Goal: Task Accomplishment & Management: Manage account settings

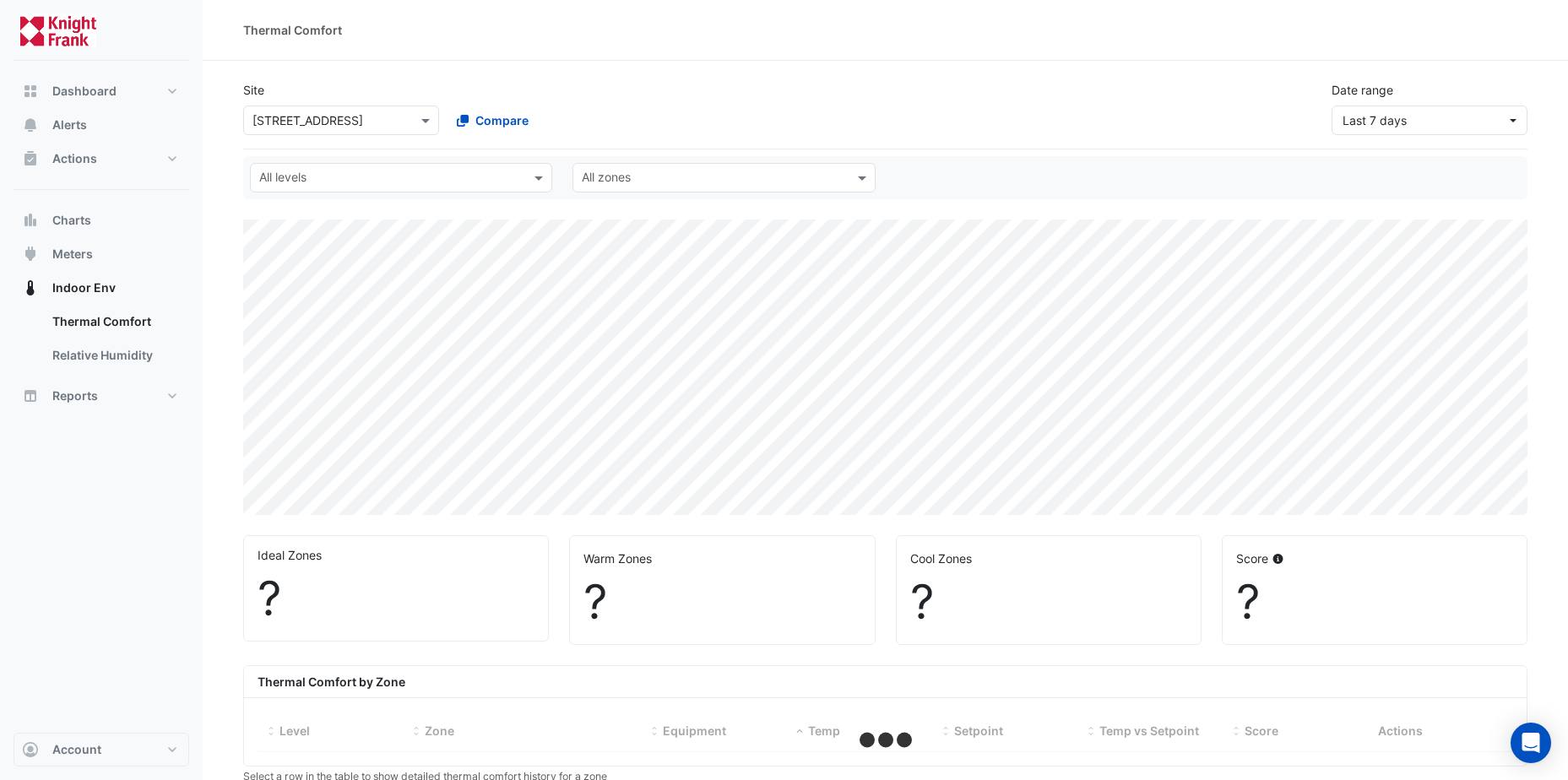
select select "**"
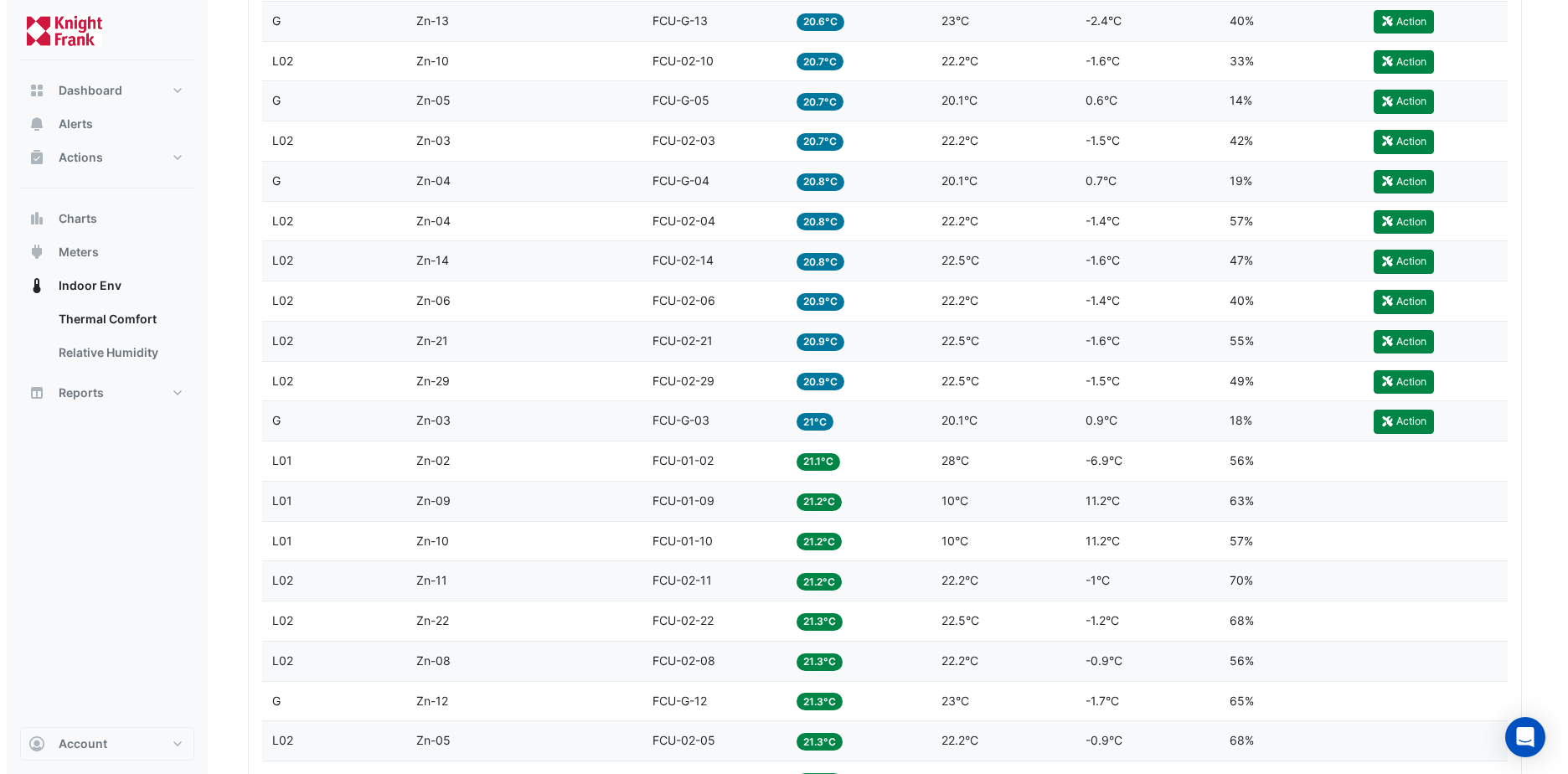
scroll to position [1340, 0]
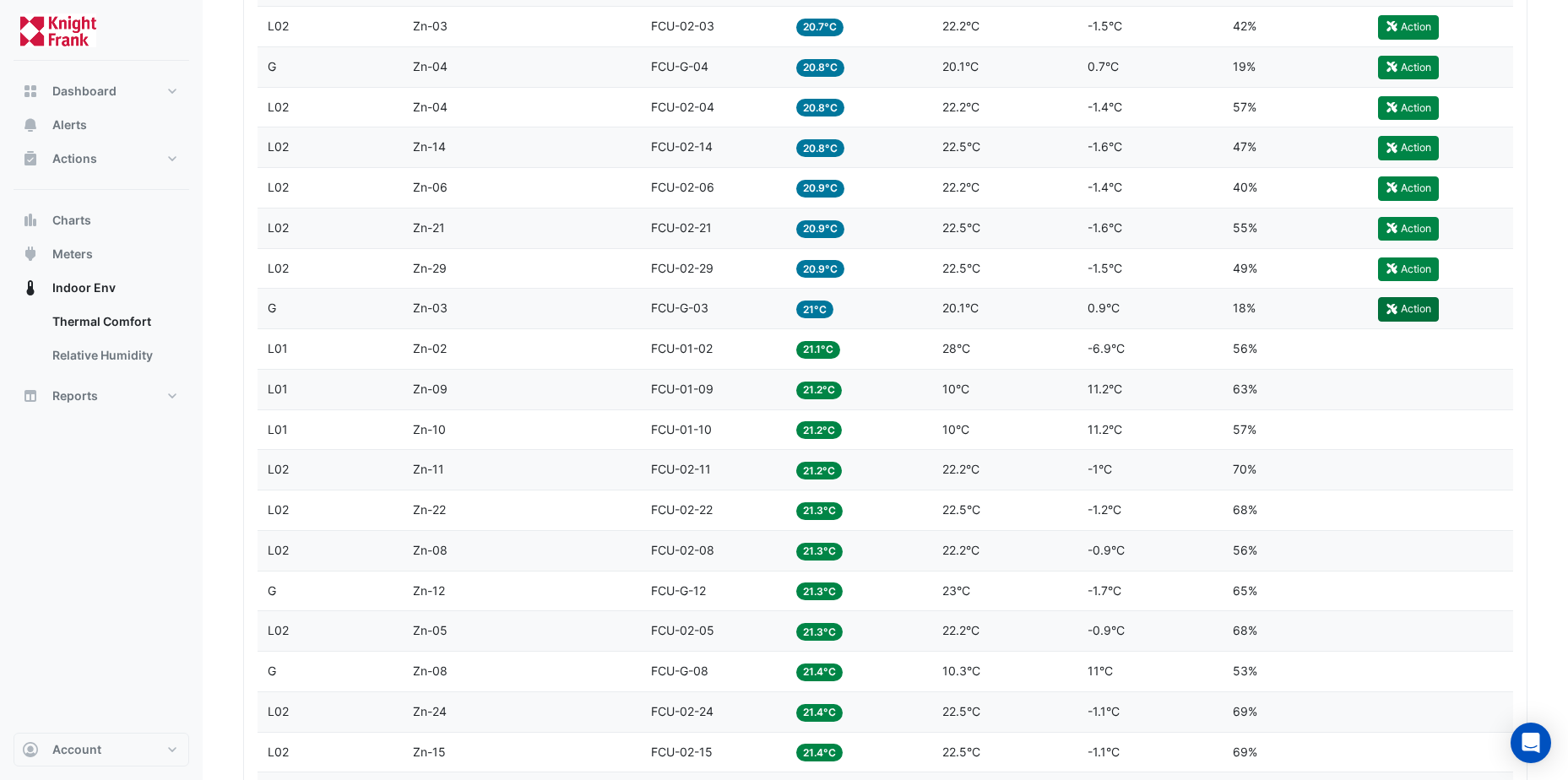
click at [1424, 310] on button "Action" at bounding box center [1407, 309] width 61 height 24
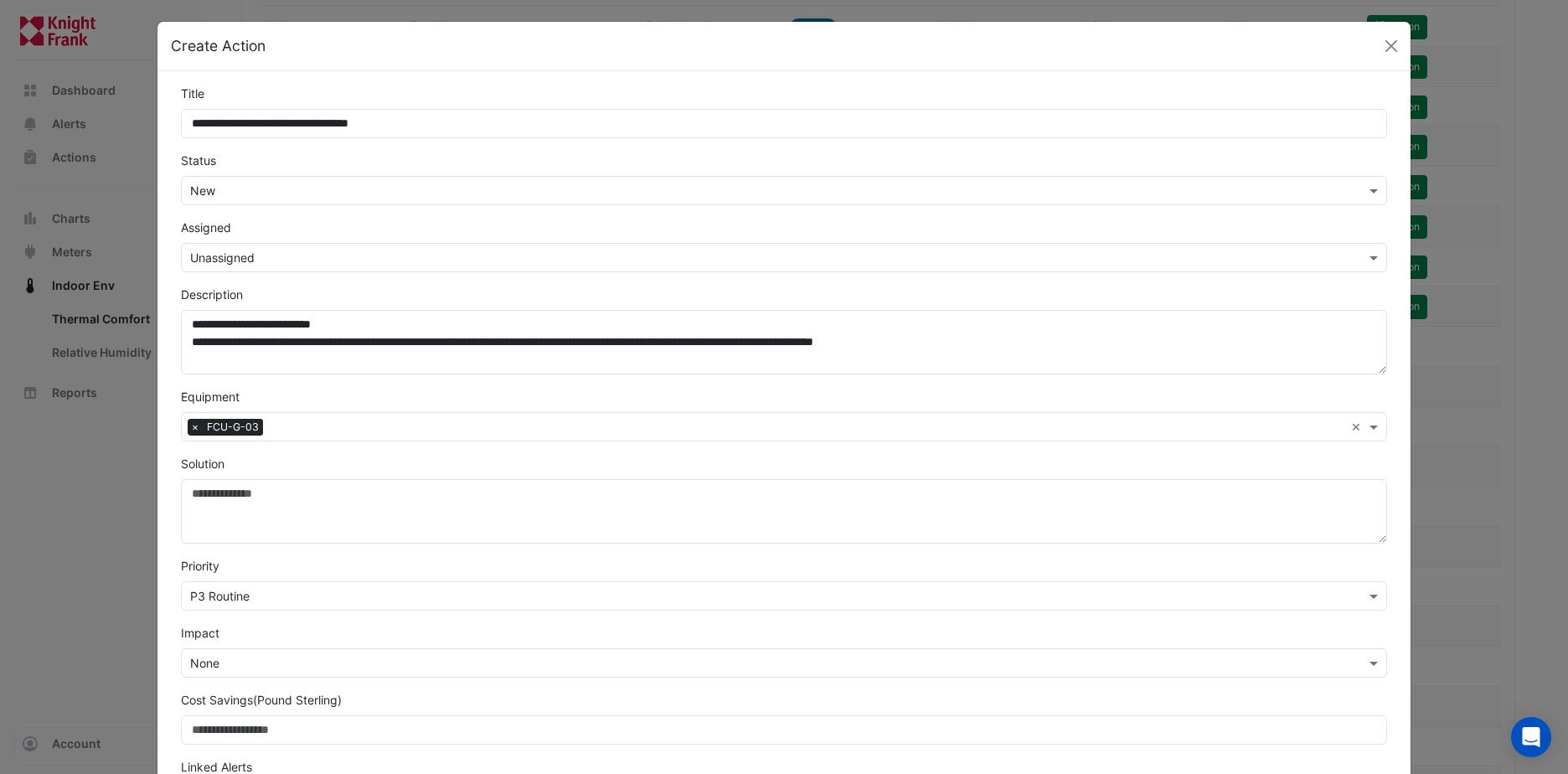
scroll to position [0, 0]
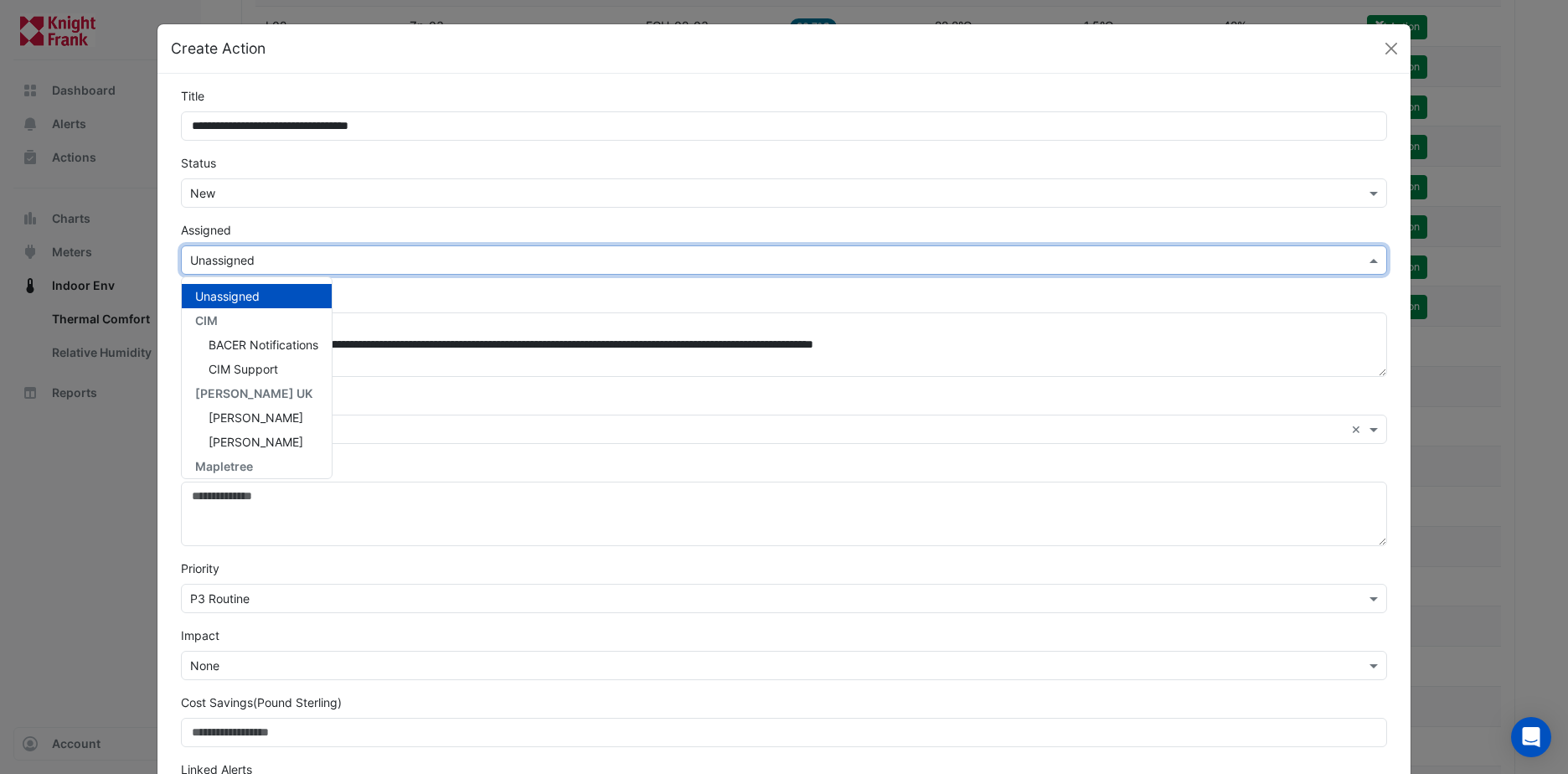
click at [286, 252] on input "text" at bounding box center [767, 261] width 1155 height 18
click at [261, 390] on span "Ross Munro" at bounding box center [256, 386] width 95 height 14
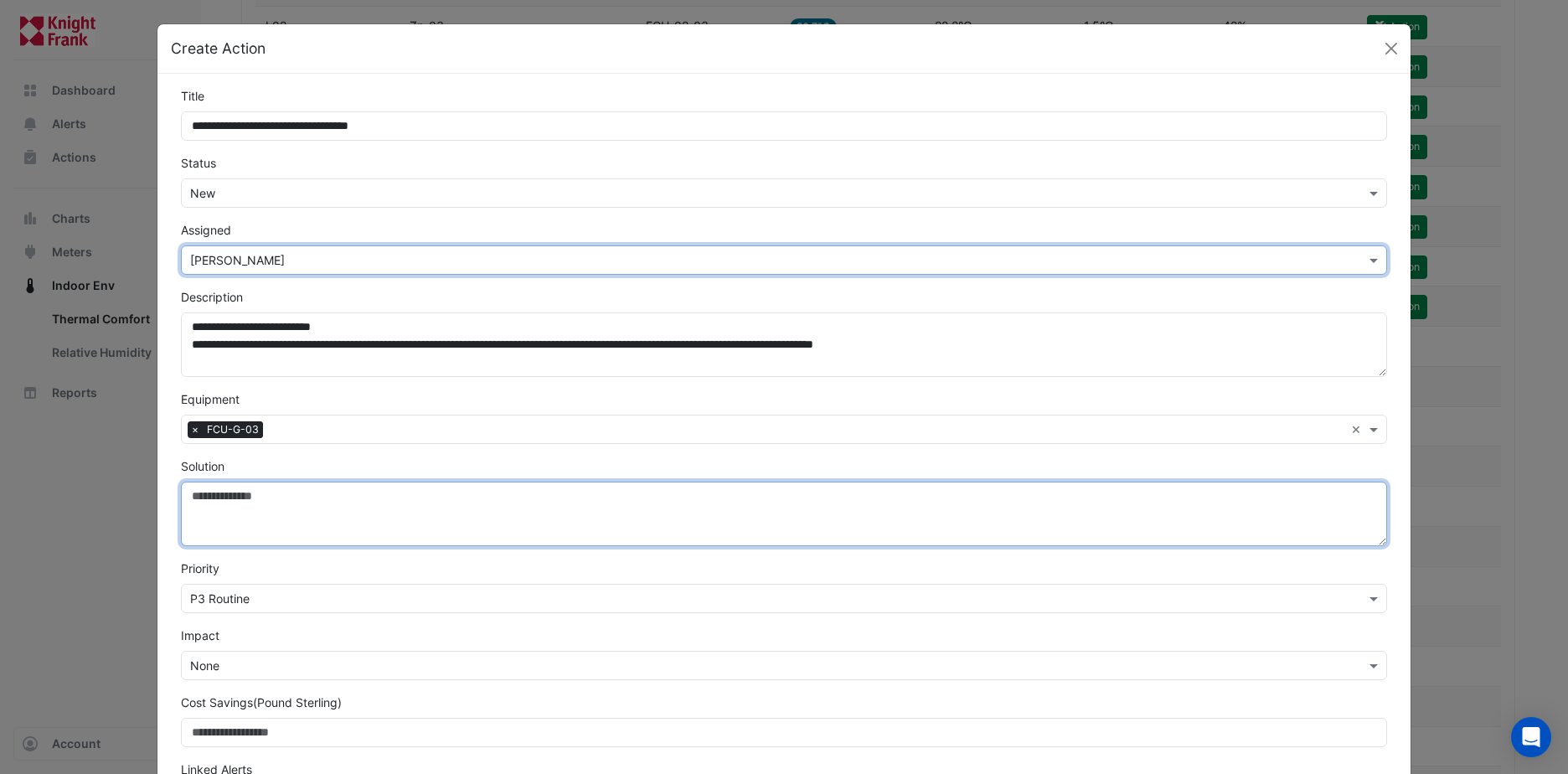
click at [238, 496] on textarea "Solution" at bounding box center [784, 513] width 1206 height 64
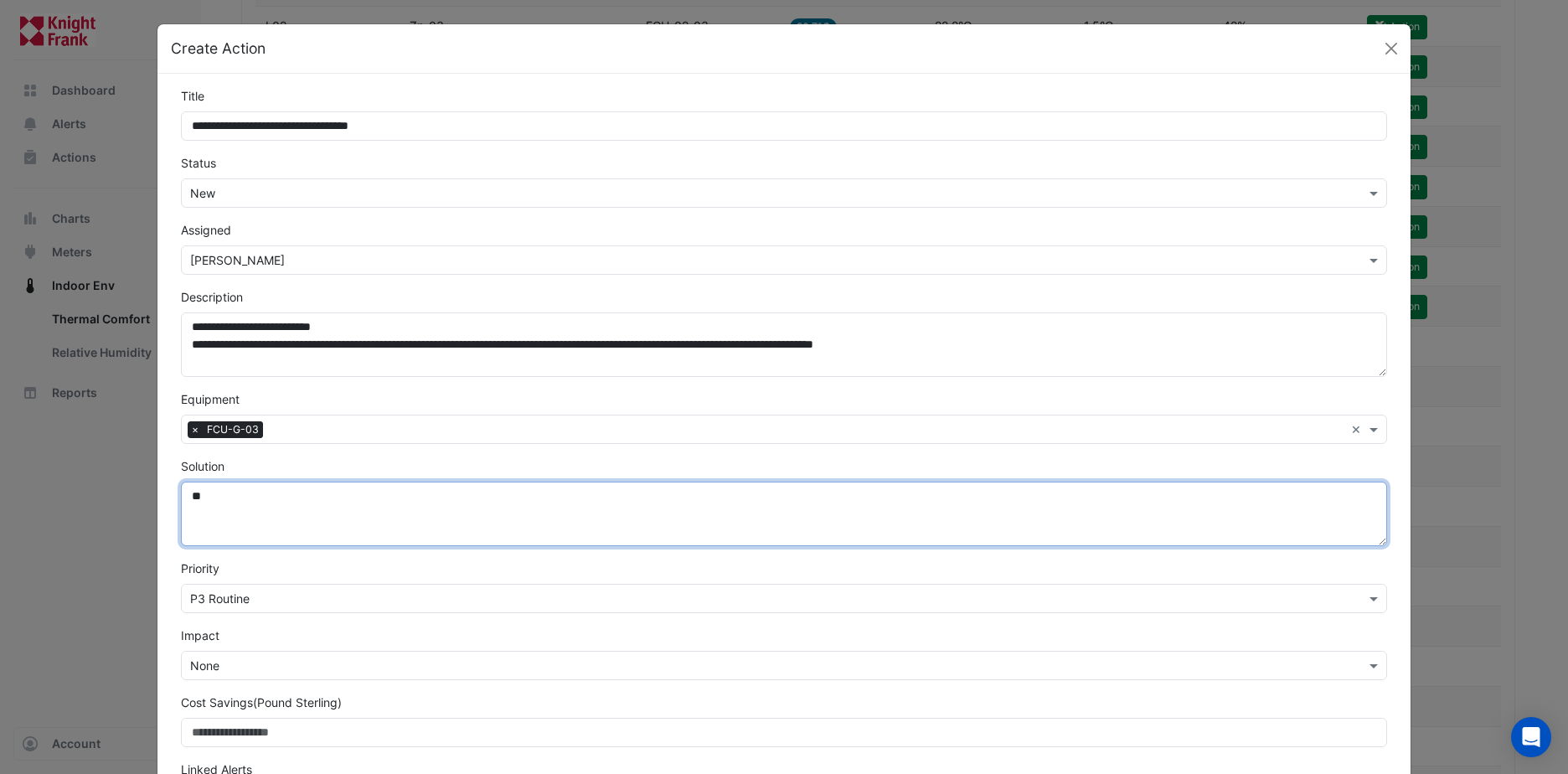
type textarea "*"
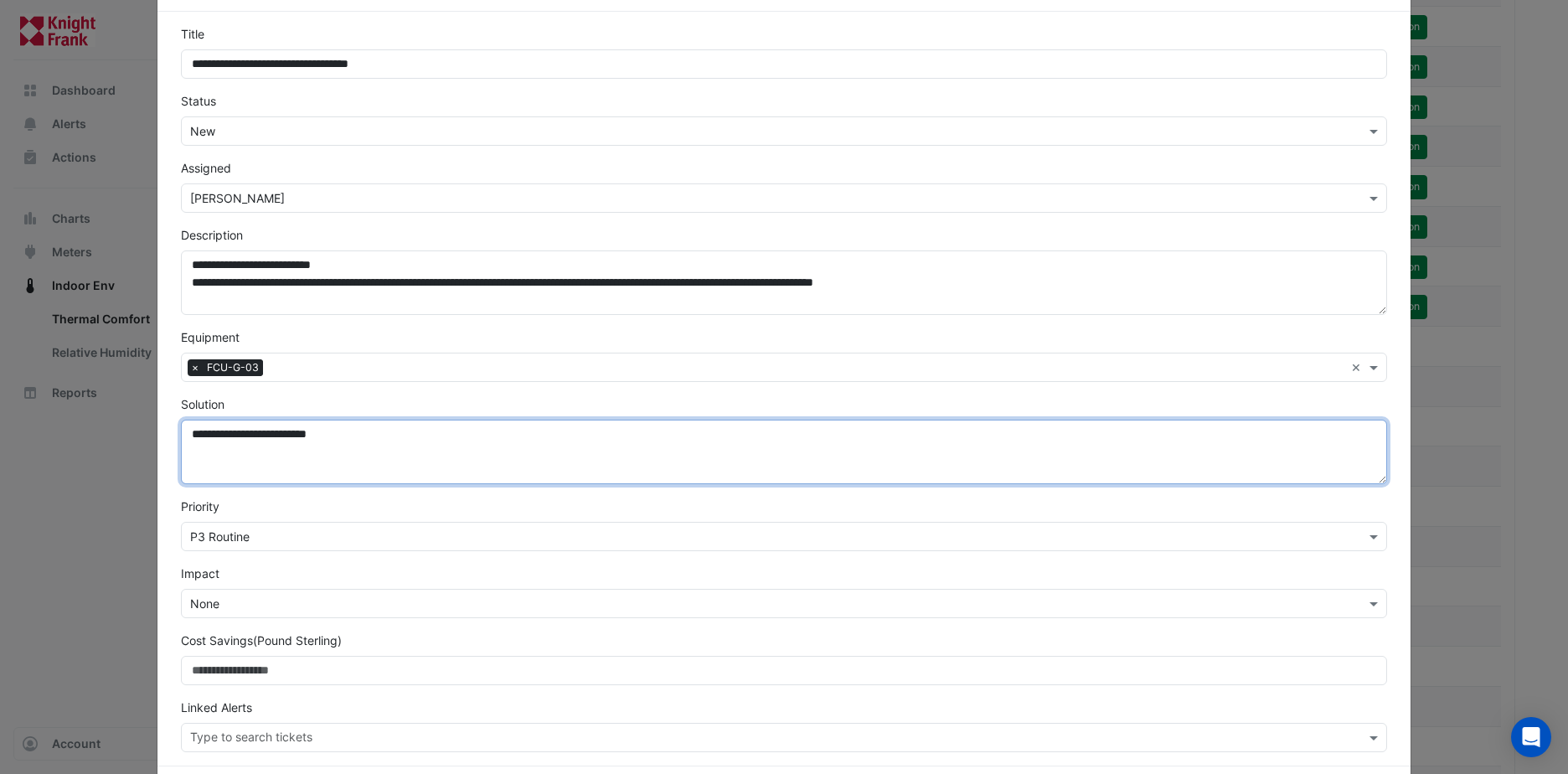
scroll to position [135, 0]
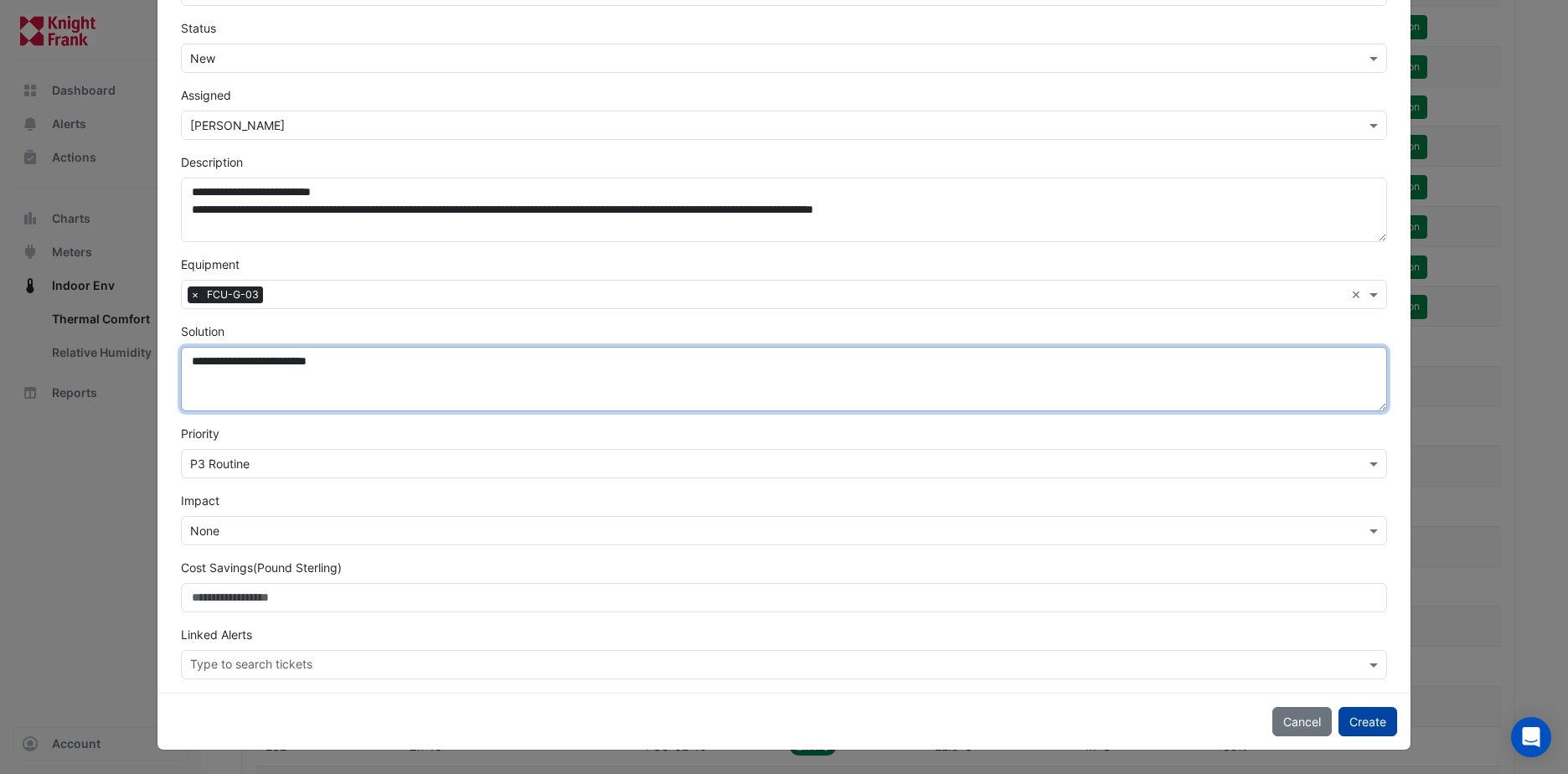
type textarea "**********"
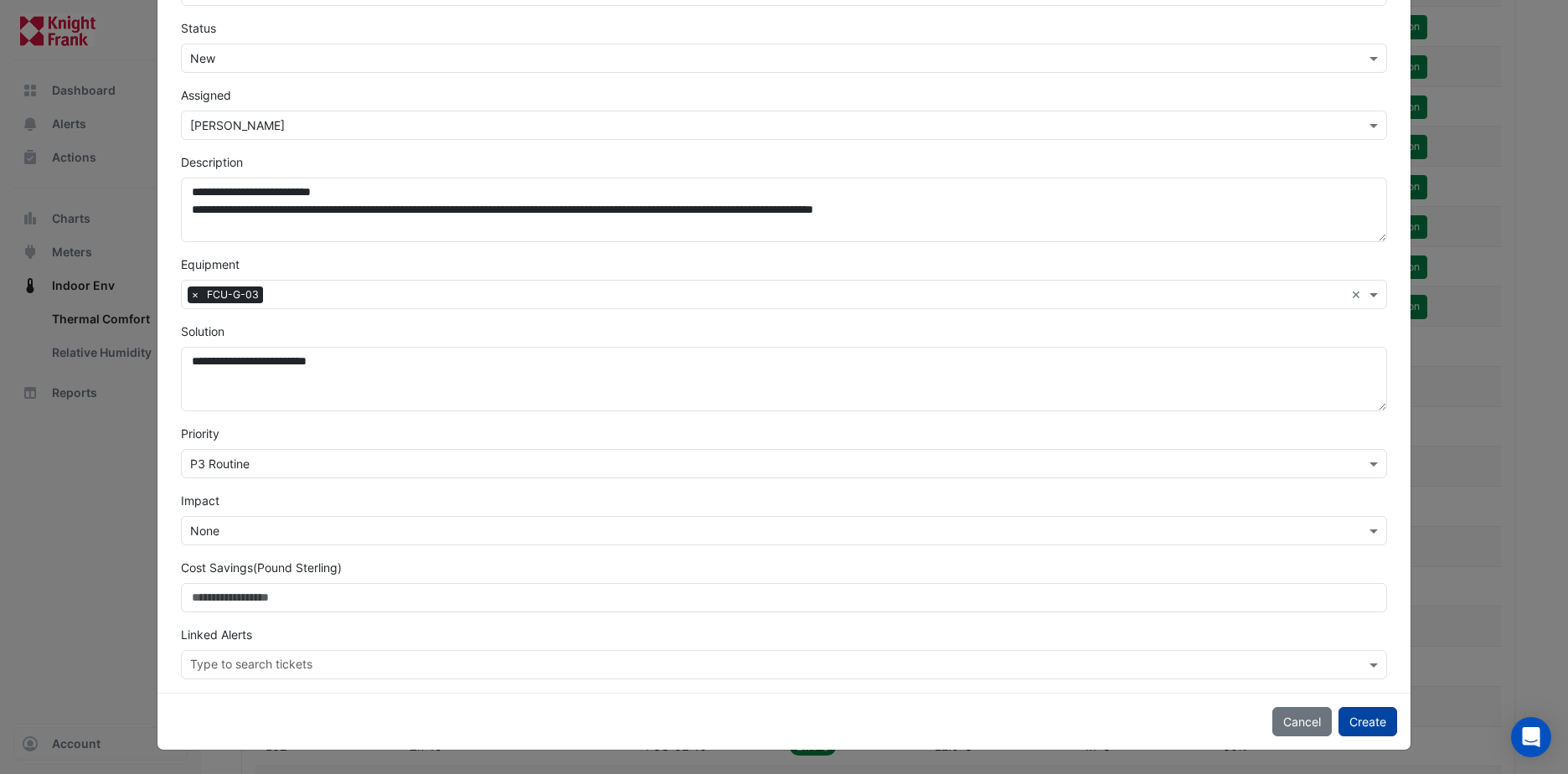
click at [1352, 726] on button "Create" at bounding box center [1368, 721] width 59 height 30
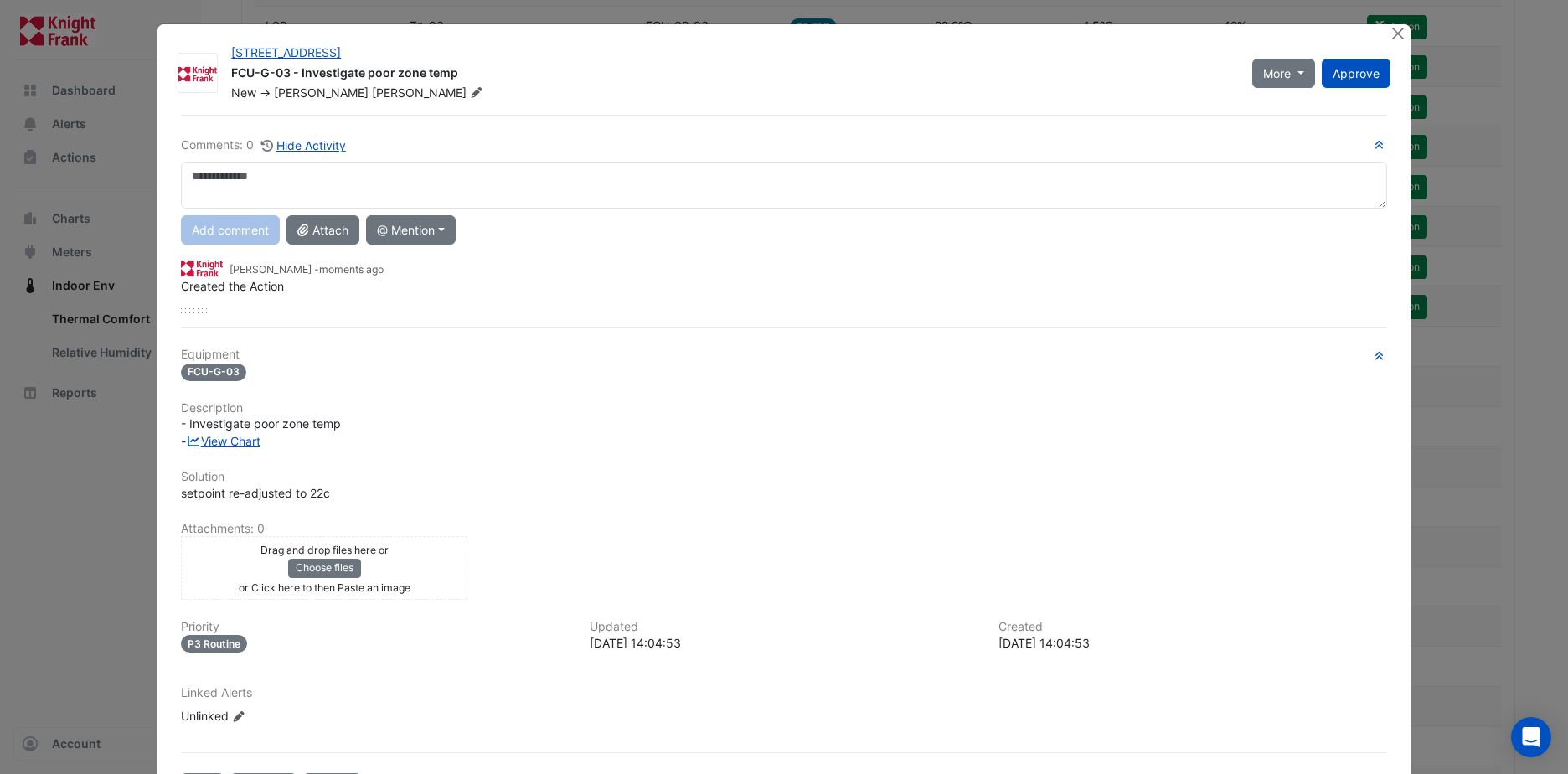
click at [248, 173] on textarea at bounding box center [784, 184] width 1206 height 47
type textarea "**********"
drag, startPoint x: 209, startPoint y: 233, endPoint x: 217, endPoint y: 238, distance: 9.4
click at [210, 233] on button "Add comment" at bounding box center [230, 230] width 98 height 30
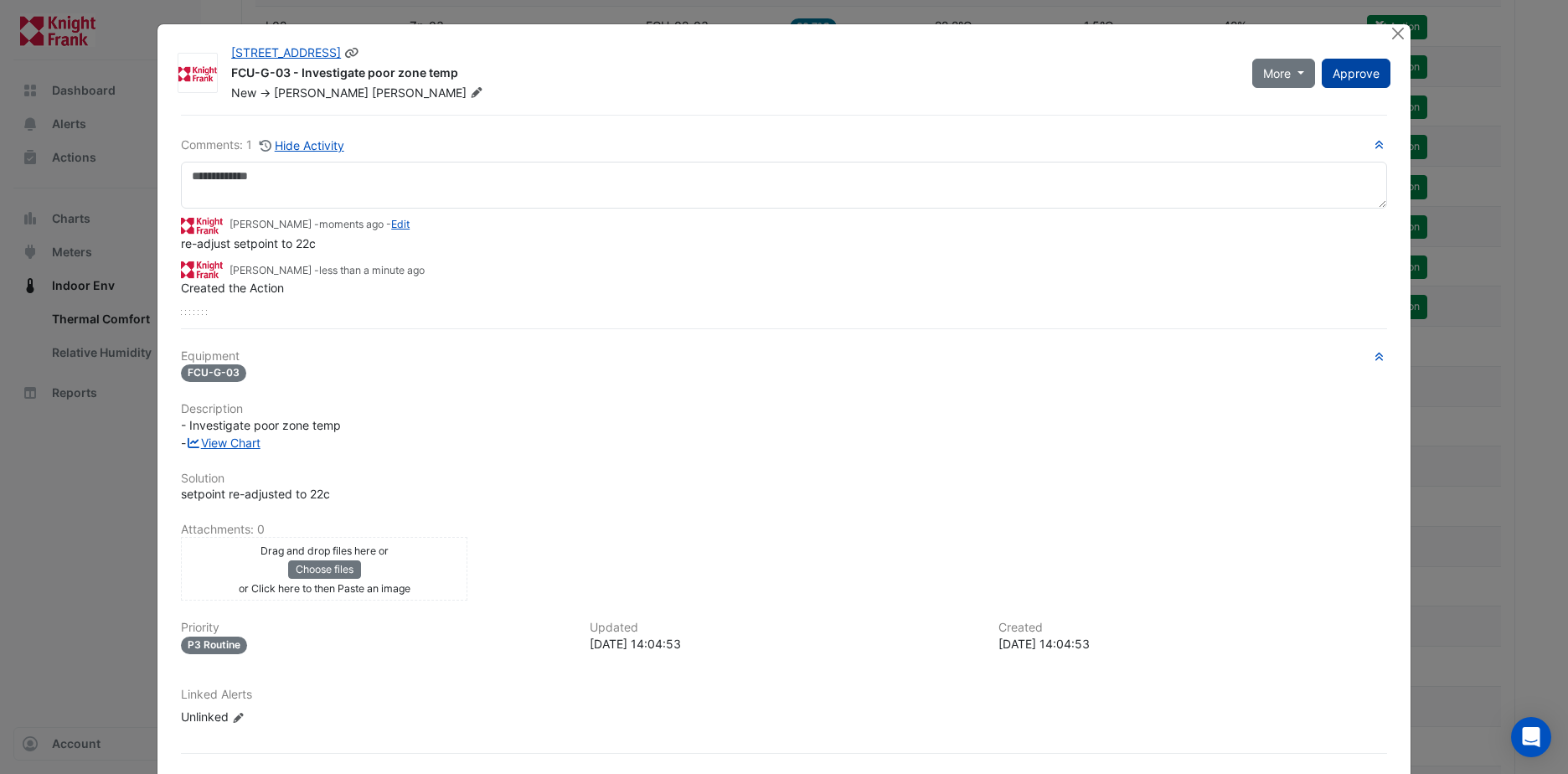
click at [1367, 82] on button "Approve" at bounding box center [1356, 73] width 69 height 30
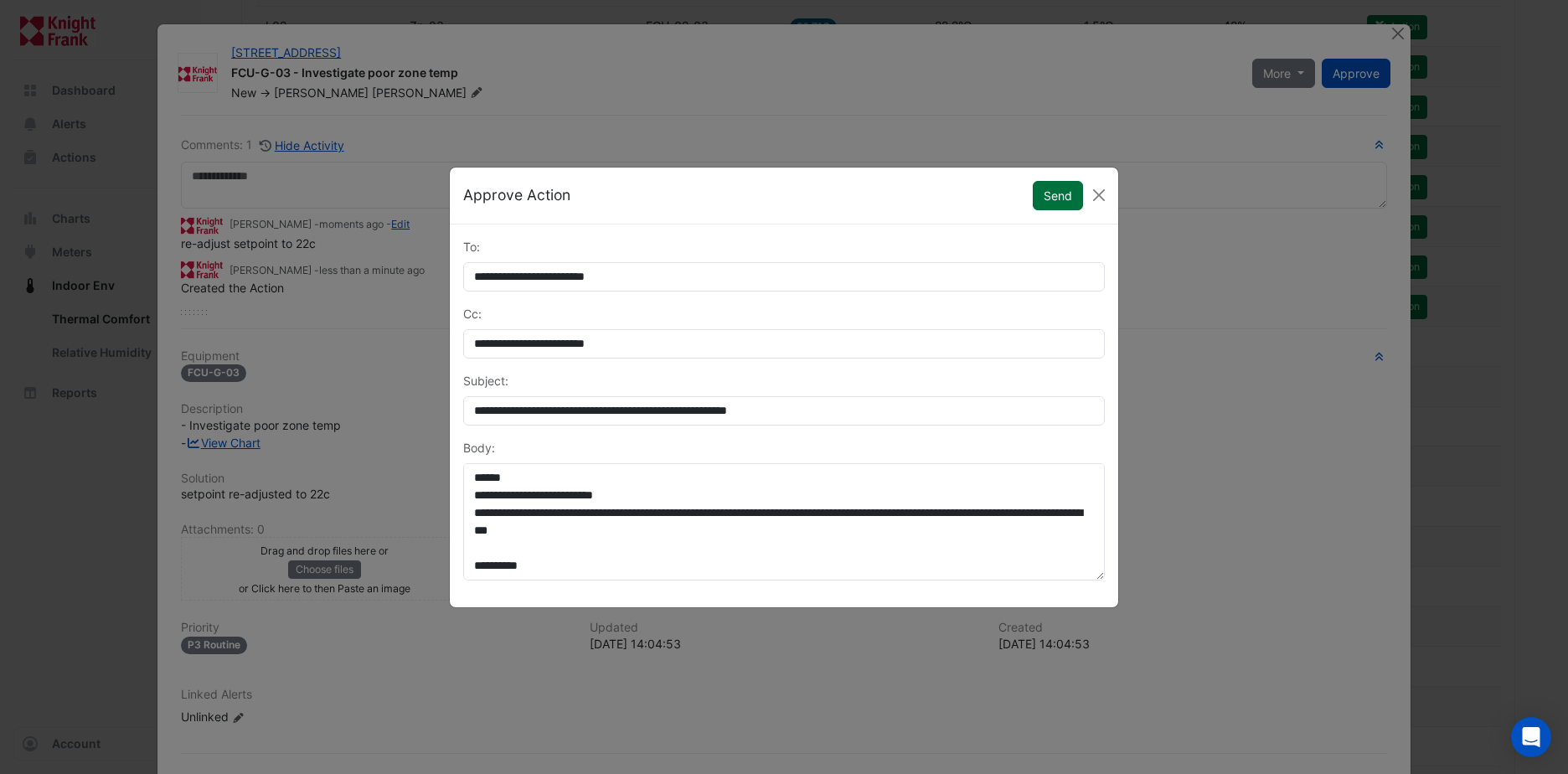
click at [1064, 195] on button "Send" at bounding box center [1058, 195] width 50 height 30
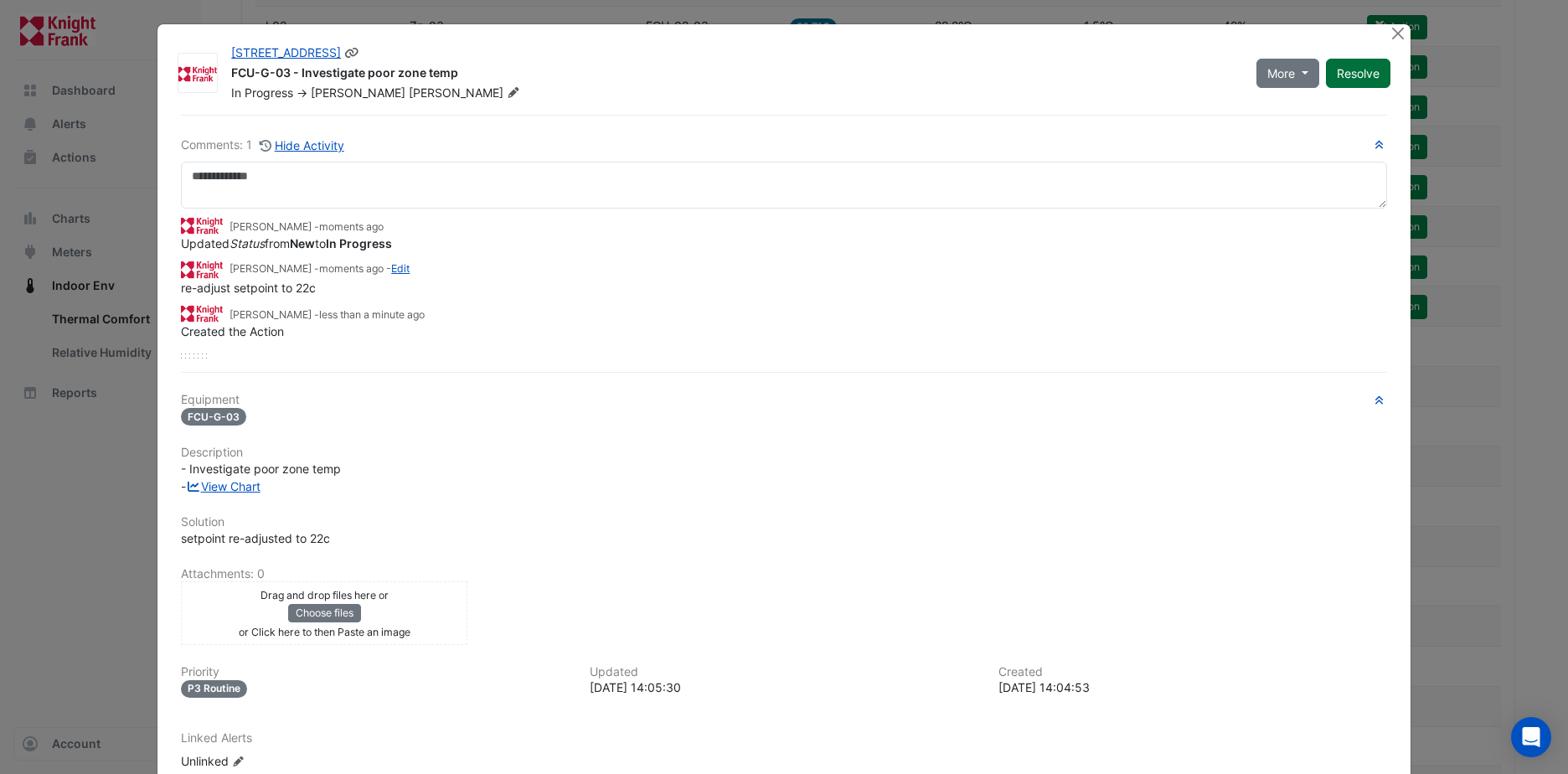
click at [1346, 73] on button "Resolve" at bounding box center [1358, 73] width 65 height 30
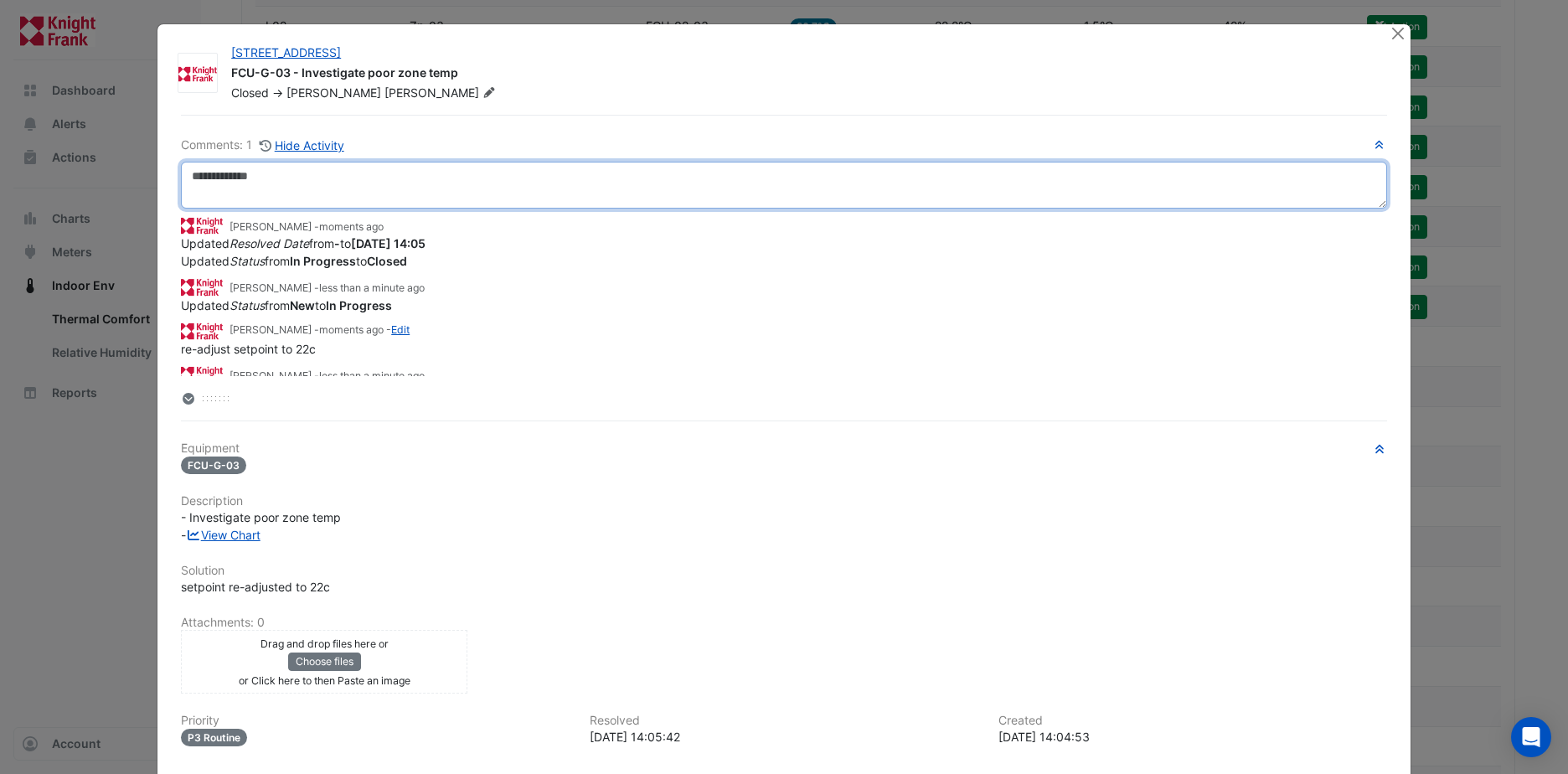
click at [221, 177] on textarea at bounding box center [784, 184] width 1206 height 47
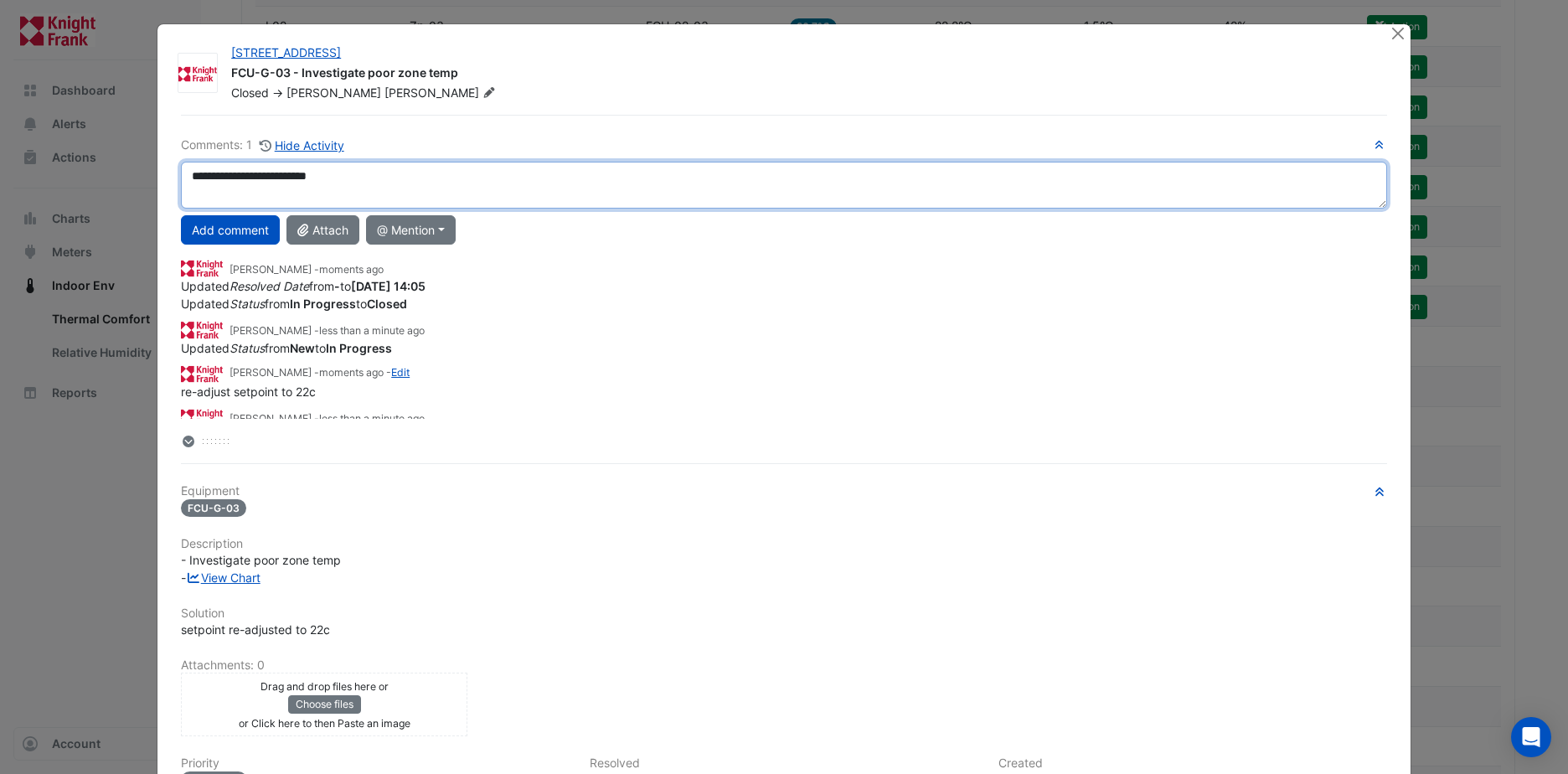
click at [312, 178] on textarea "**********" at bounding box center [784, 184] width 1206 height 47
type textarea "**********"
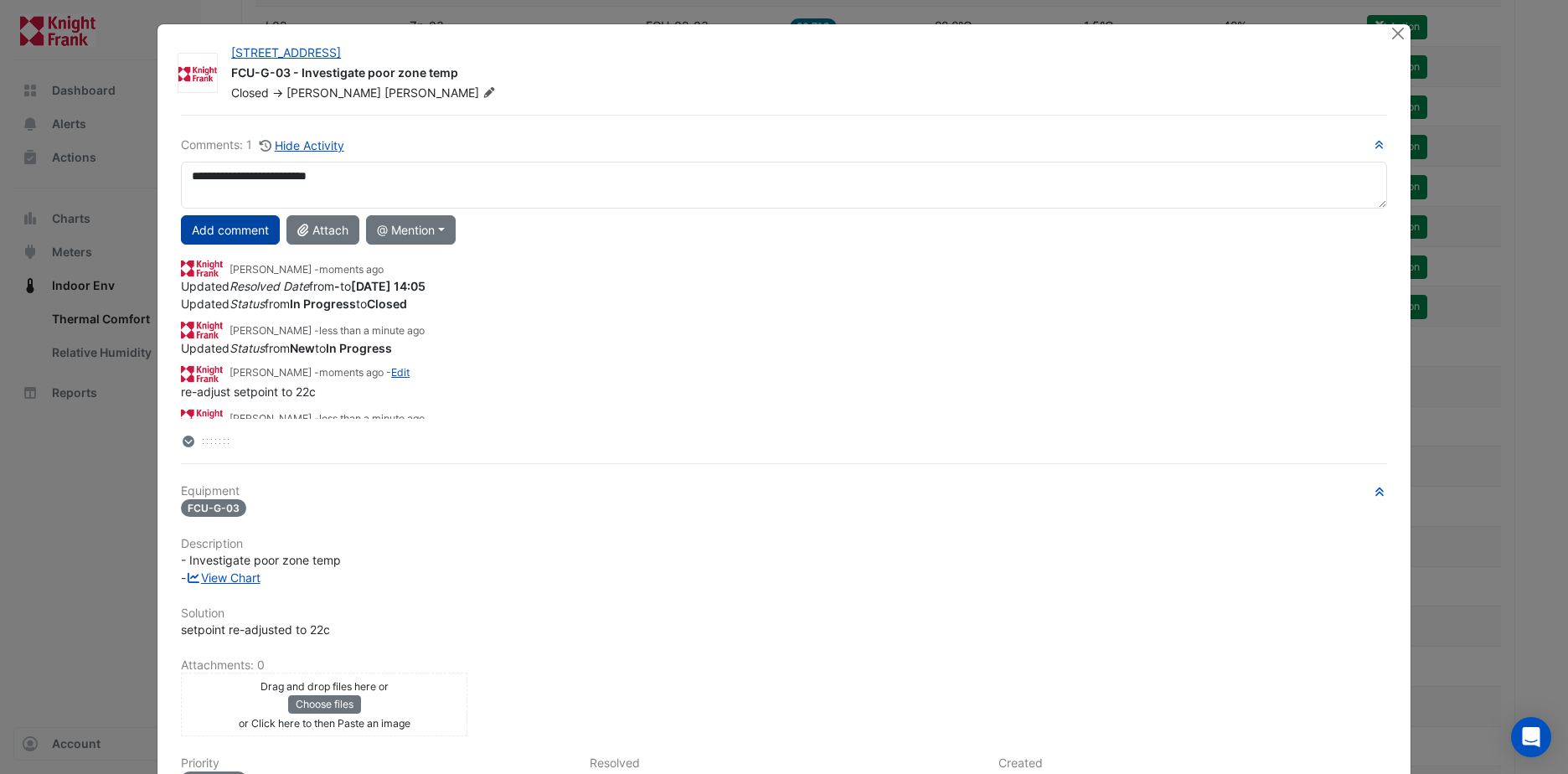
click at [248, 238] on button "Add comment" at bounding box center [230, 230] width 98 height 30
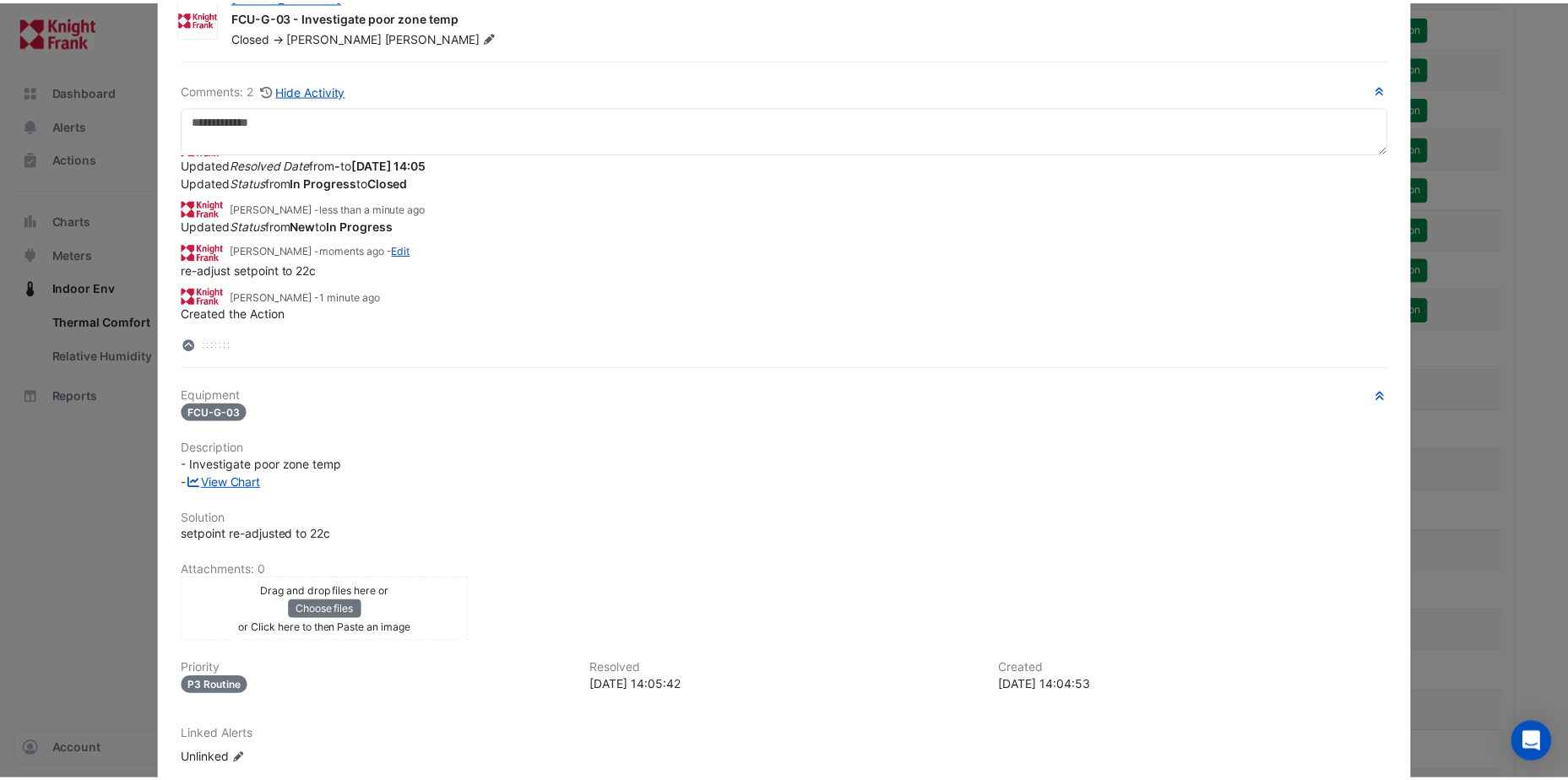
scroll to position [0, 0]
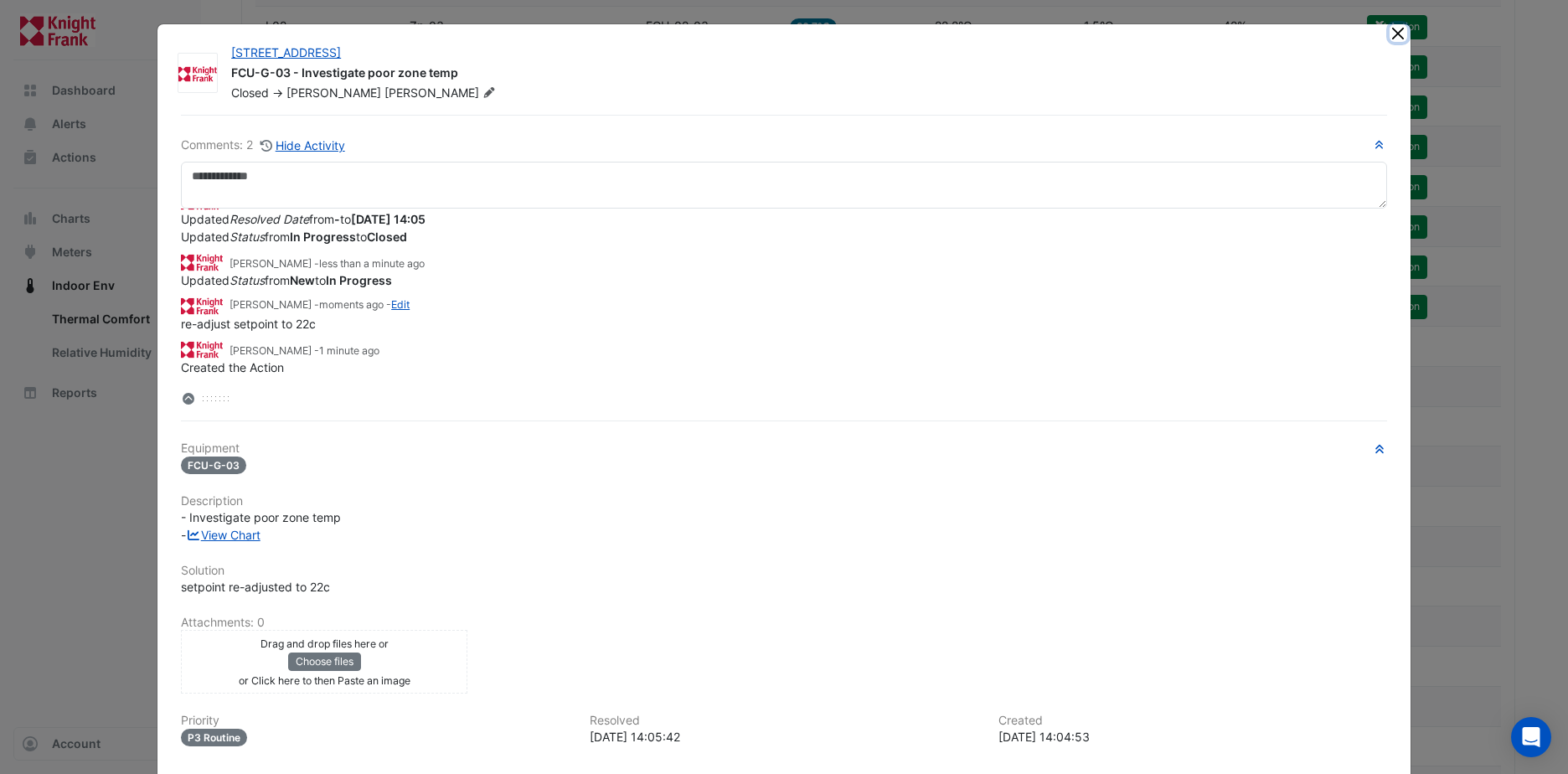
click at [1390, 29] on button "Close" at bounding box center [1398, 33] width 18 height 18
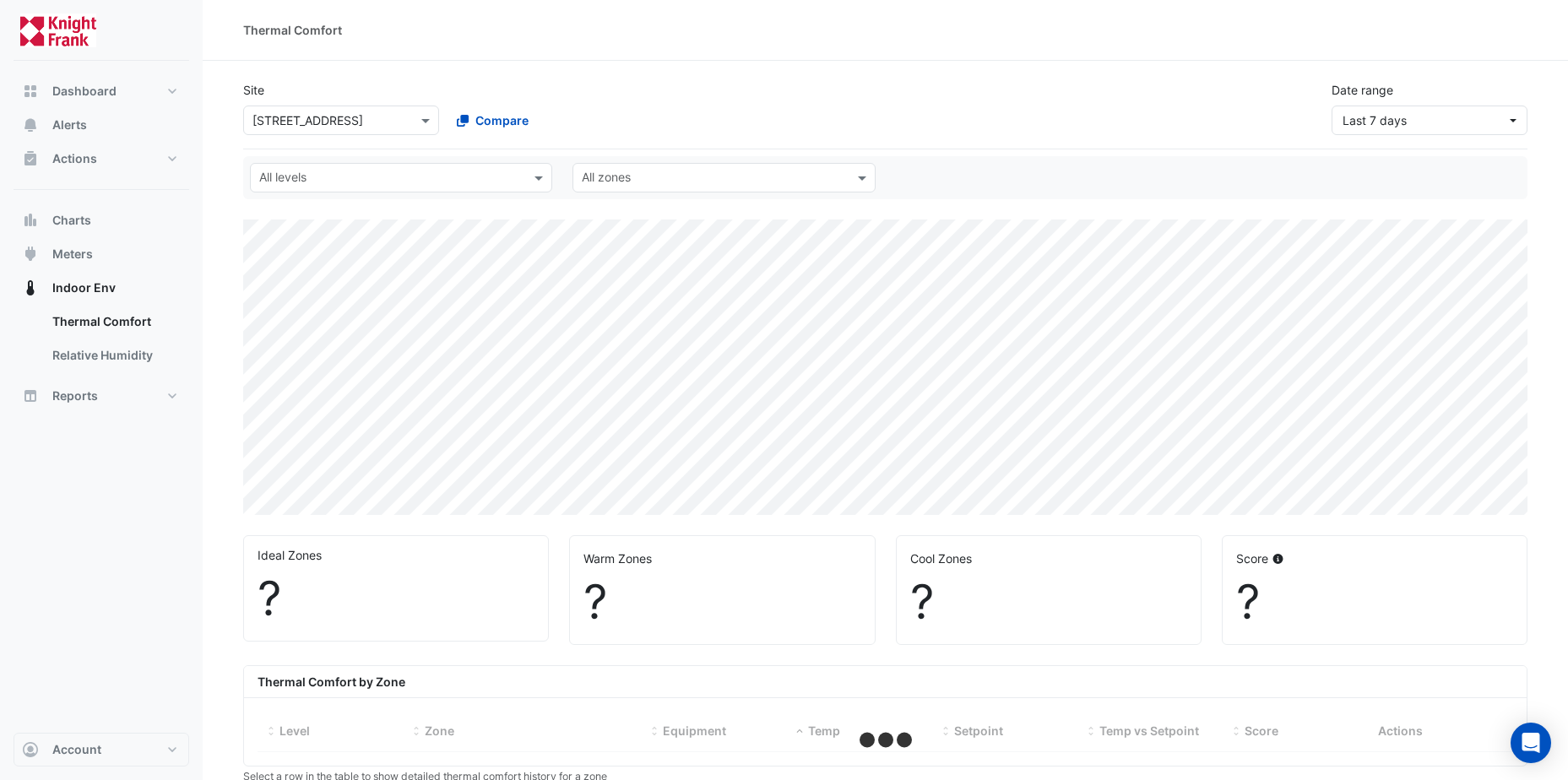
select select "**"
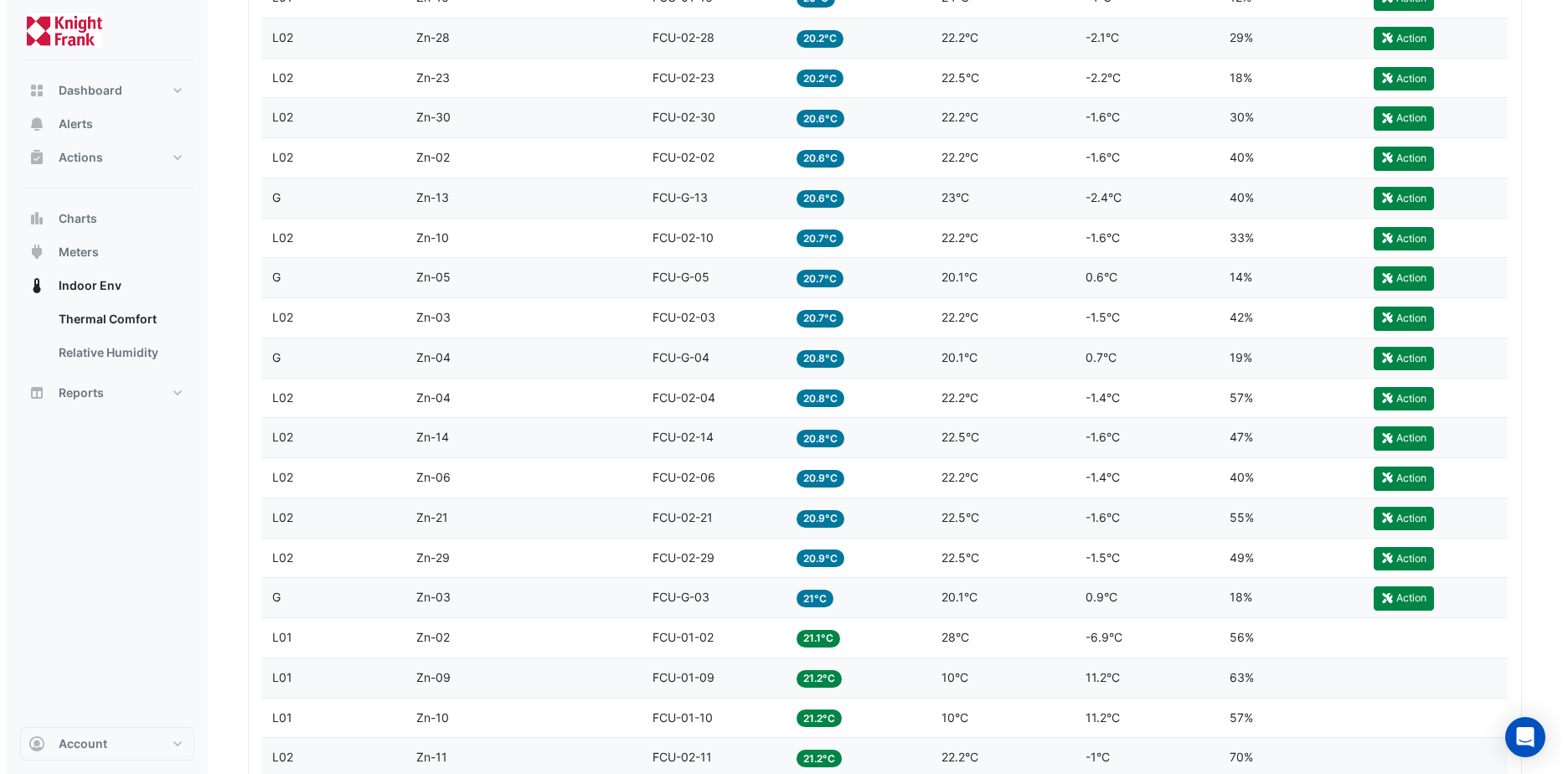
scroll to position [1089, 0]
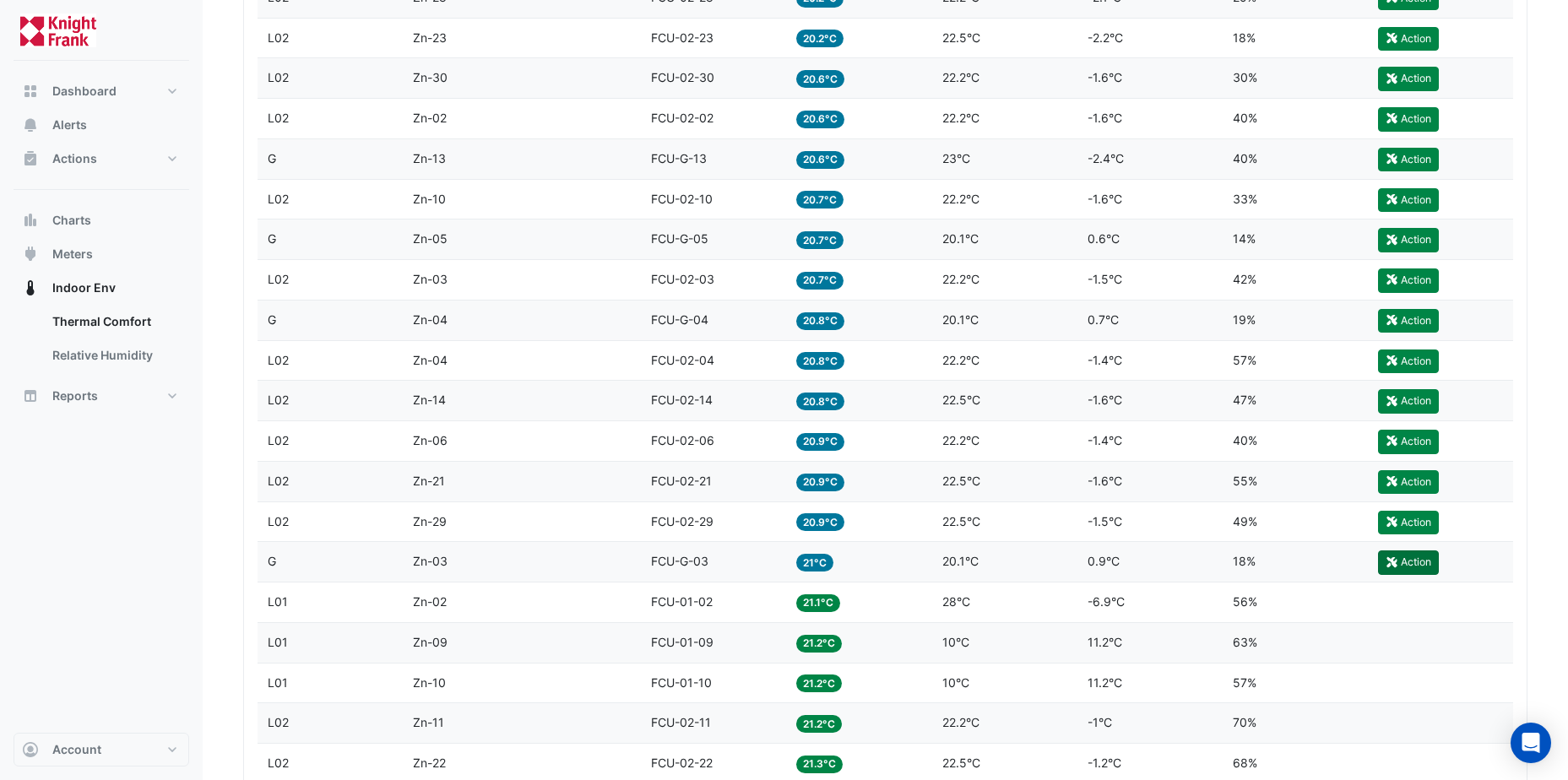
click at [1414, 556] on button "Action" at bounding box center [1407, 562] width 61 height 24
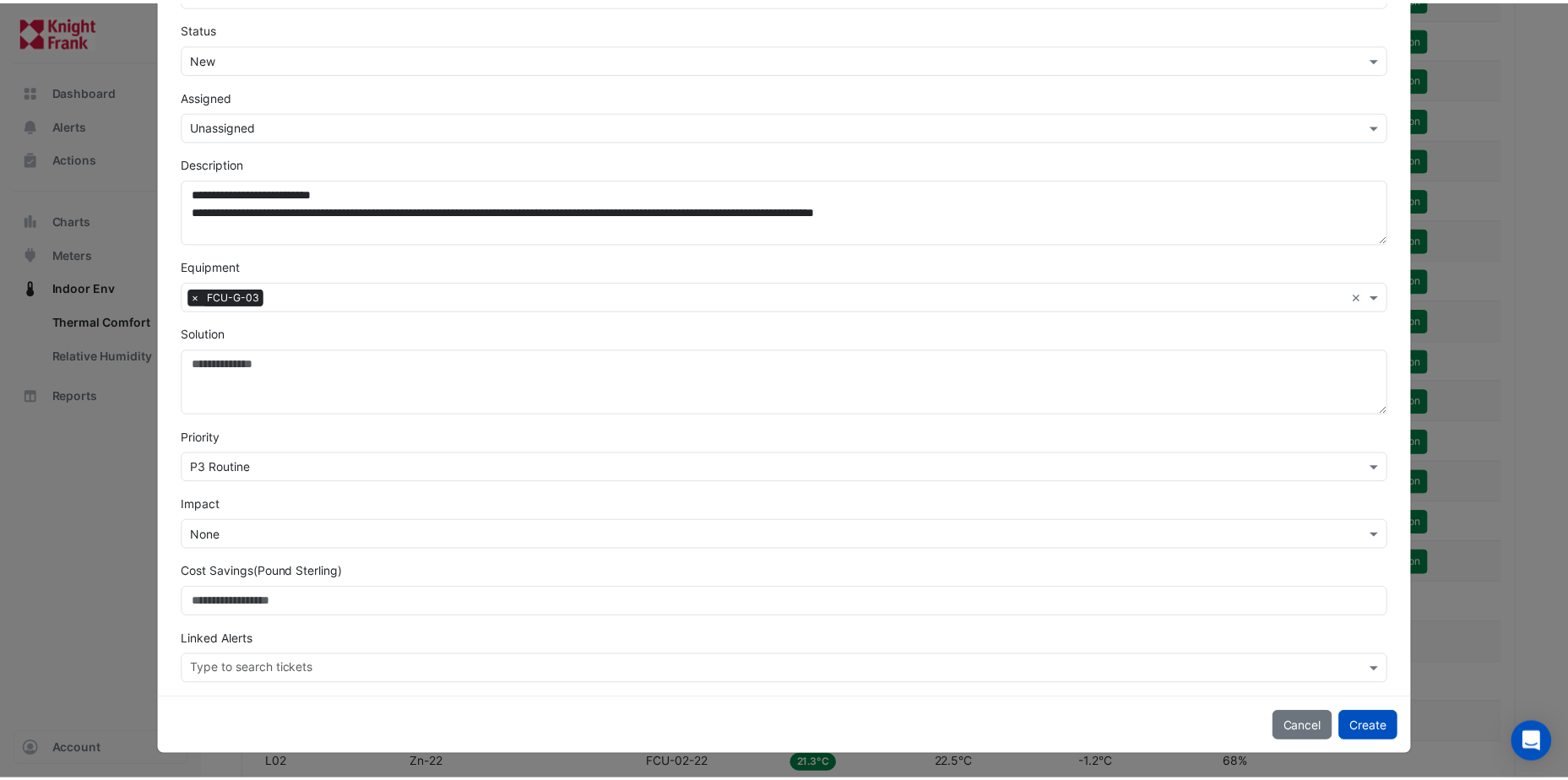
scroll to position [0, 0]
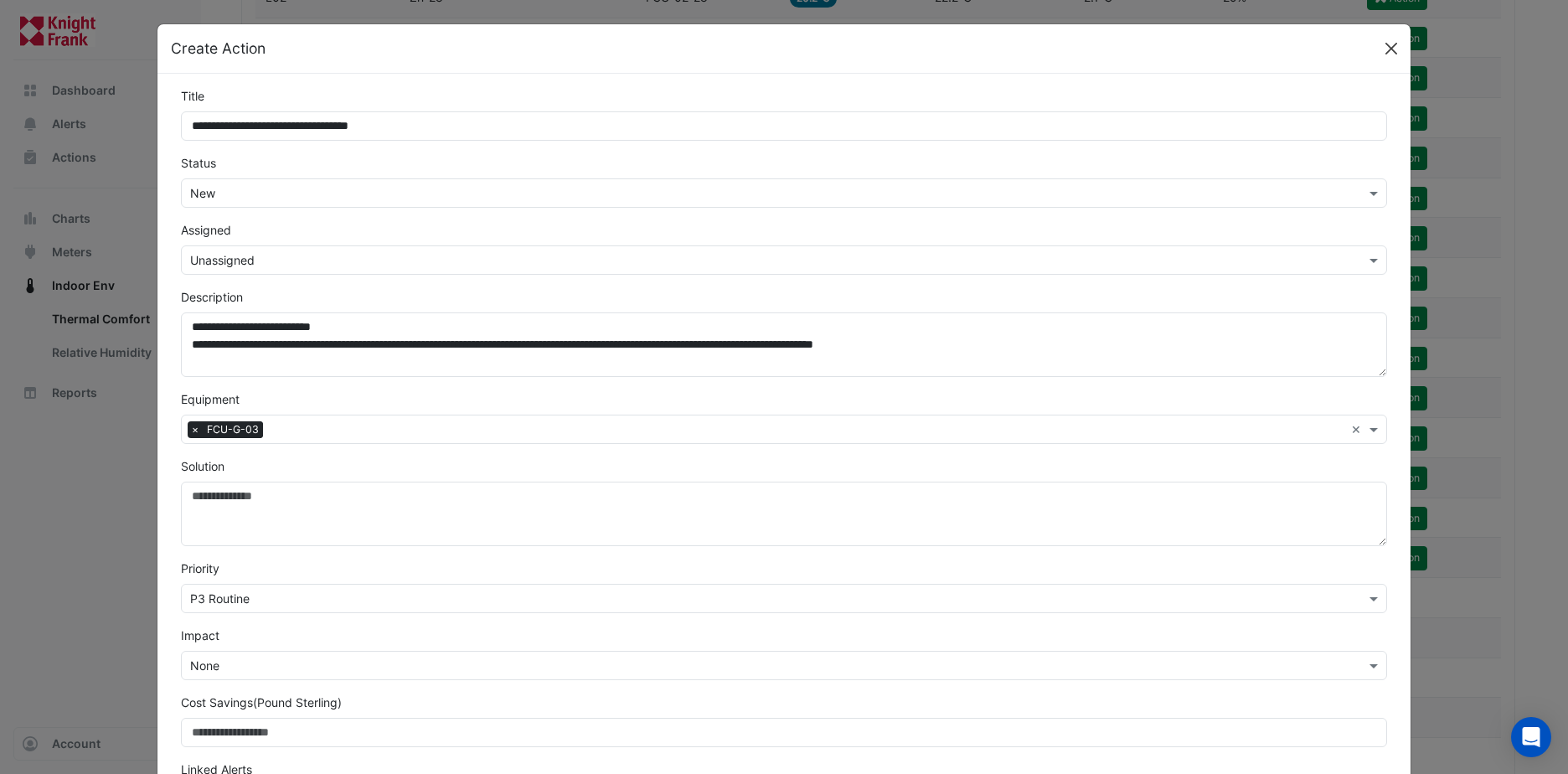
click at [1384, 48] on button "Close" at bounding box center [1391, 48] width 25 height 25
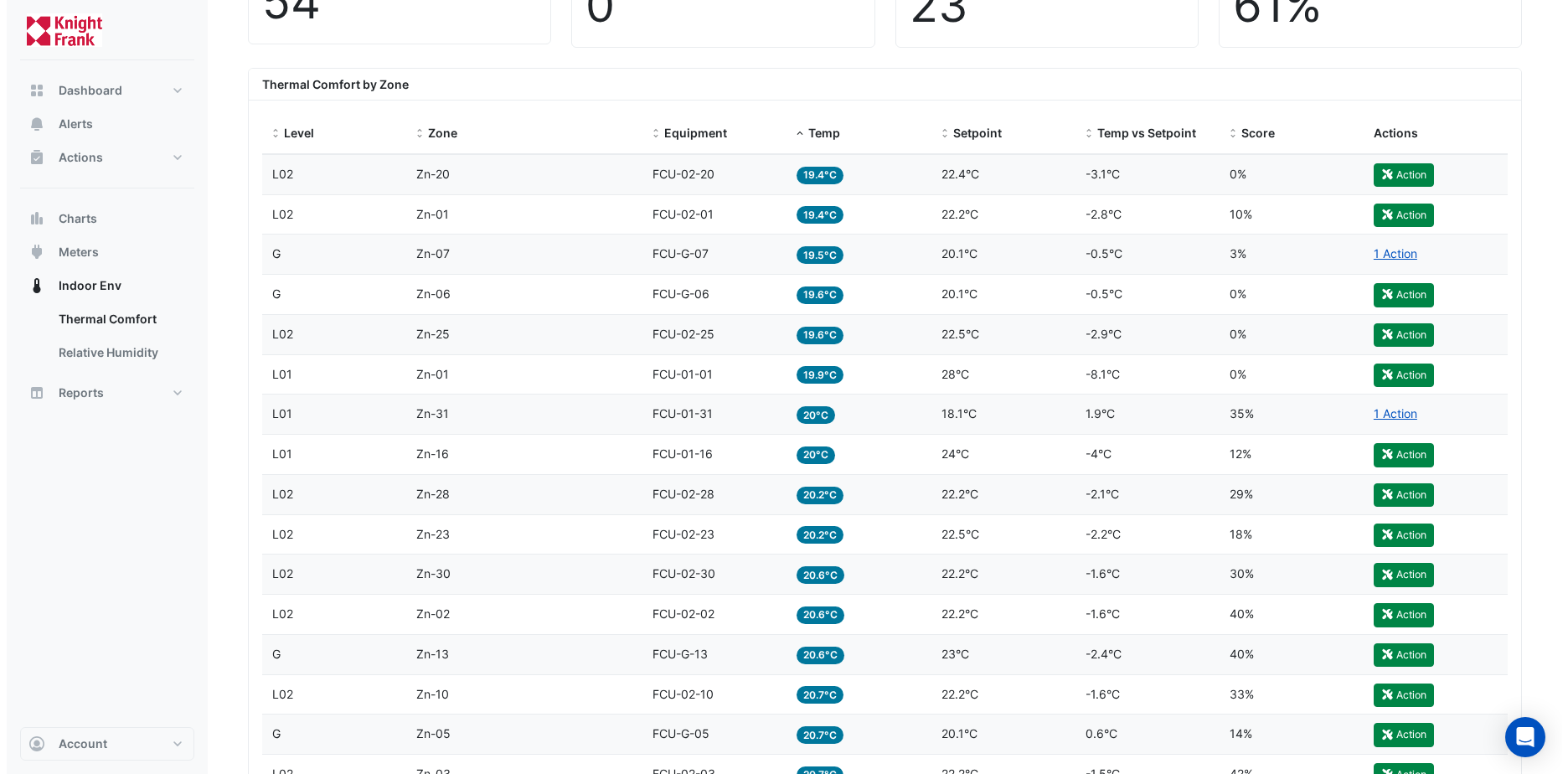
scroll to position [586, 0]
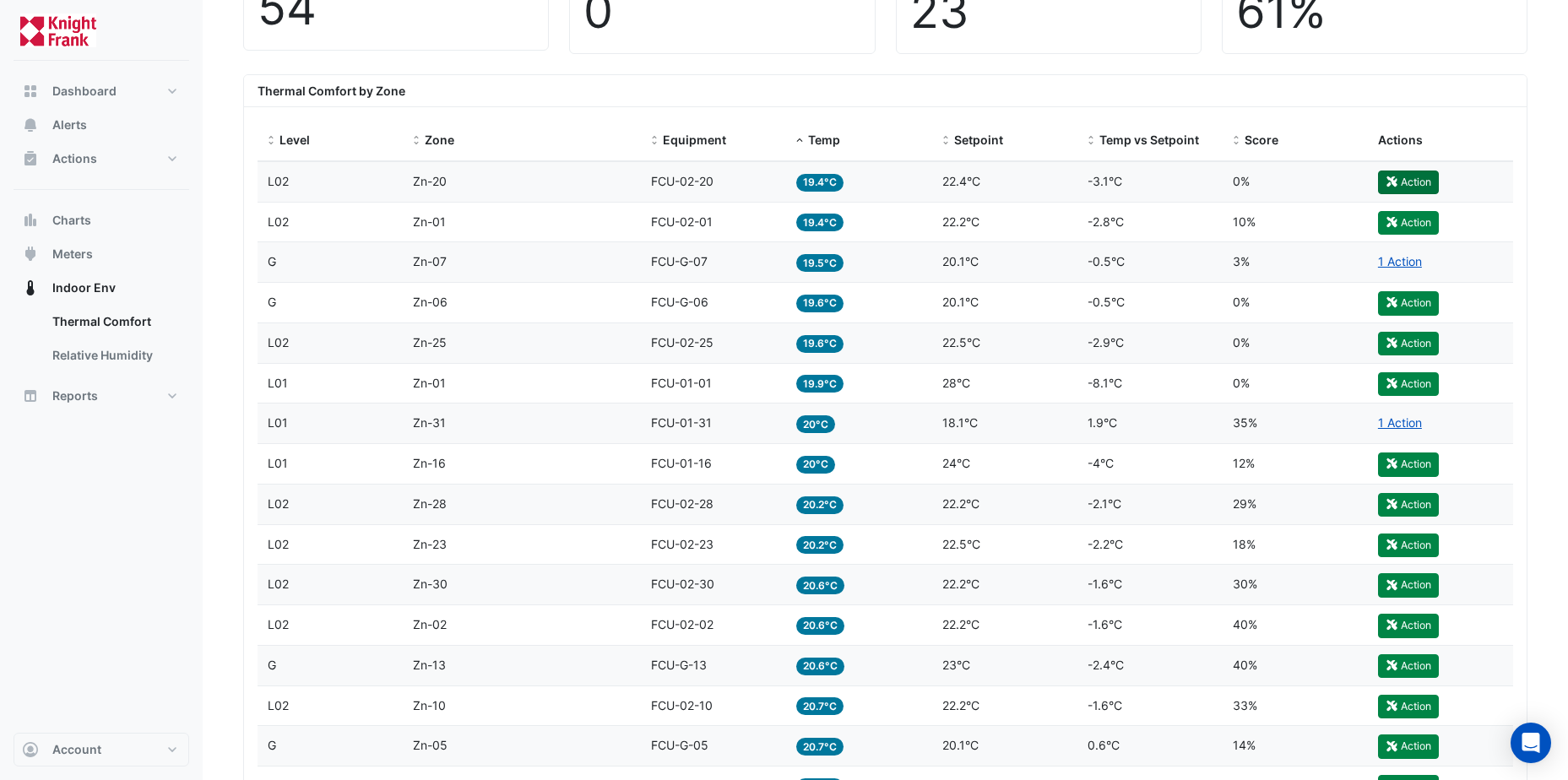
click at [1404, 176] on button "Action" at bounding box center [1407, 182] width 61 height 24
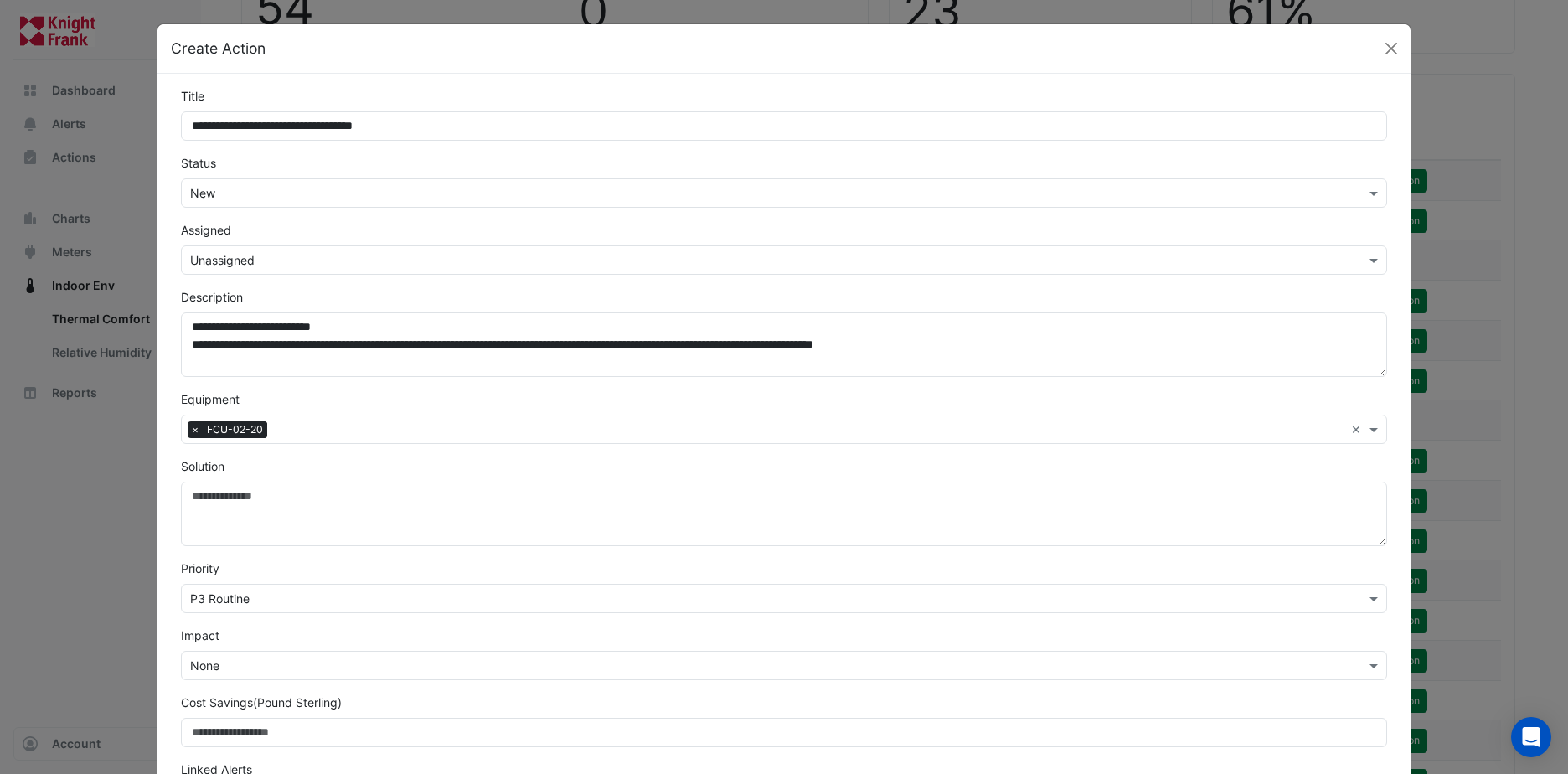
click at [256, 259] on input "text" at bounding box center [767, 261] width 1155 height 18
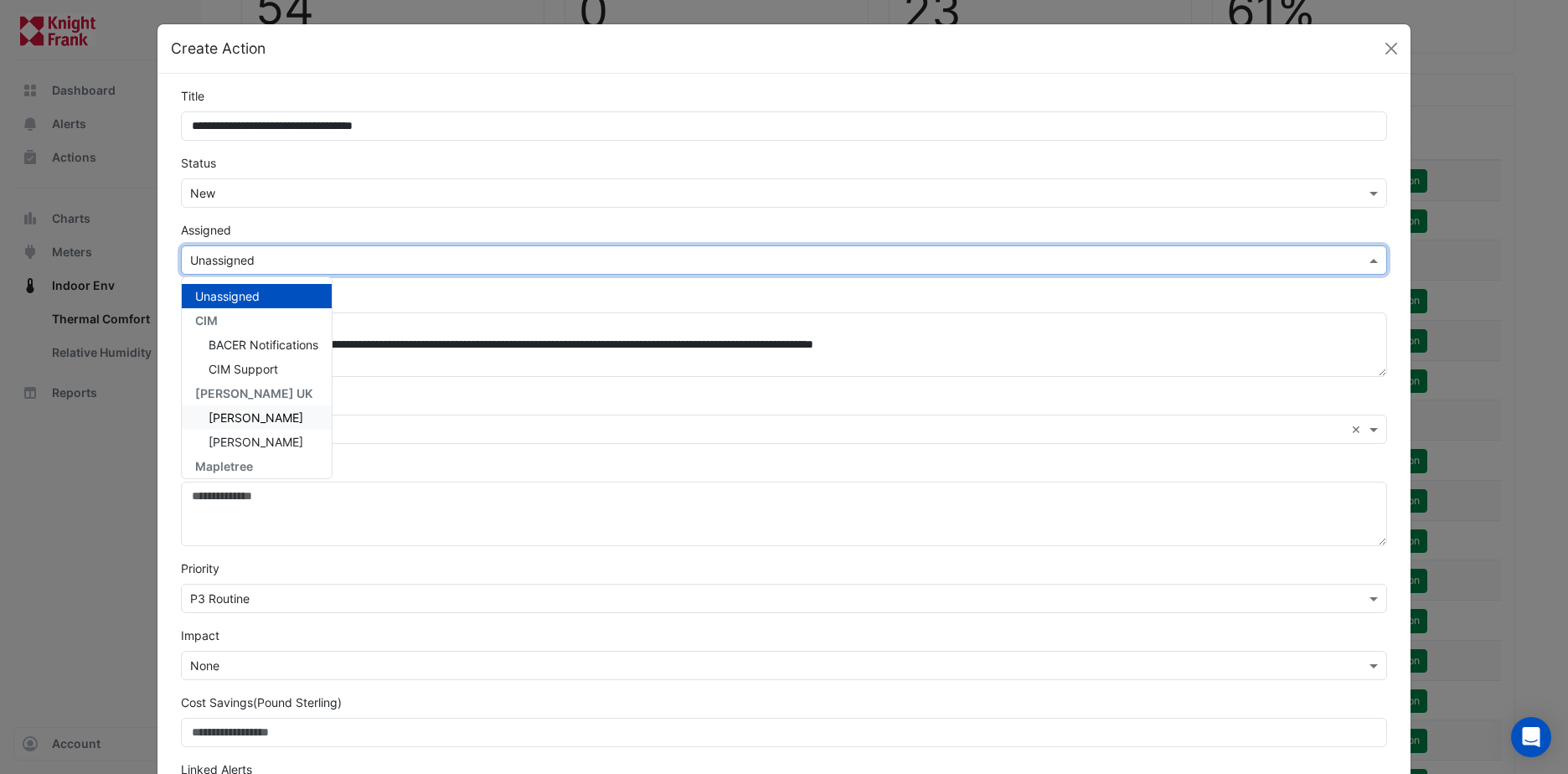
click at [250, 423] on span "Callum McGreevy" at bounding box center [256, 418] width 95 height 14
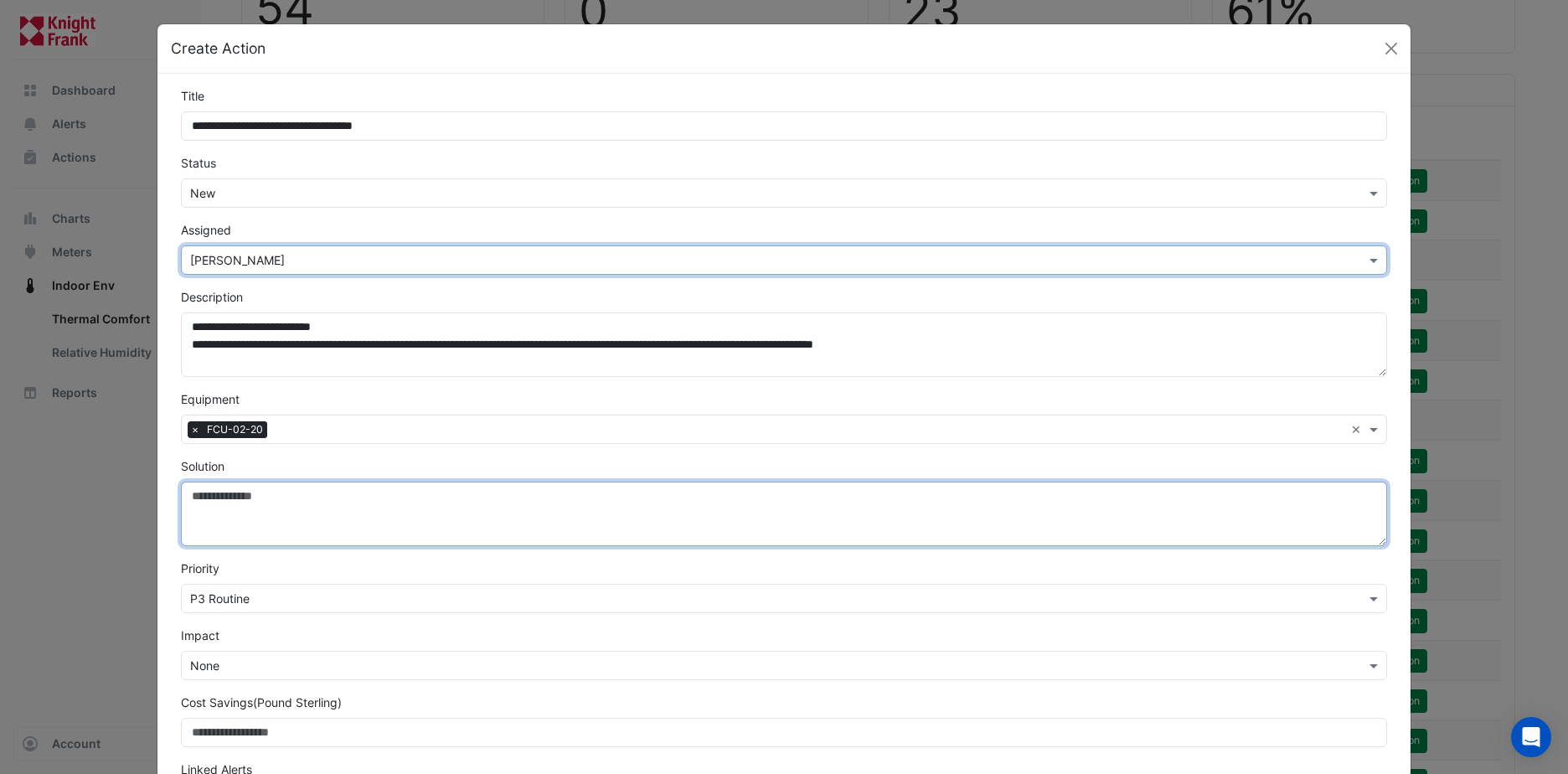
click at [205, 493] on textarea "Solution" at bounding box center [784, 513] width 1206 height 64
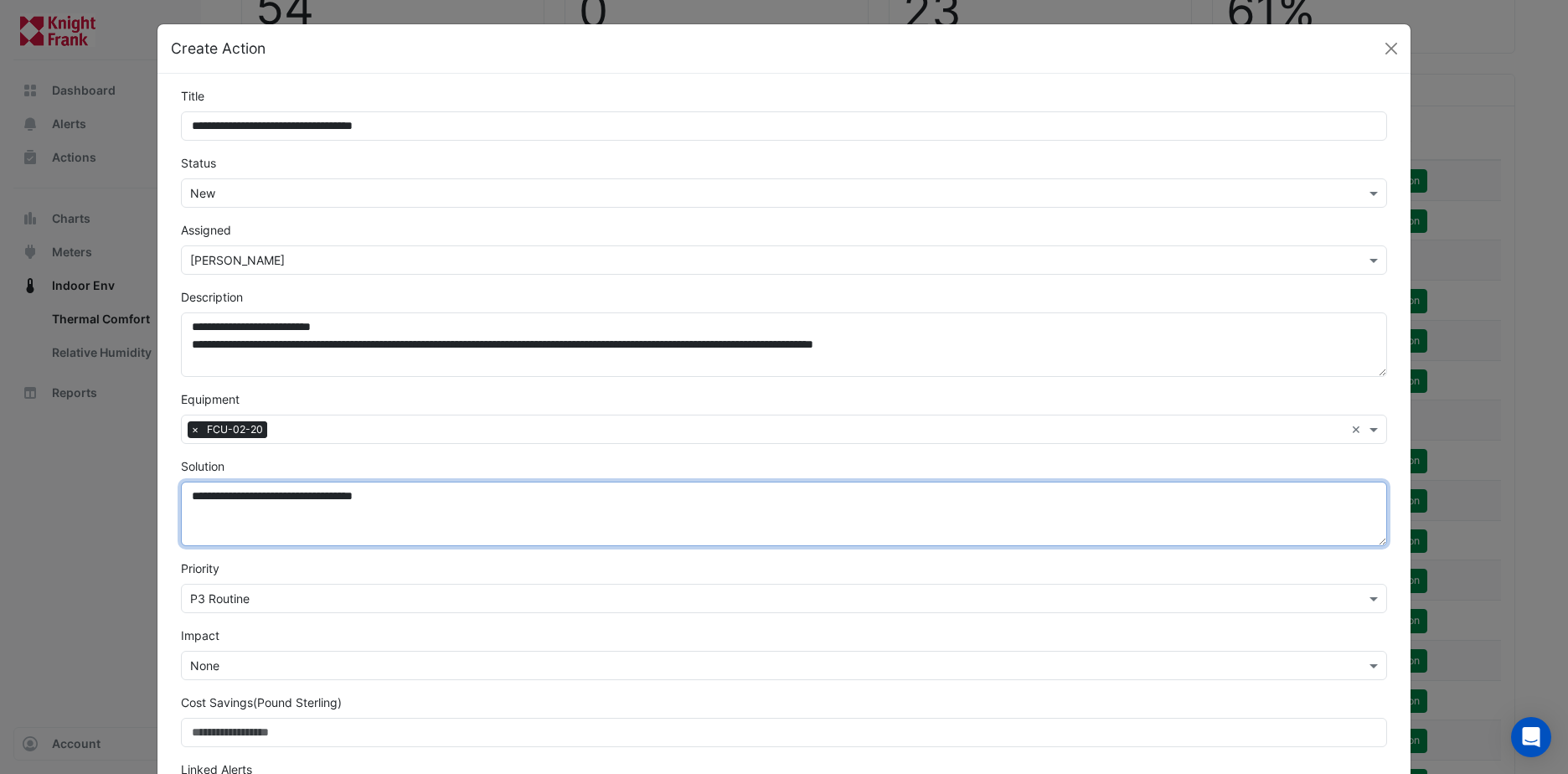
click at [285, 494] on textarea "**********" at bounding box center [784, 513] width 1206 height 64
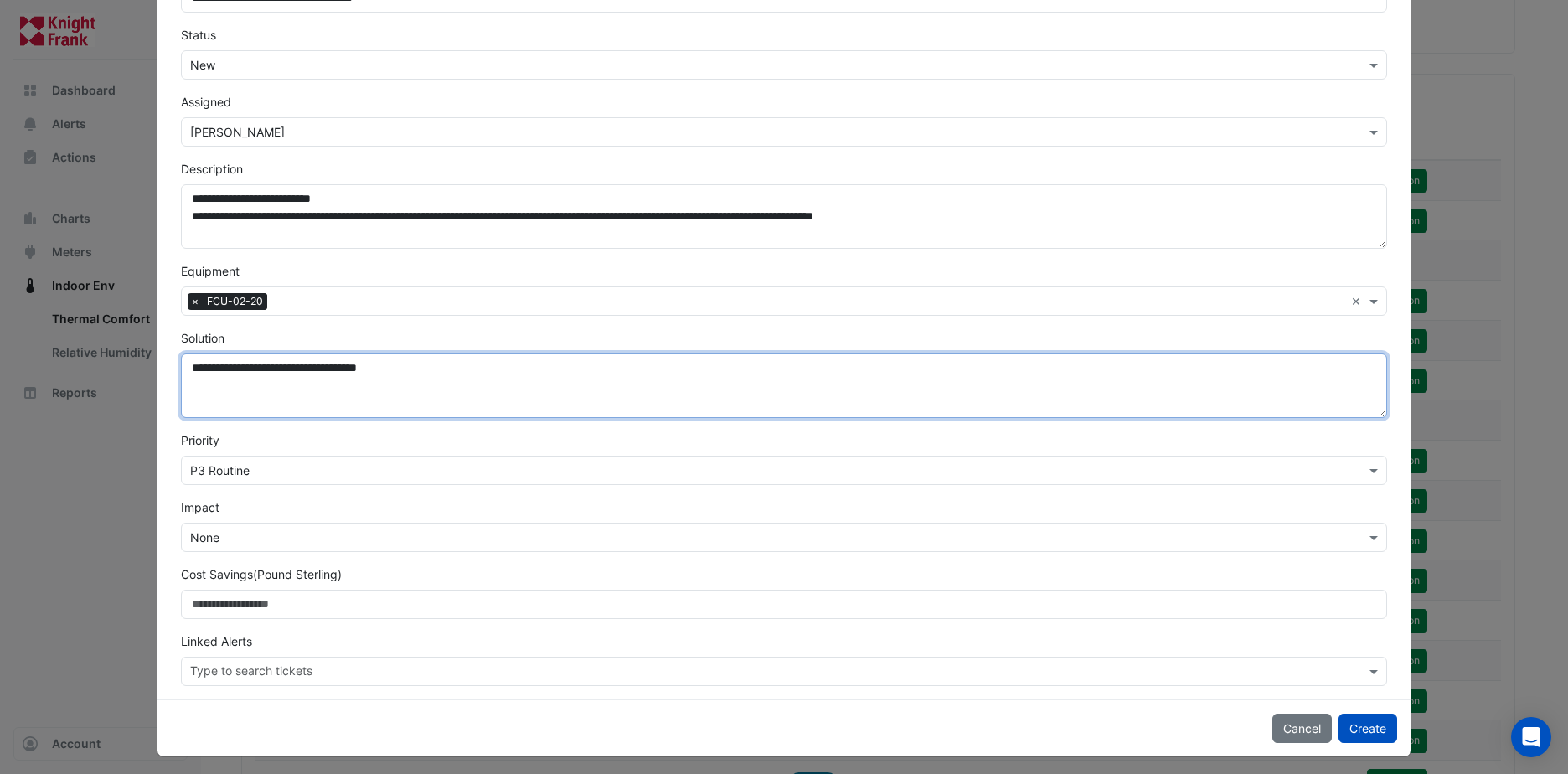
scroll to position [135, 0]
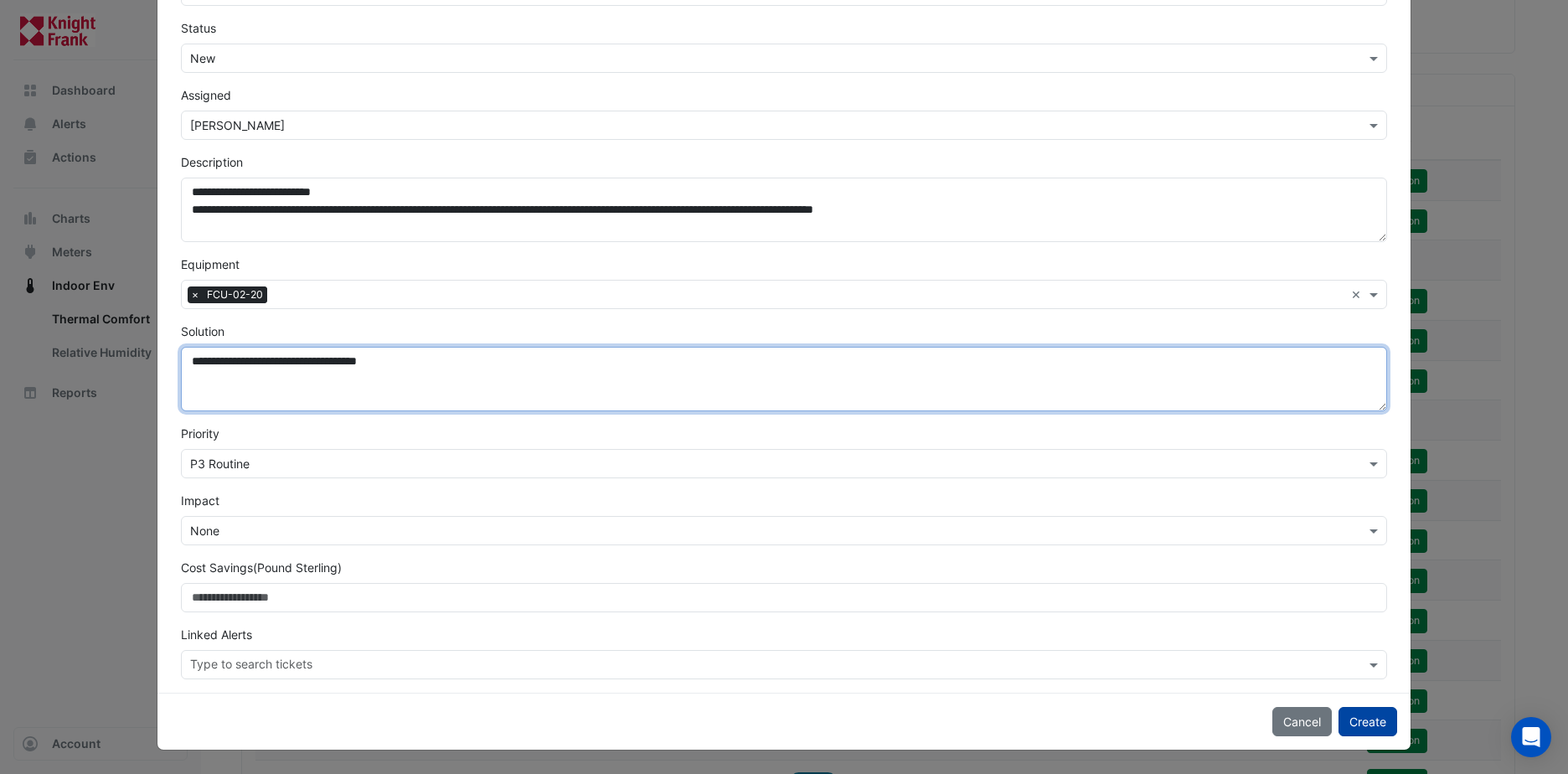
type textarea "**********"
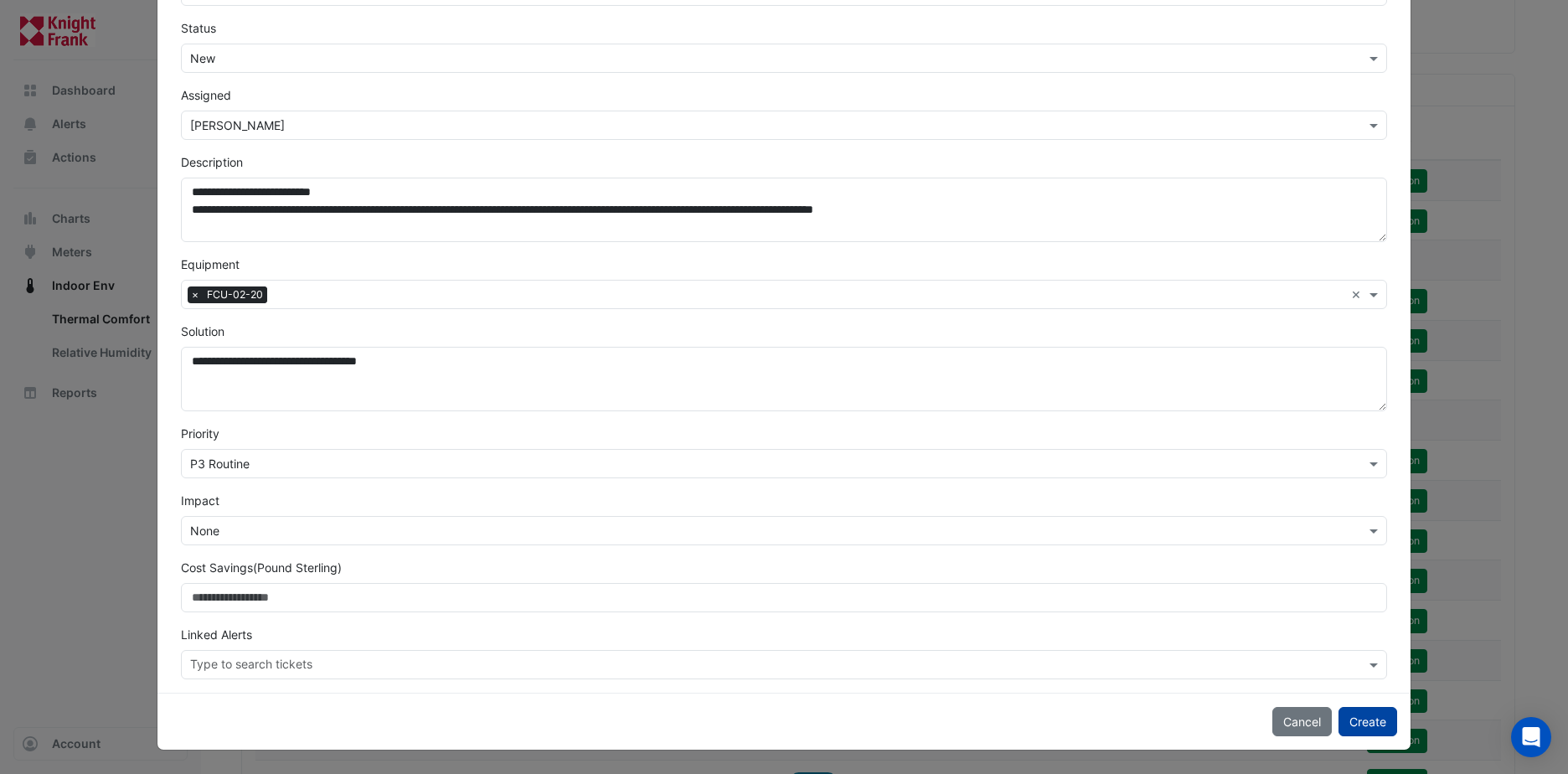
click at [1340, 720] on button "Create" at bounding box center [1368, 721] width 59 height 30
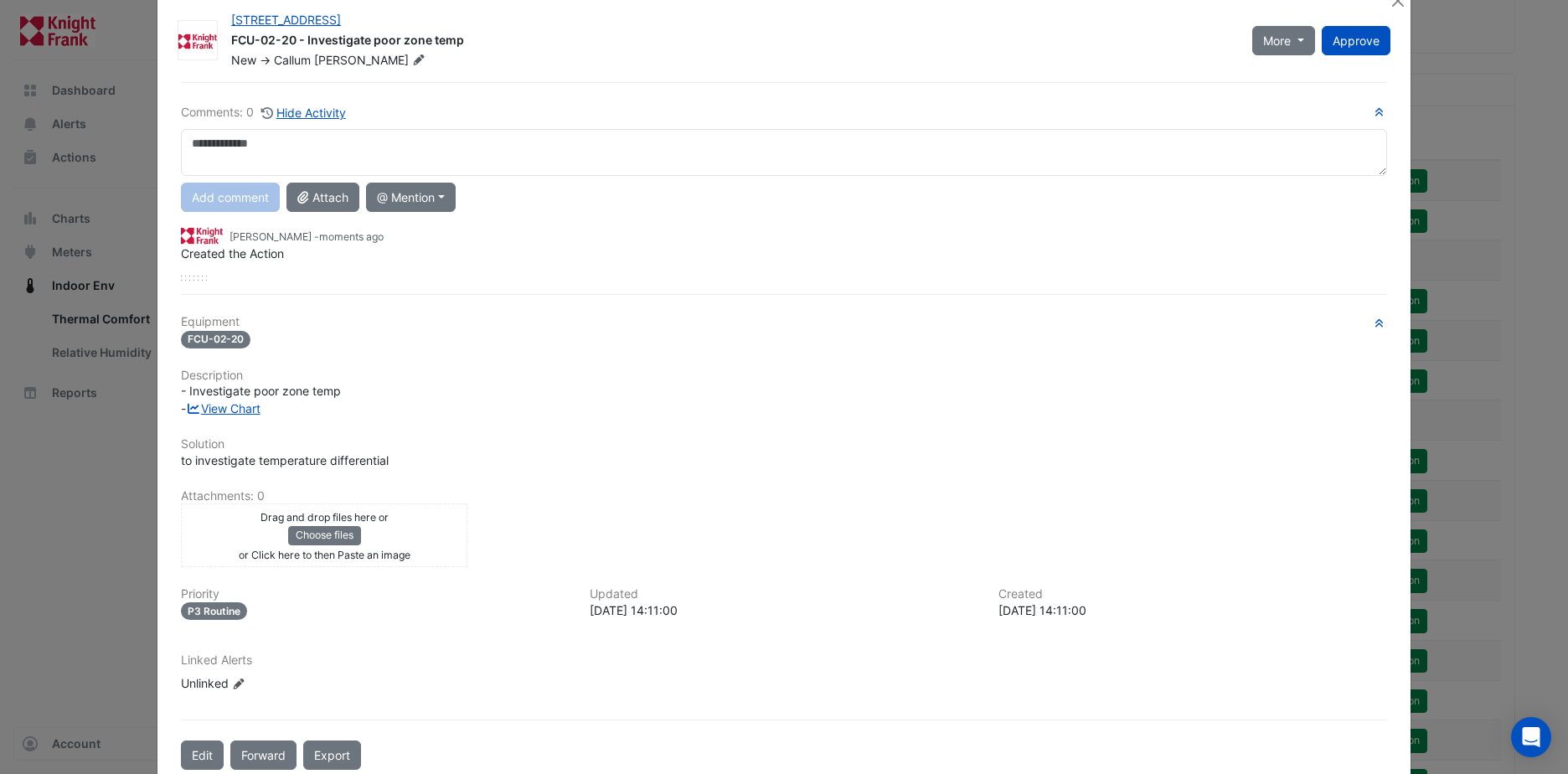
scroll to position [0, 0]
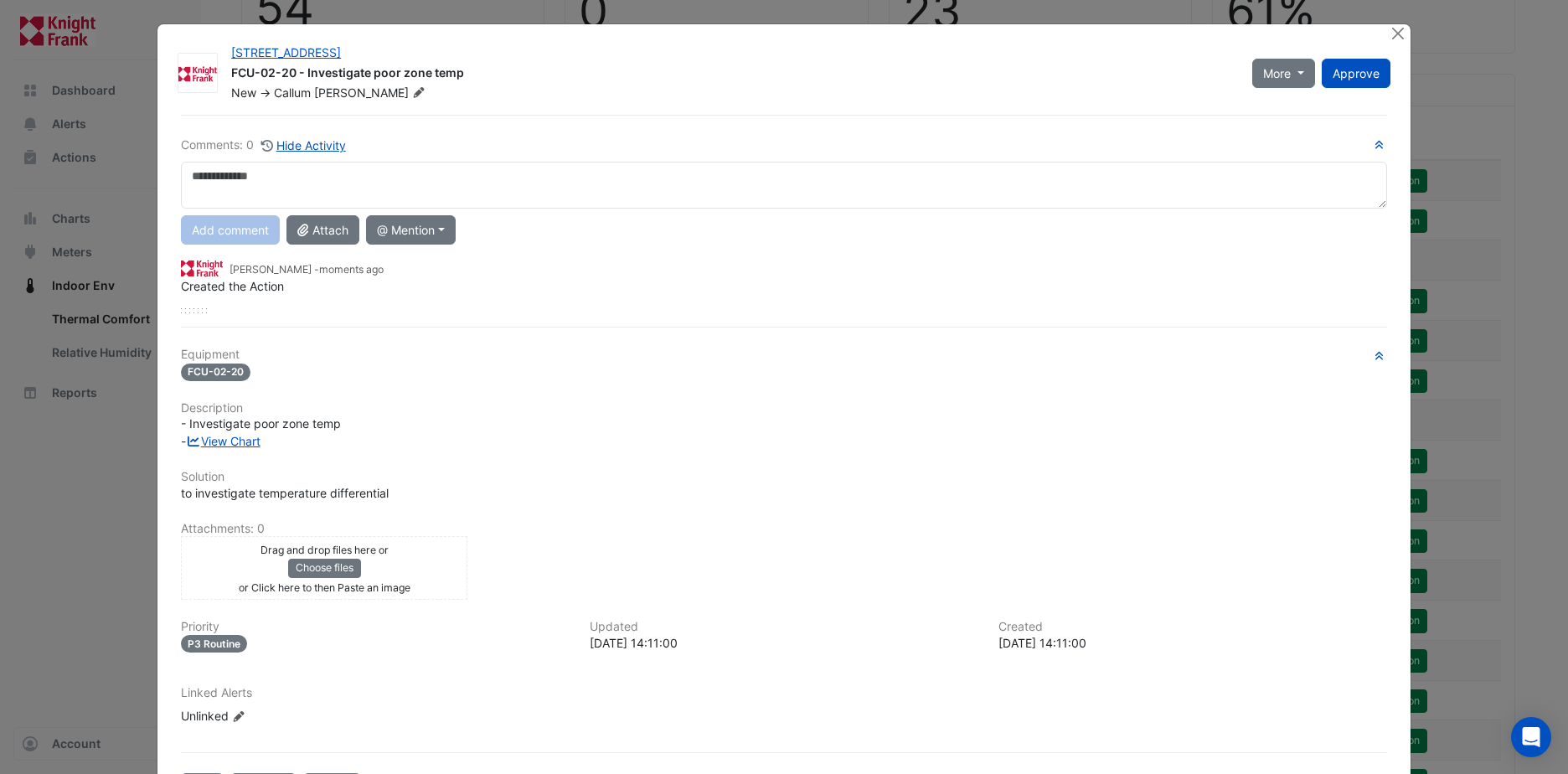
click at [216, 177] on textarea at bounding box center [784, 184] width 1206 height 47
click at [425, 235] on button "@ Mention" at bounding box center [411, 230] width 90 height 30
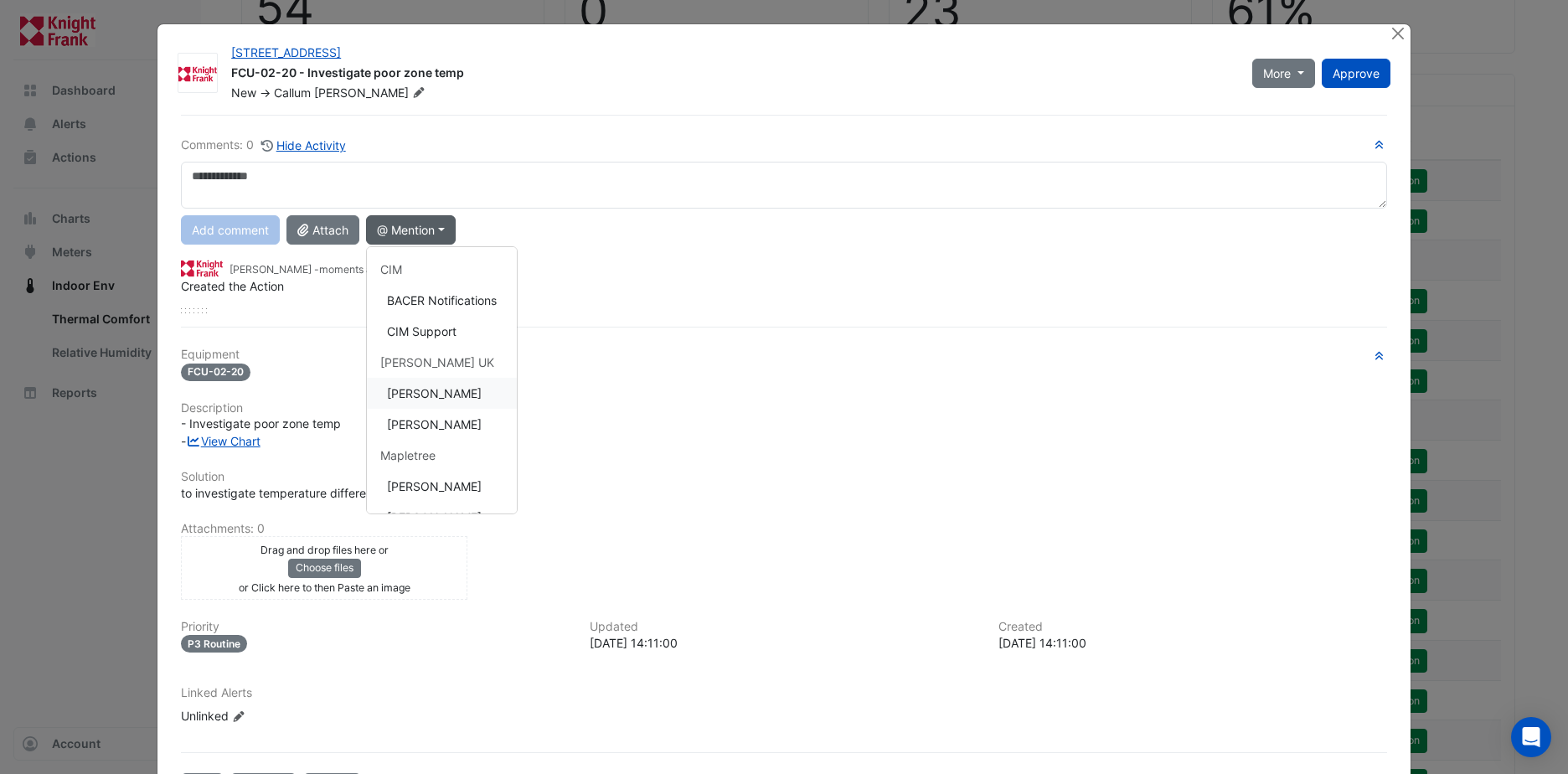
click at [435, 395] on button "Callum McGreevy" at bounding box center [441, 393] width 150 height 31
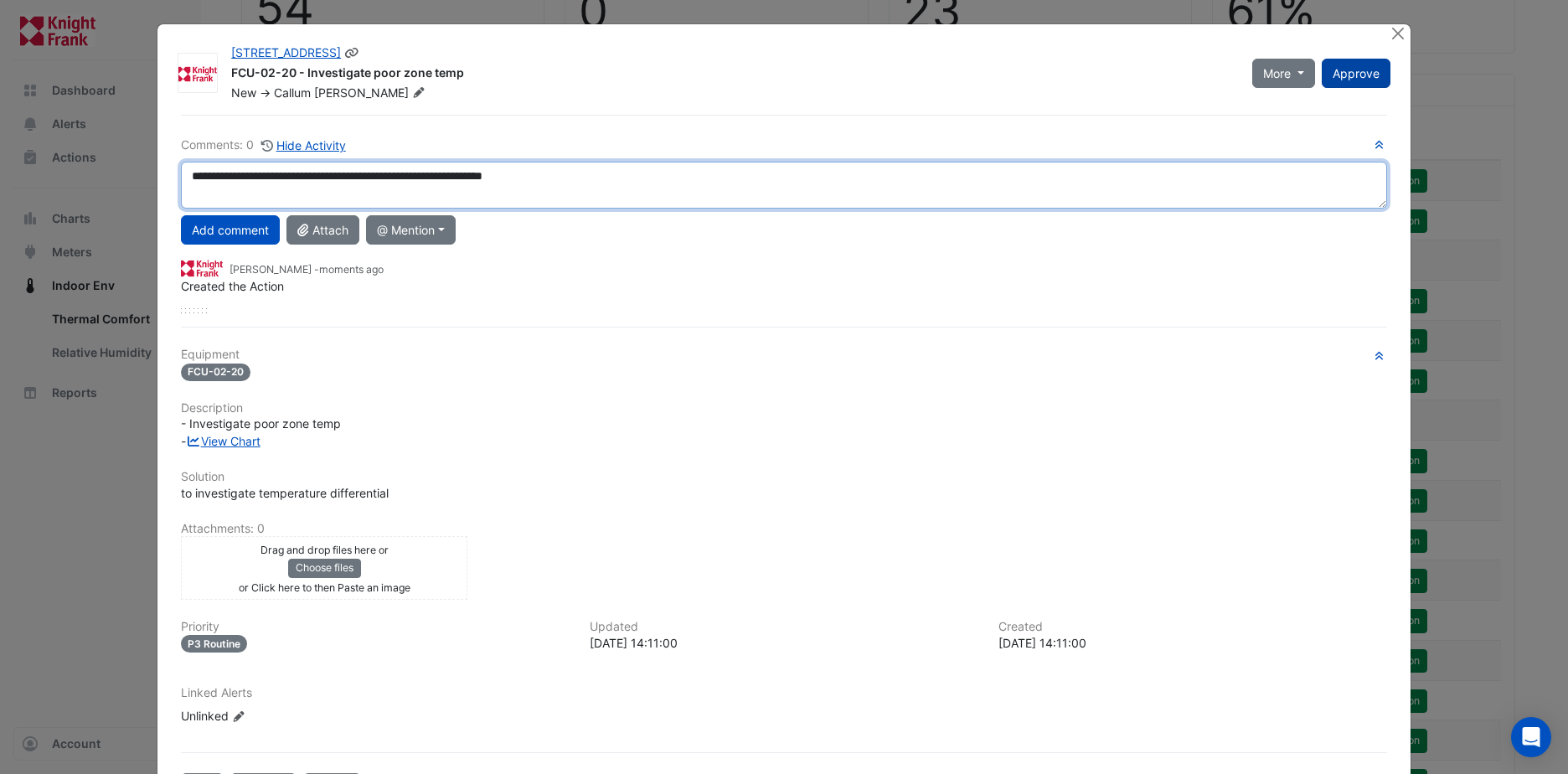
type textarea "**********"
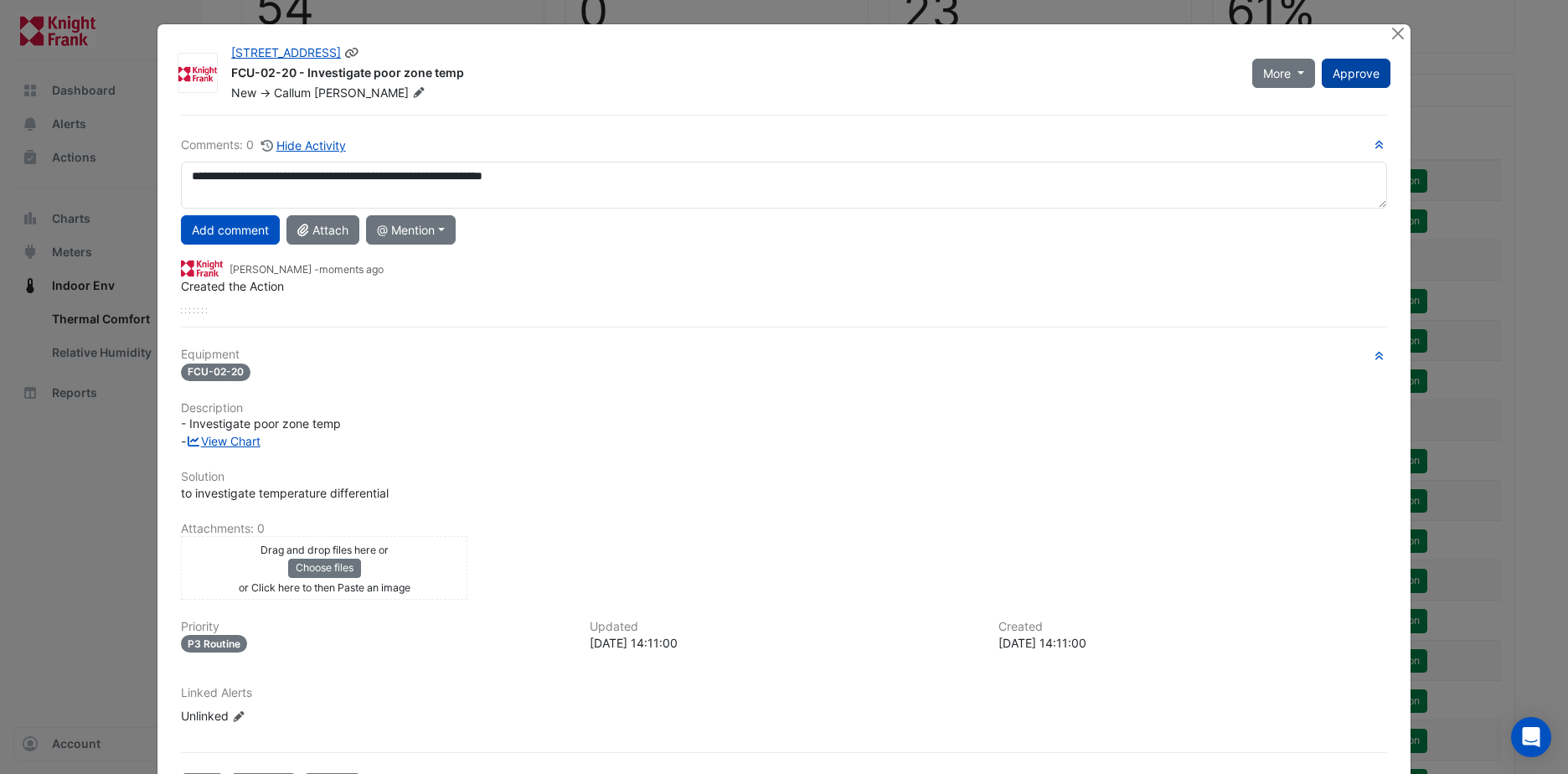
click at [1345, 78] on span "Approve" at bounding box center [1356, 73] width 47 height 14
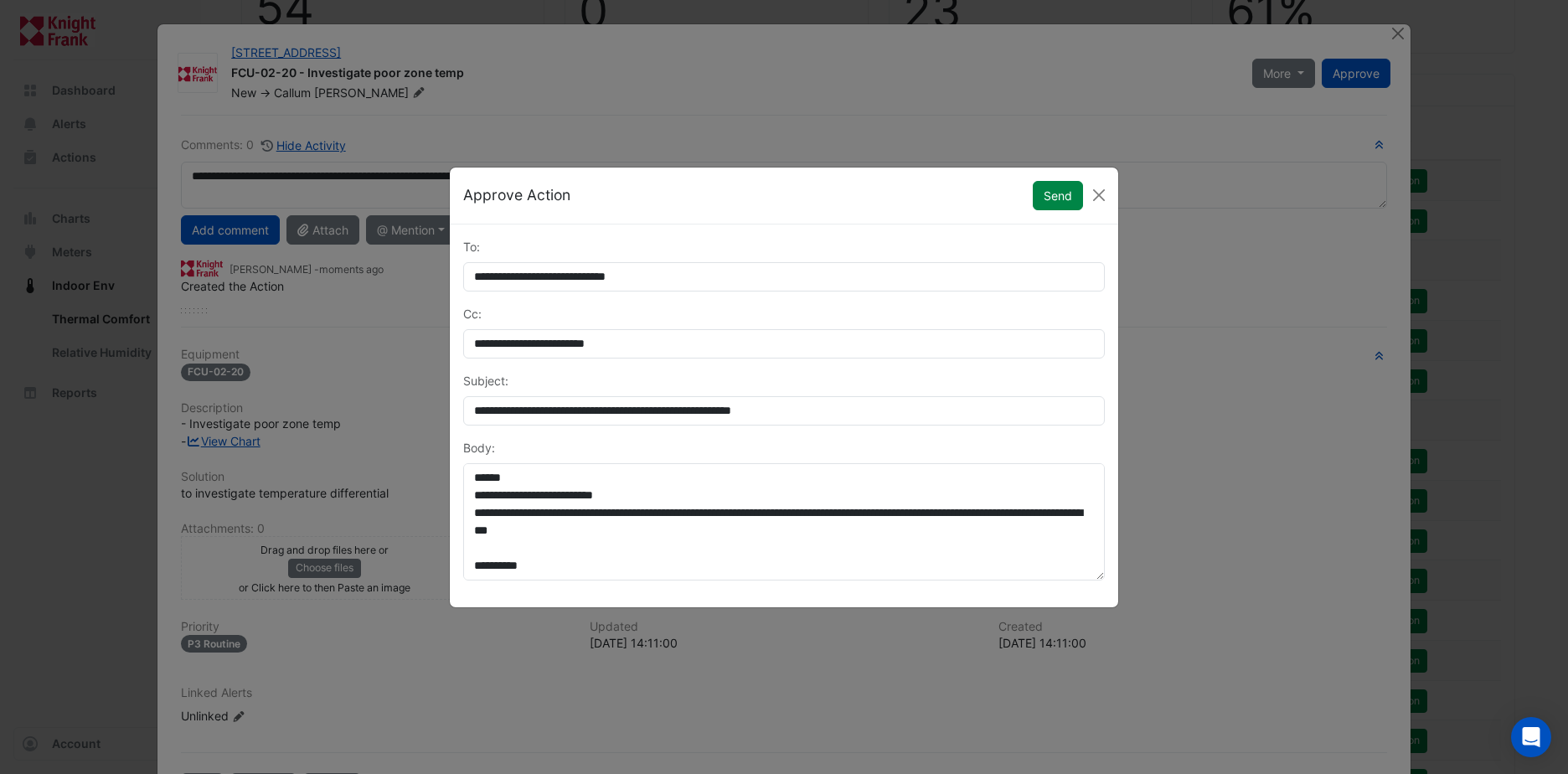
click at [1015, 213] on div "Approve Action Send" at bounding box center [784, 195] width 668 height 57
click at [1049, 190] on button "Send" at bounding box center [1058, 195] width 50 height 30
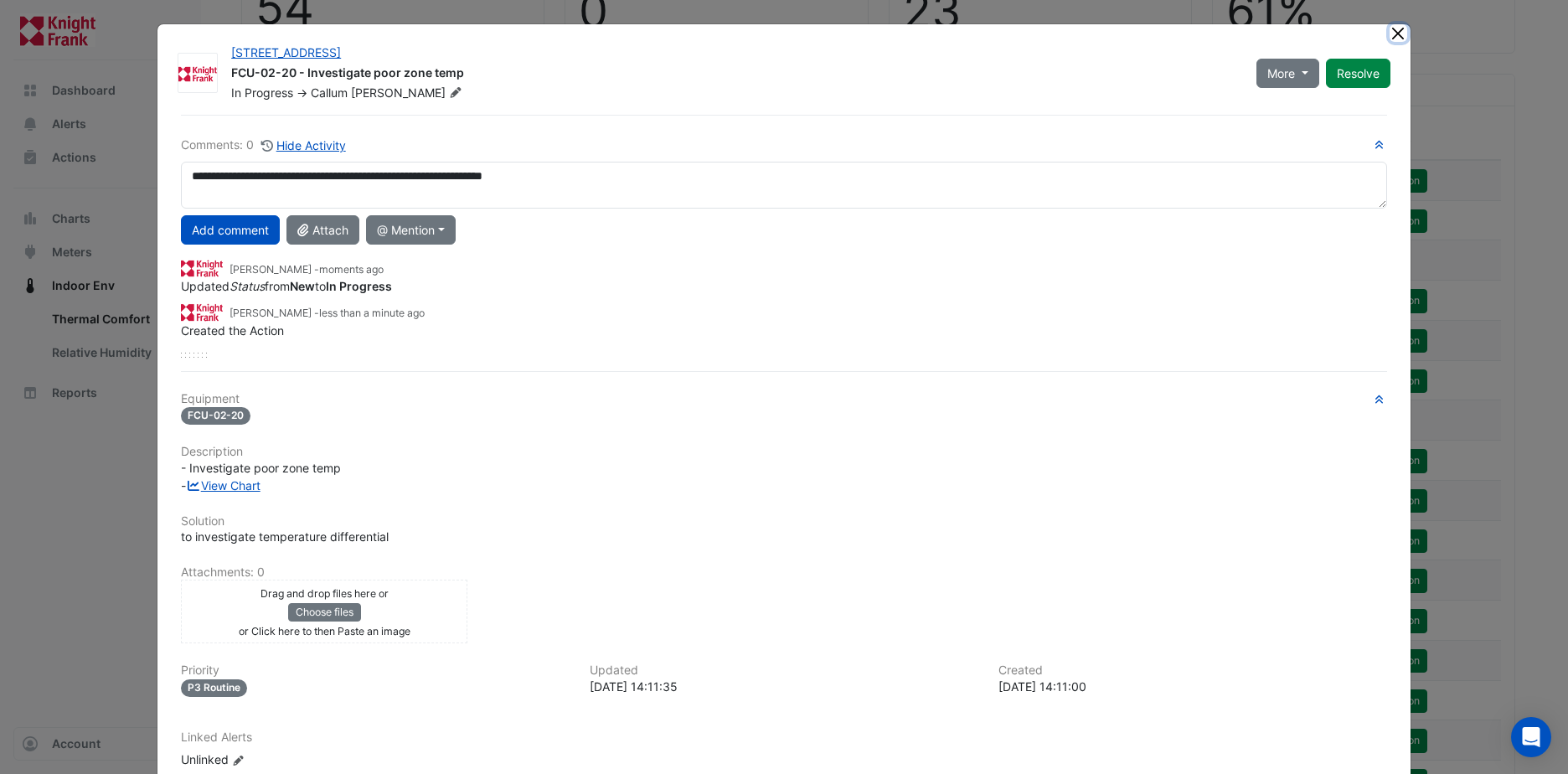
click at [1390, 36] on button "Close" at bounding box center [1398, 33] width 18 height 18
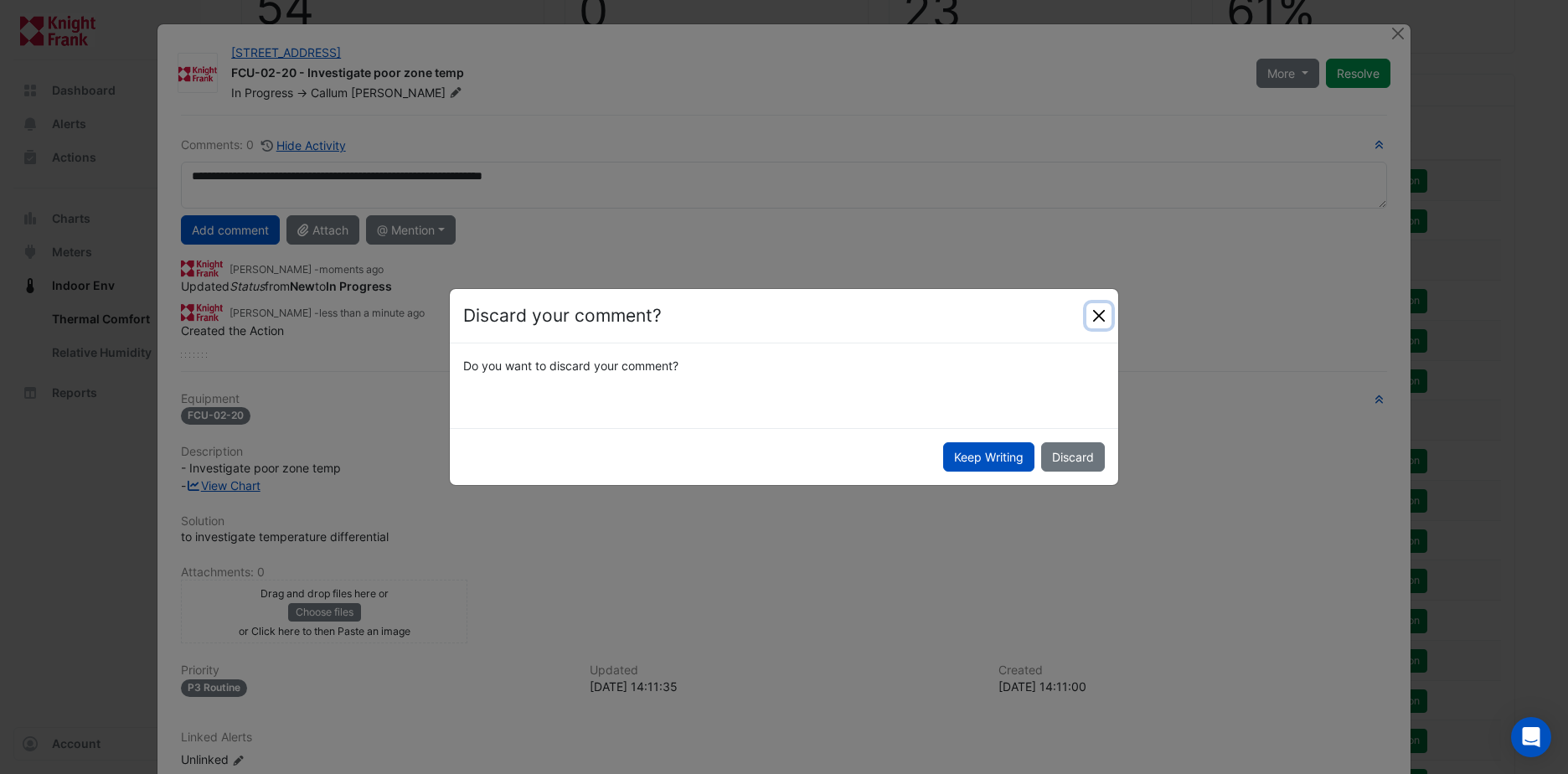
click at [1095, 319] on button "Close" at bounding box center [1099, 316] width 25 height 25
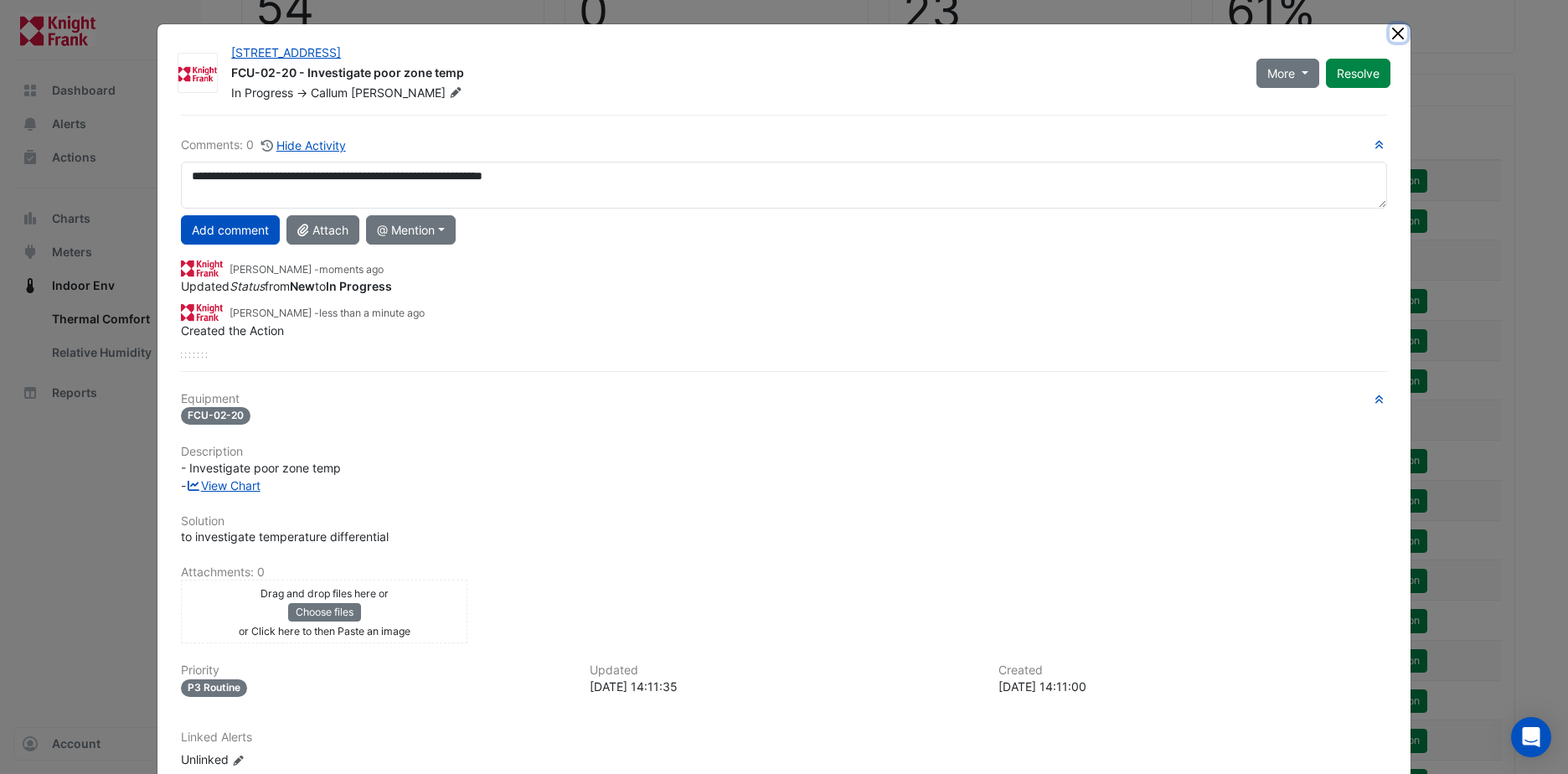
click at [1399, 32] on button "Close" at bounding box center [1398, 33] width 18 height 18
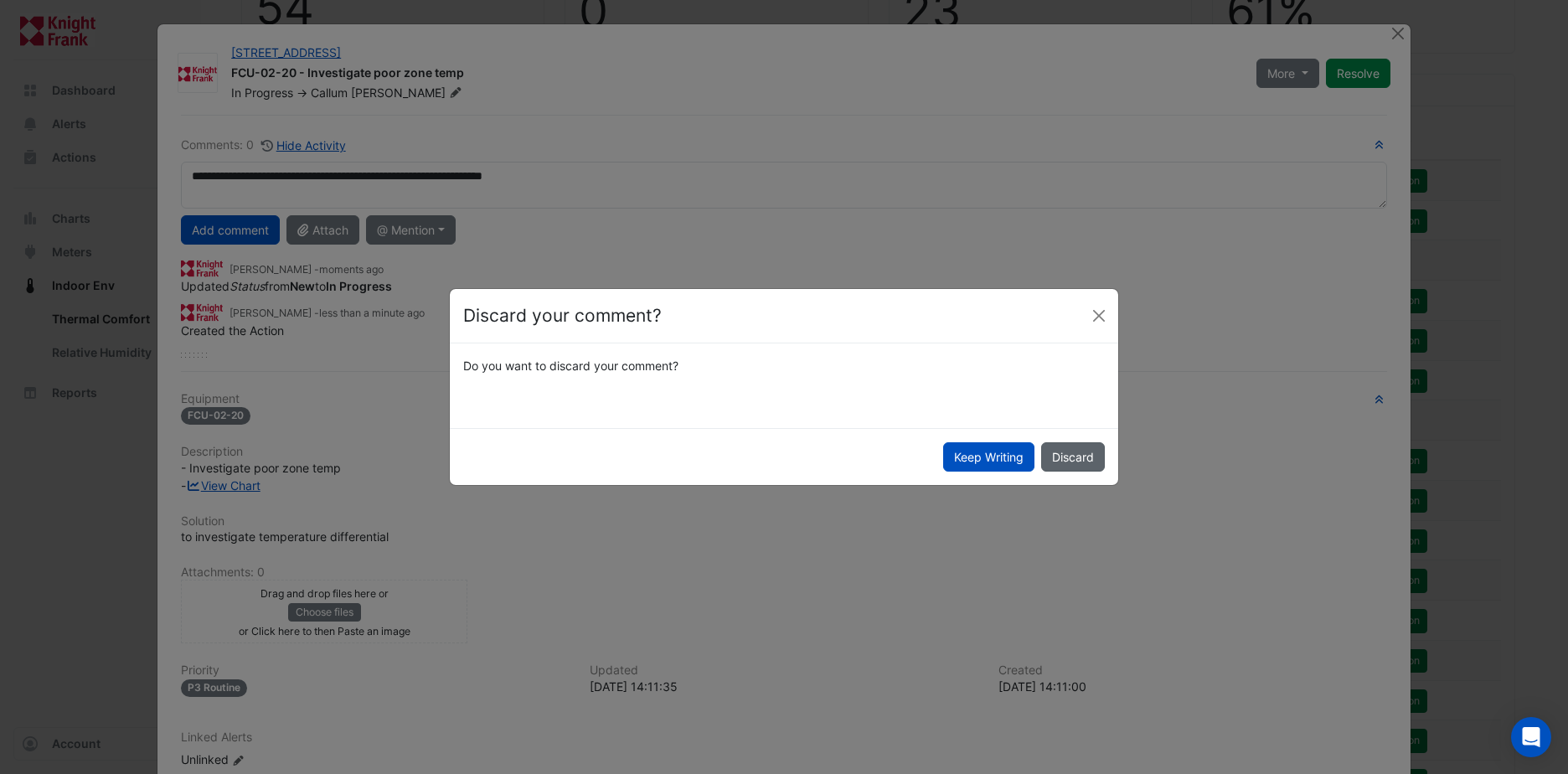
click at [1066, 454] on button "Discard" at bounding box center [1073, 457] width 64 height 30
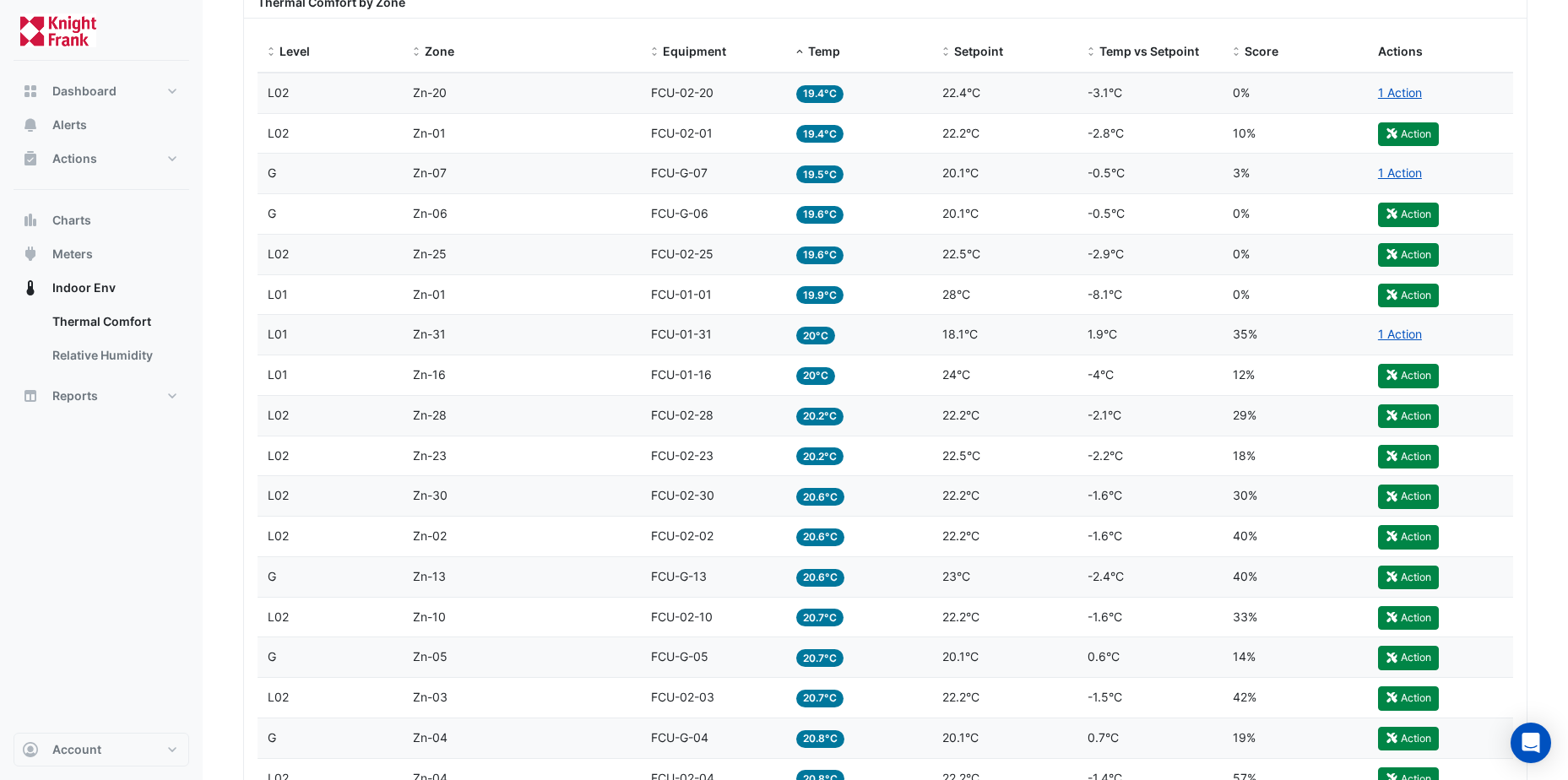
scroll to position [1013, 0]
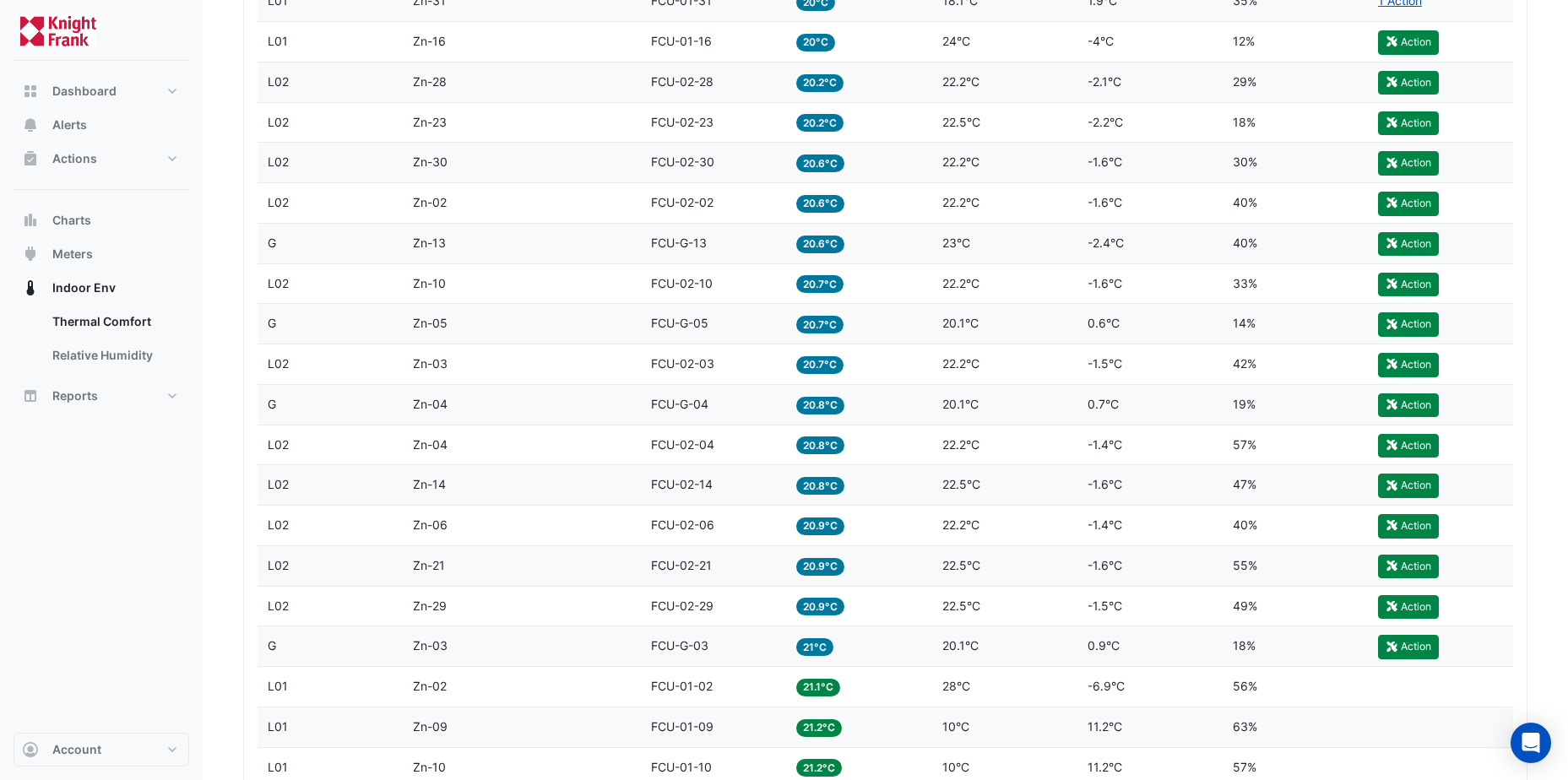
drag, startPoint x: 892, startPoint y: 477, endPoint x: 899, endPoint y: 521, distance: 44.6
click at [755, 520] on datatable-scroller "Level L02 Zone Zn-20 Equipment FCU-02-20 Temp 19.4°C Setpoint 22.4°C Temp vs Se…" at bounding box center [506, 766] width 498 height 2055
click at [1401, 739] on datatable-body-cell "Actions" at bounding box center [1441, 727] width 145 height 39
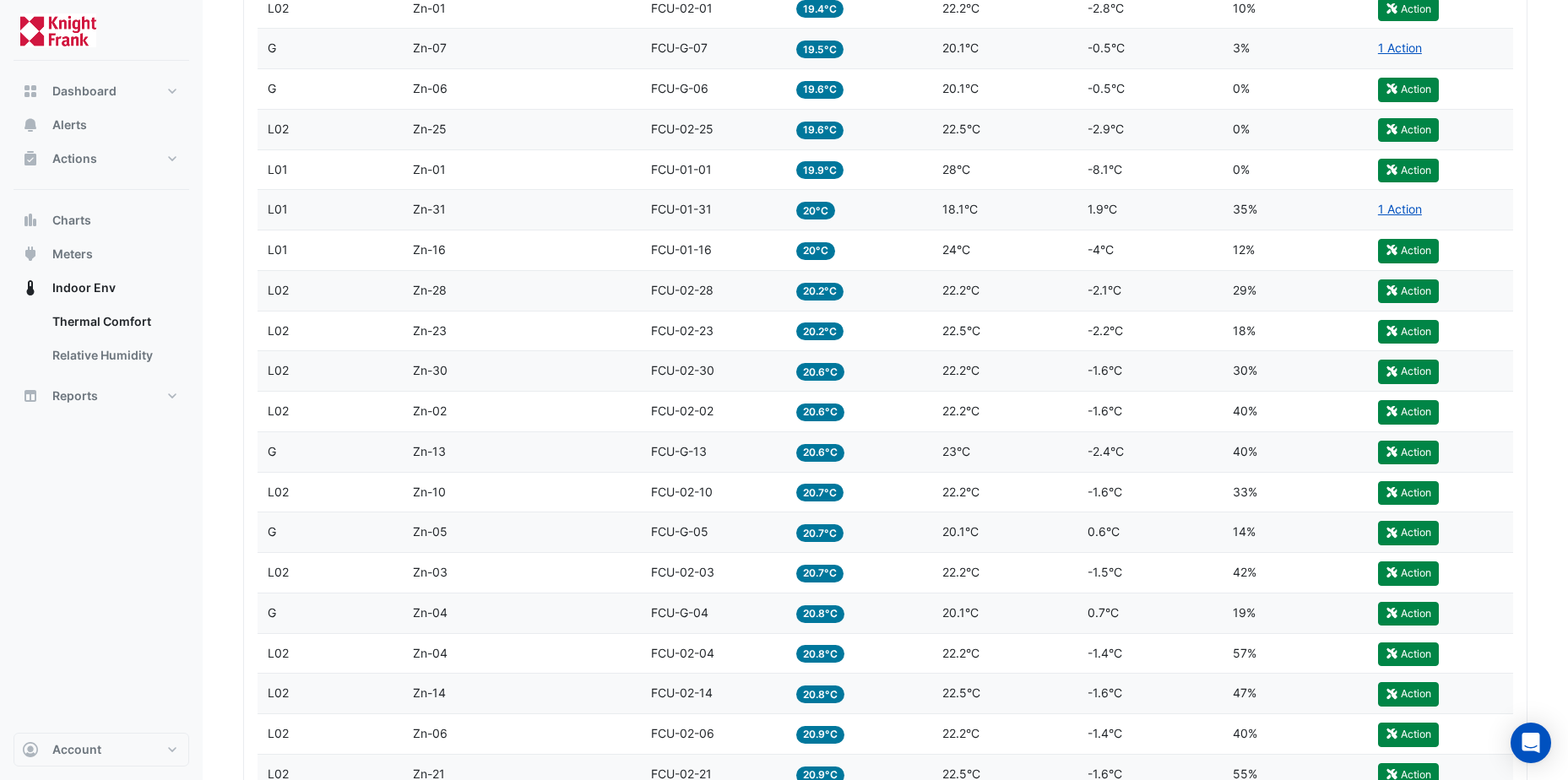
scroll to position [844, 0]
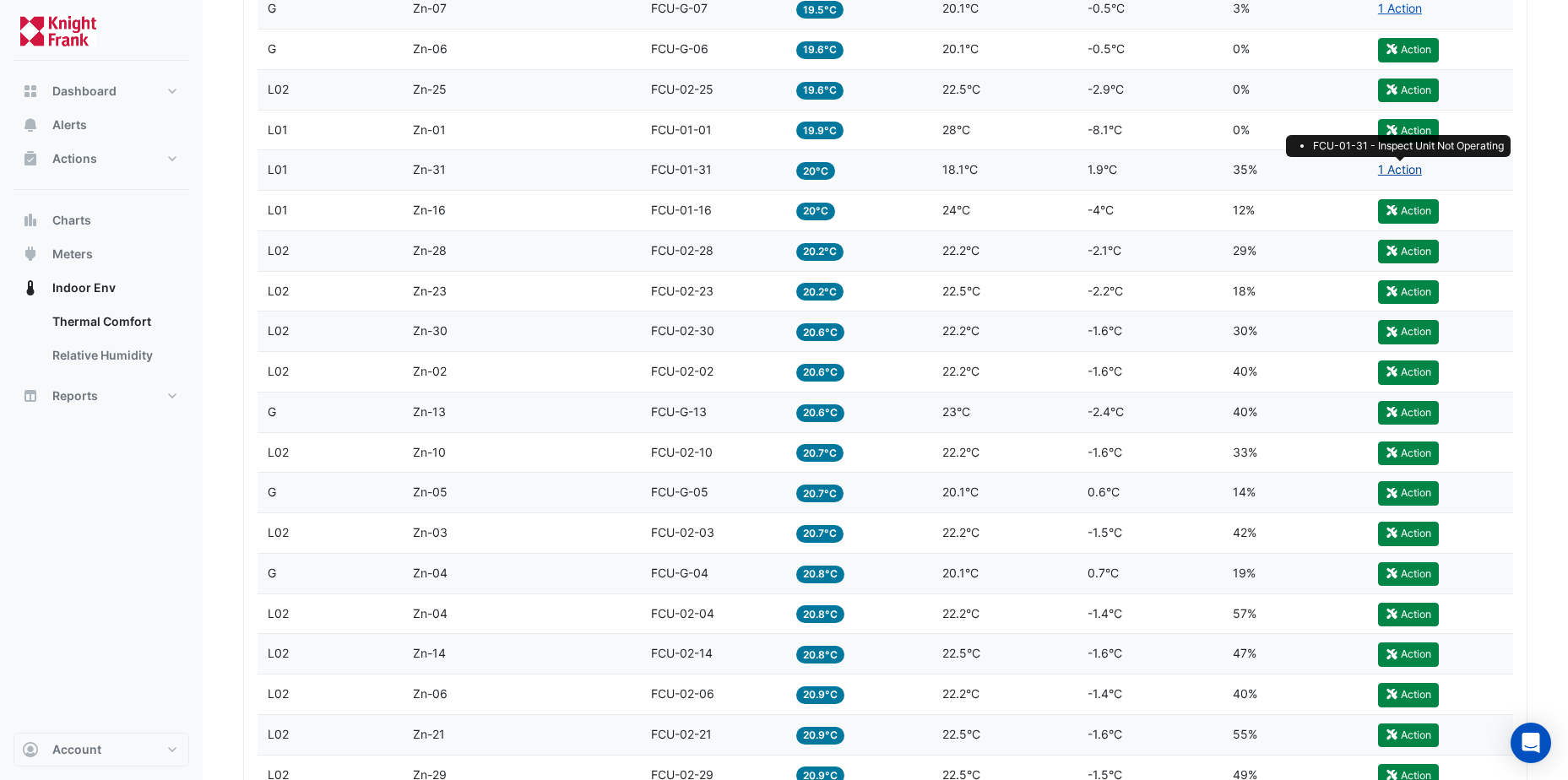
click at [1393, 168] on link "1 Action" at bounding box center [1399, 168] width 44 height 15
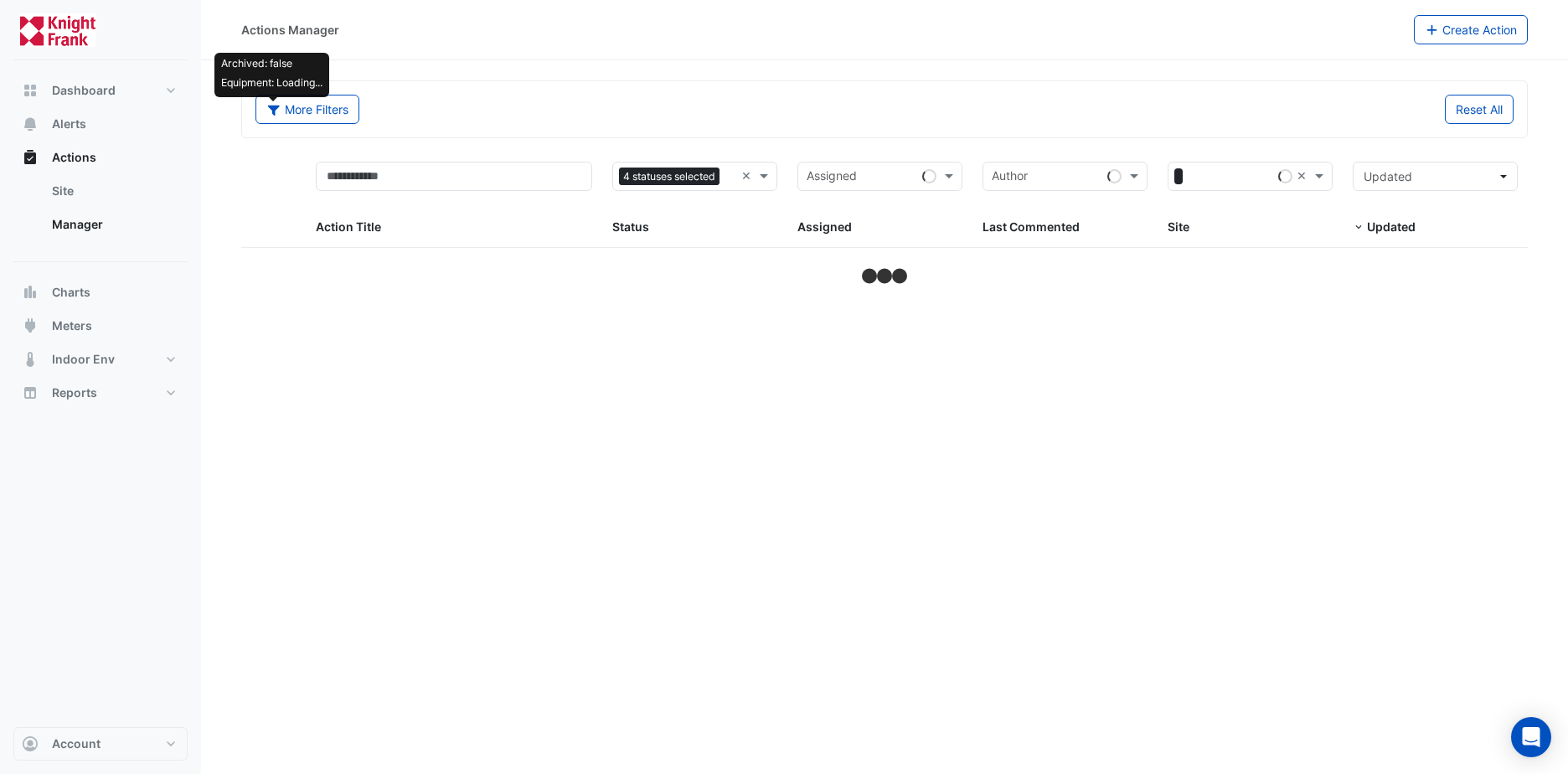
select select "**"
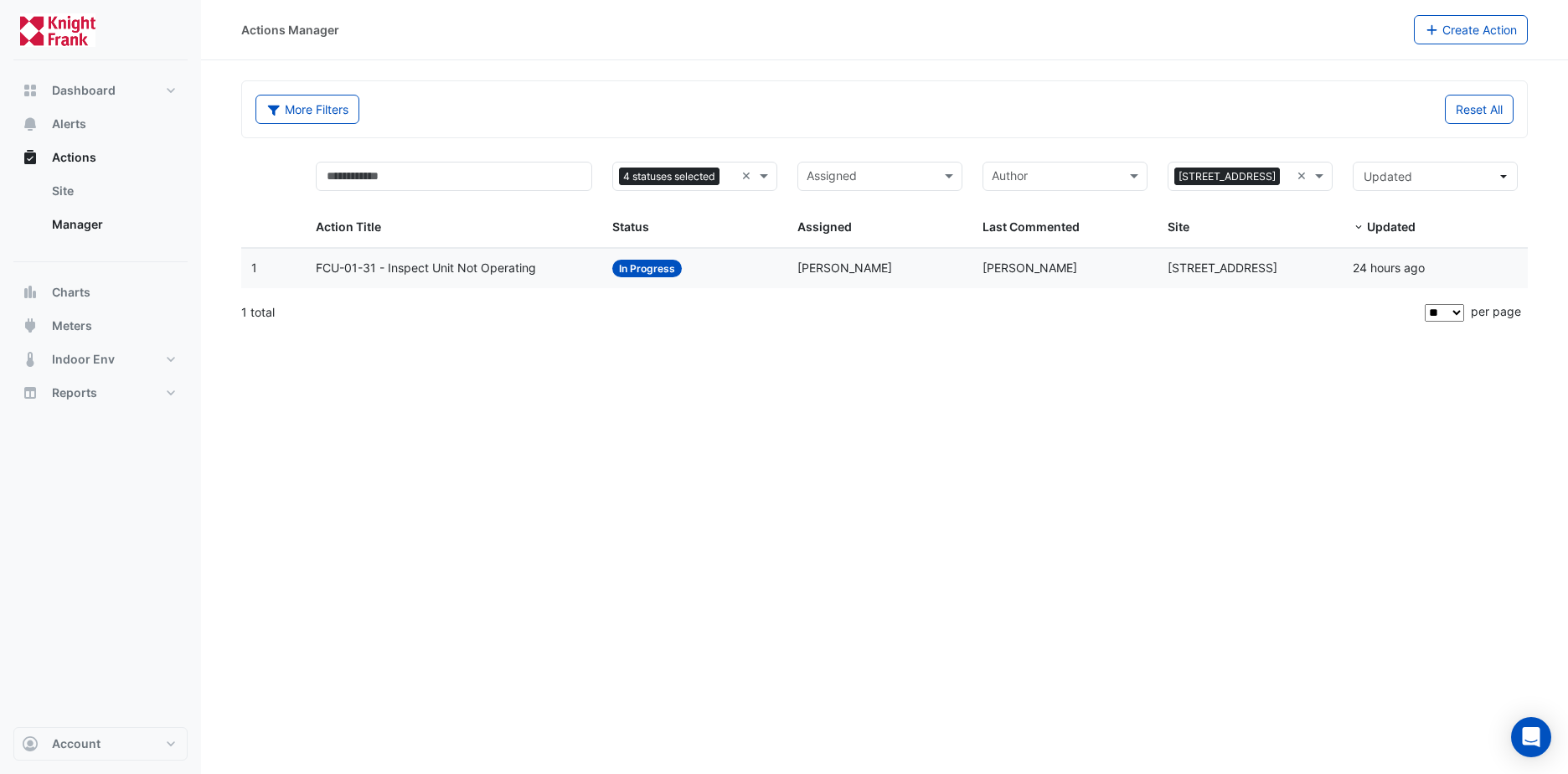
click at [649, 270] on span "In Progress" at bounding box center [647, 268] width 70 height 18
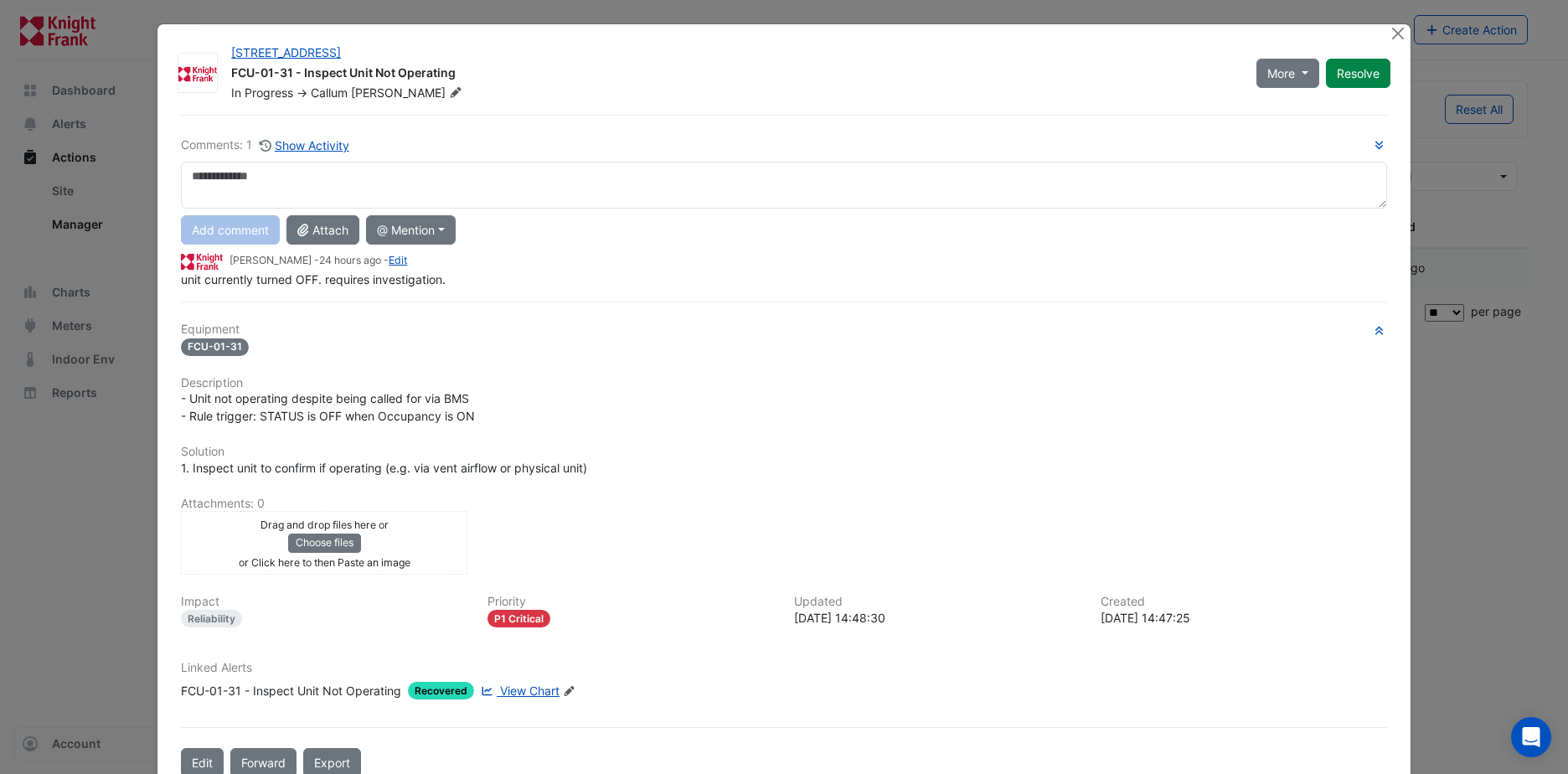
click at [212, 179] on textarea at bounding box center [784, 184] width 1206 height 47
click at [467, 182] on textarea "**********" at bounding box center [784, 184] width 1206 height 47
type textarea "**********"
click at [1391, 34] on button "Close" at bounding box center [1398, 33] width 18 height 18
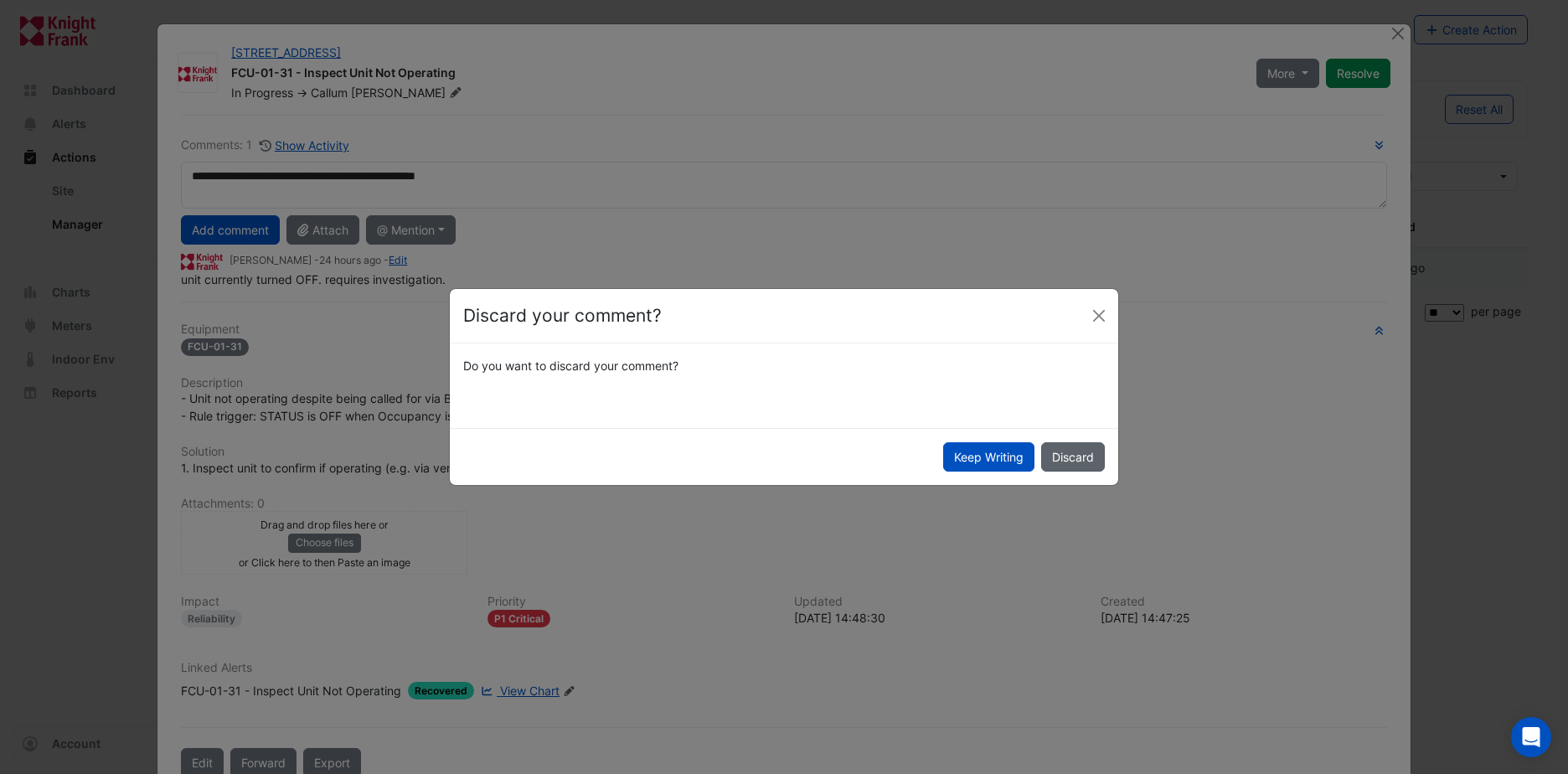
click at [1065, 450] on button "Discard" at bounding box center [1073, 457] width 64 height 30
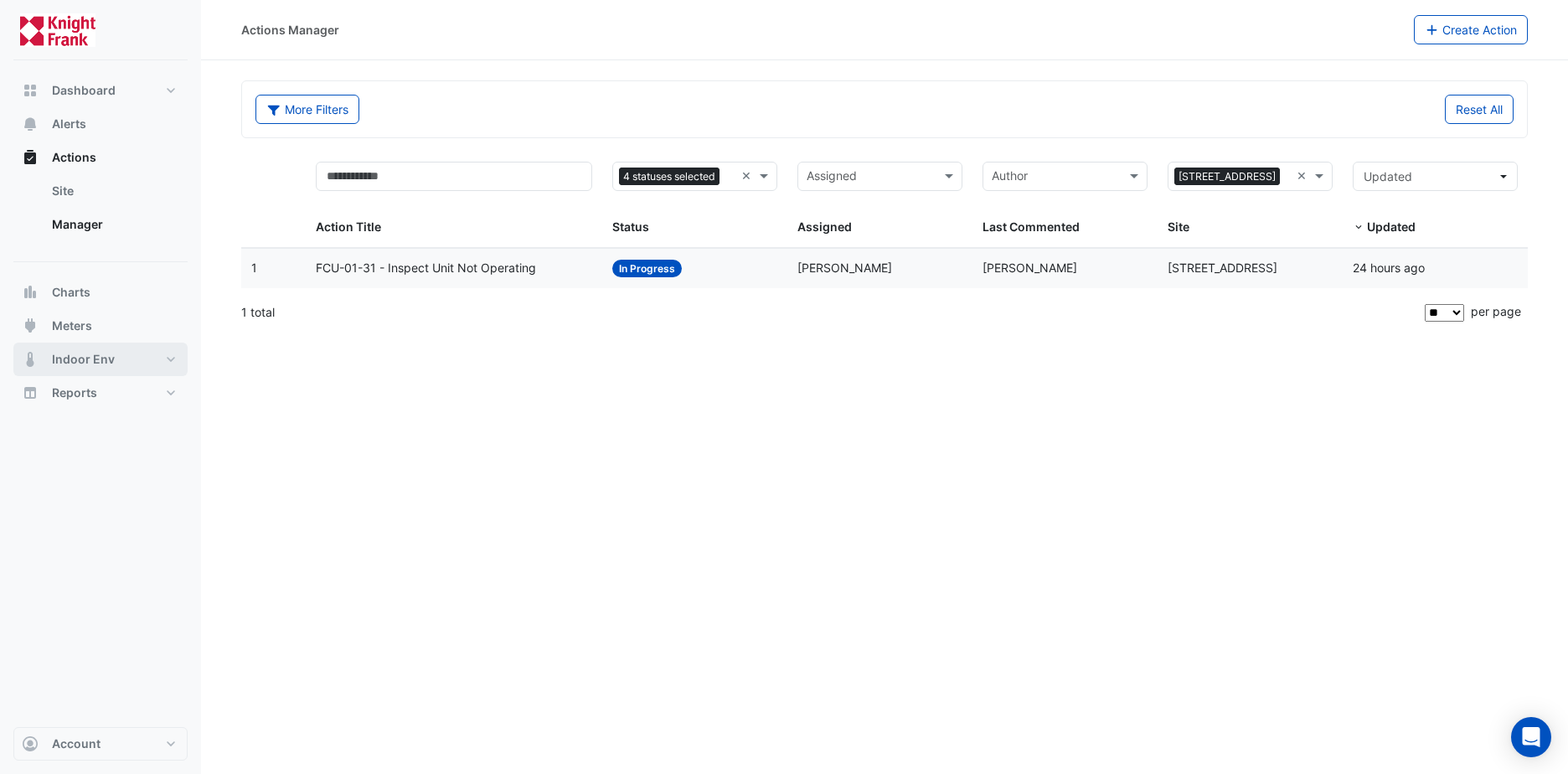
click at [82, 357] on span "Indoor Env" at bounding box center [83, 359] width 63 height 17
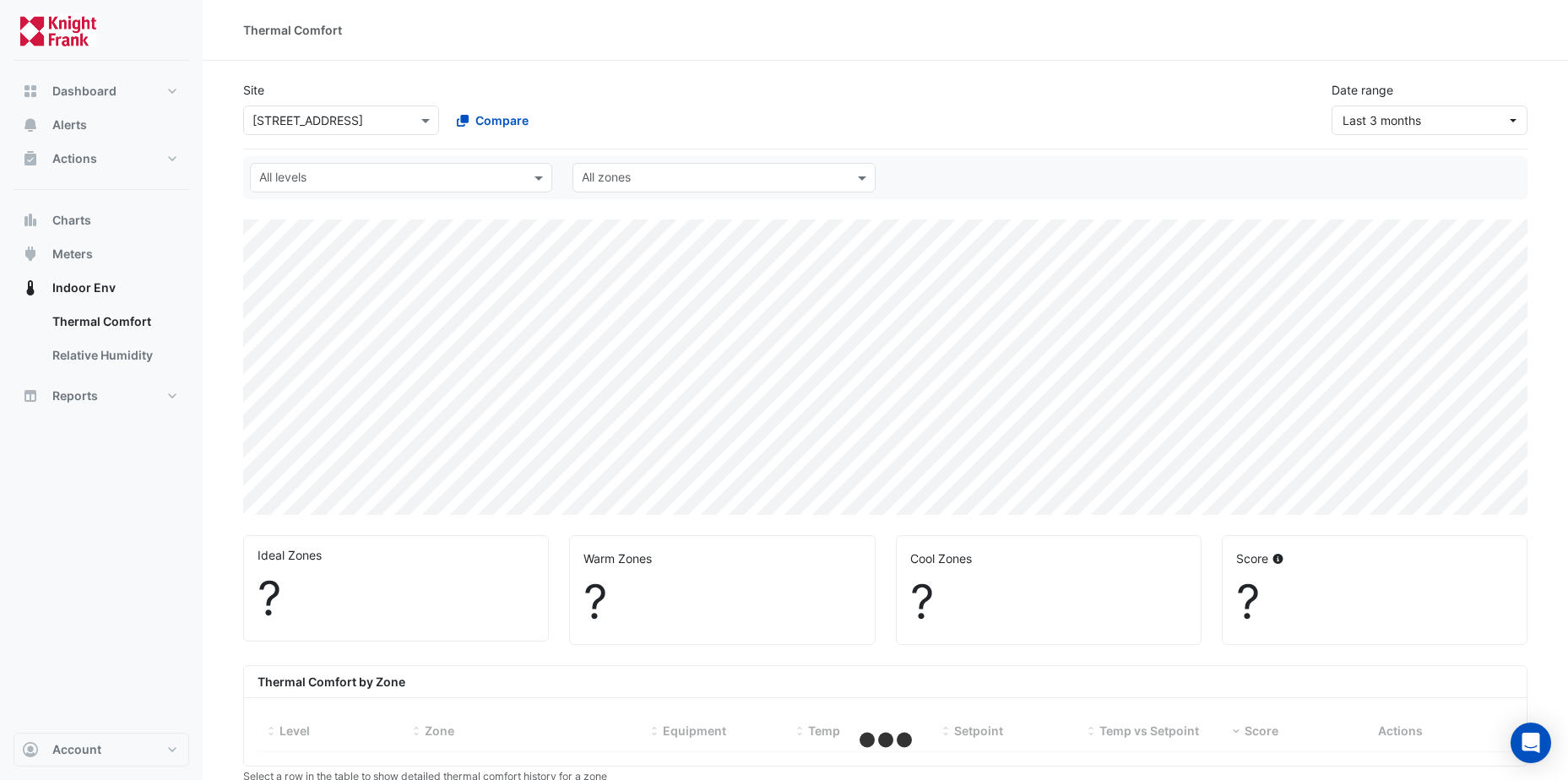
select select "**"
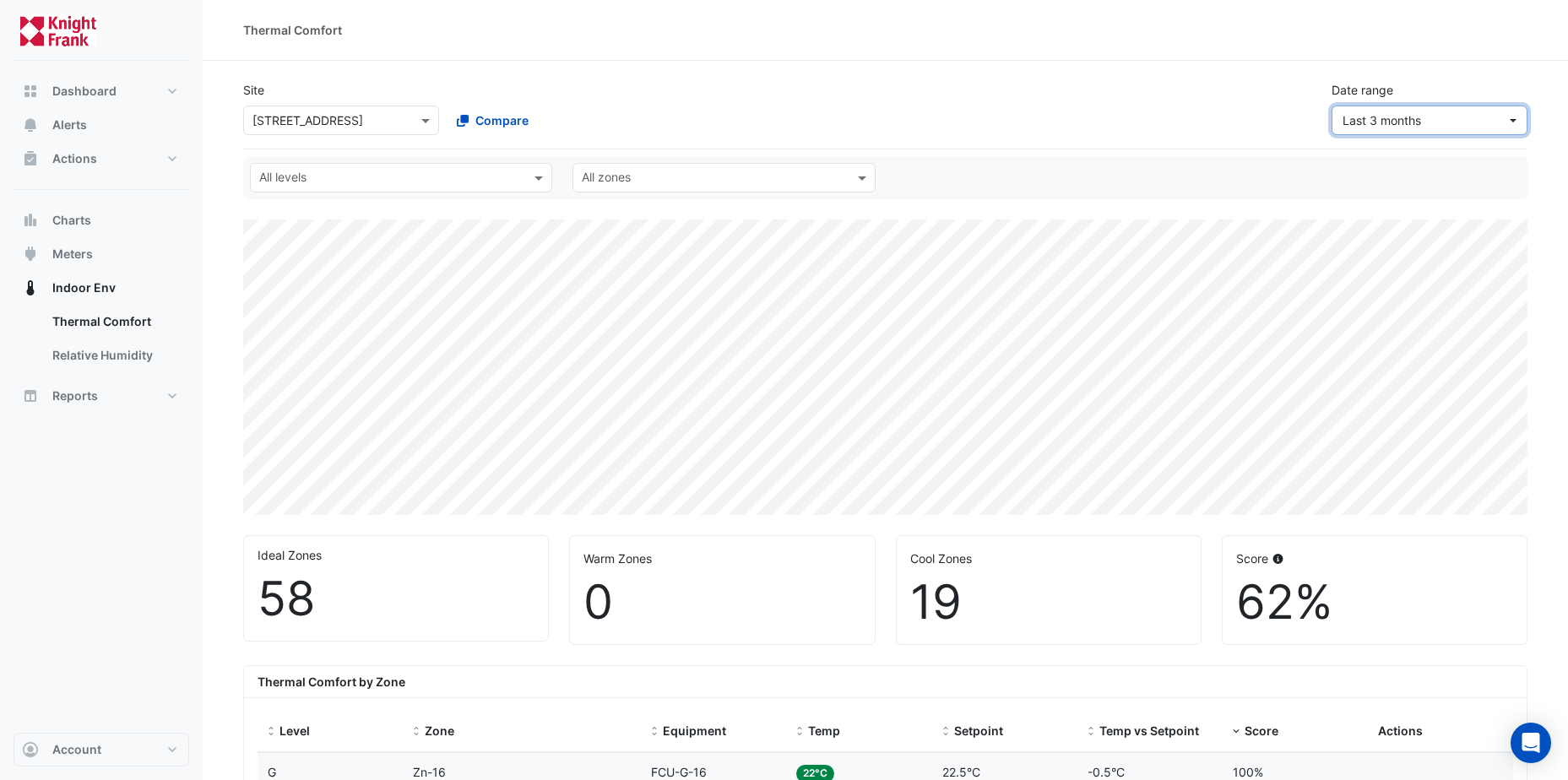
click at [1517, 122] on button "Last 3 months" at bounding box center [1429, 120] width 196 height 30
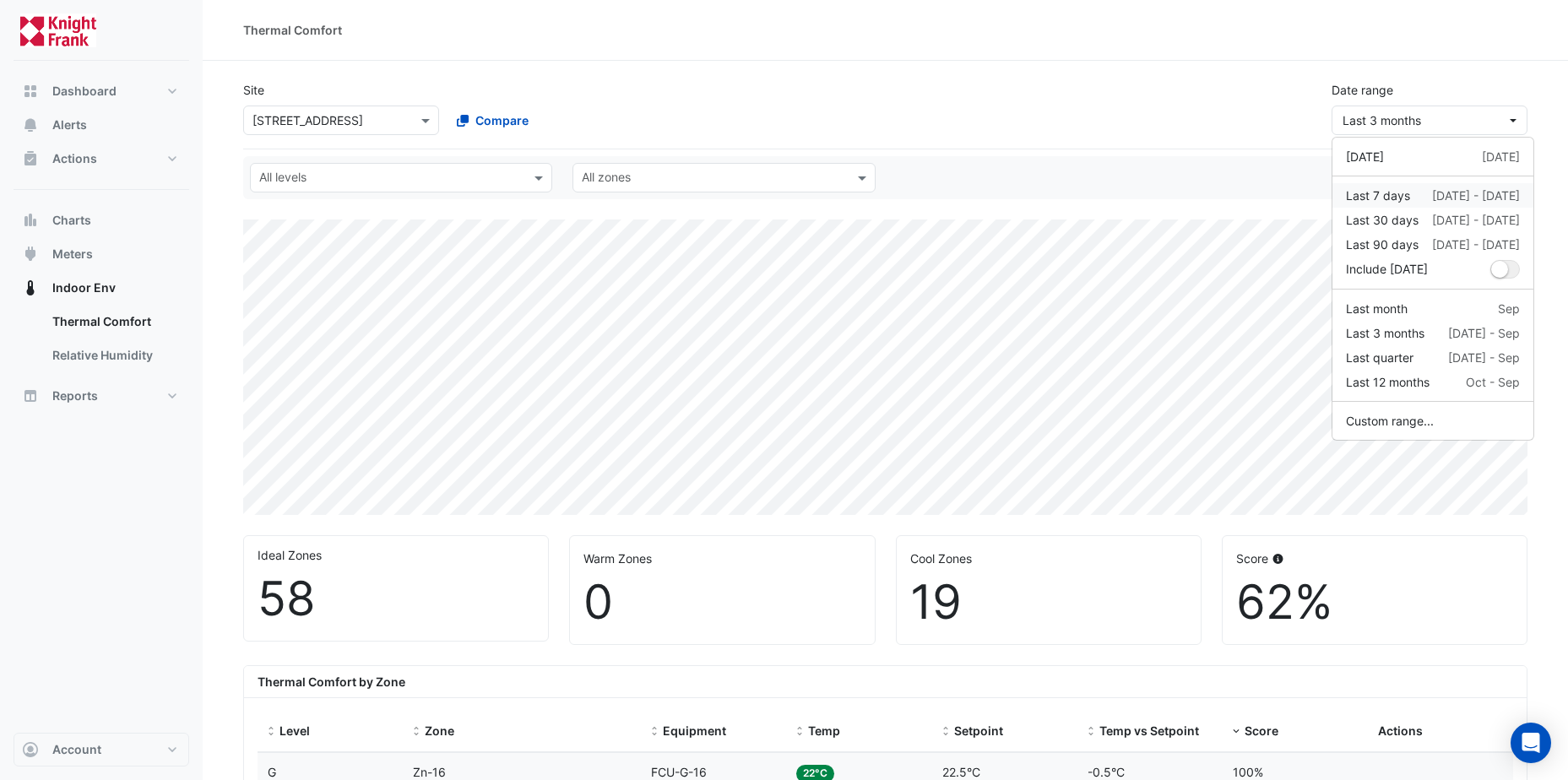
click at [1399, 195] on div "Last 7 days" at bounding box center [1377, 195] width 64 height 18
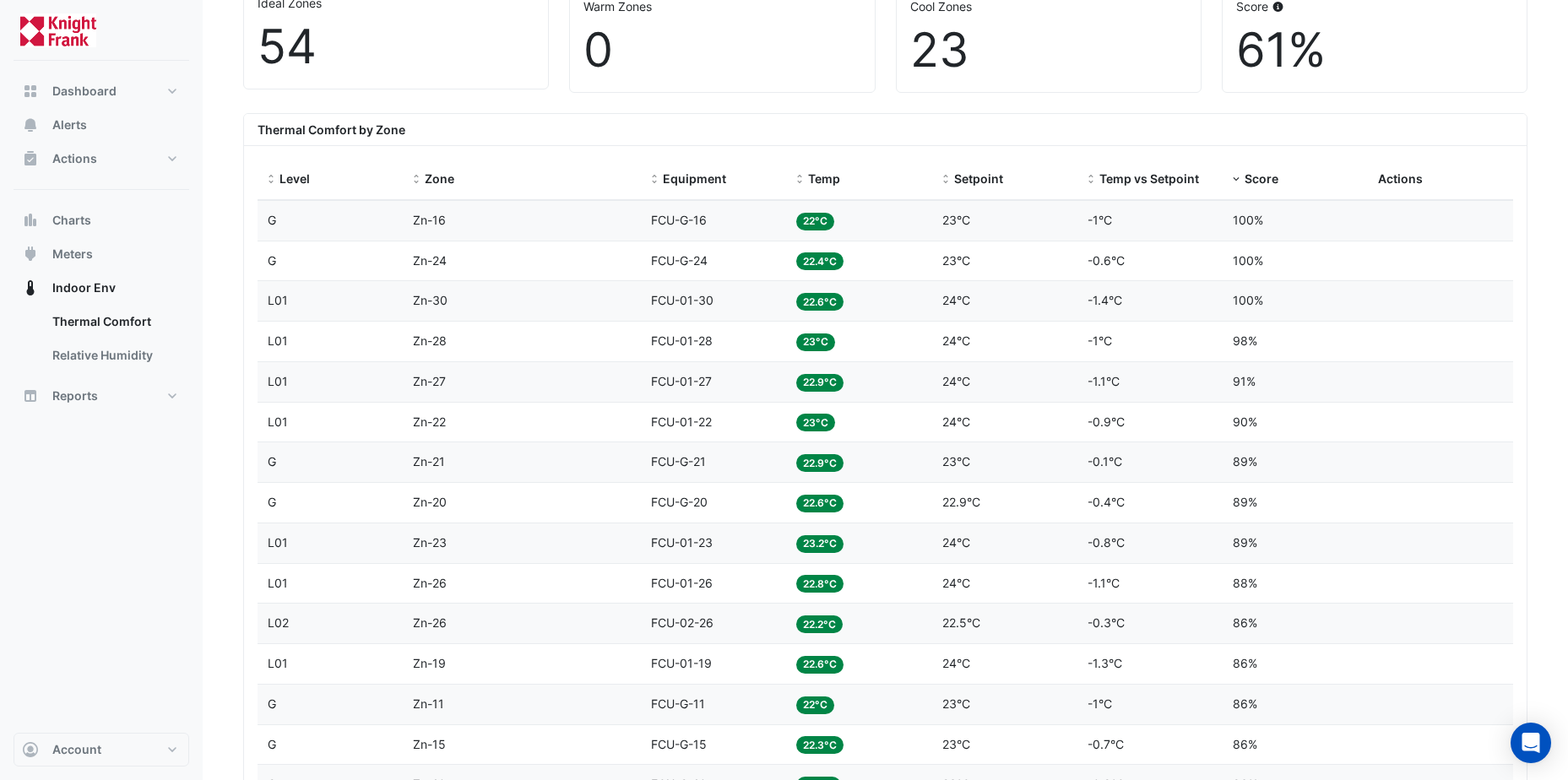
scroll to position [591, 0]
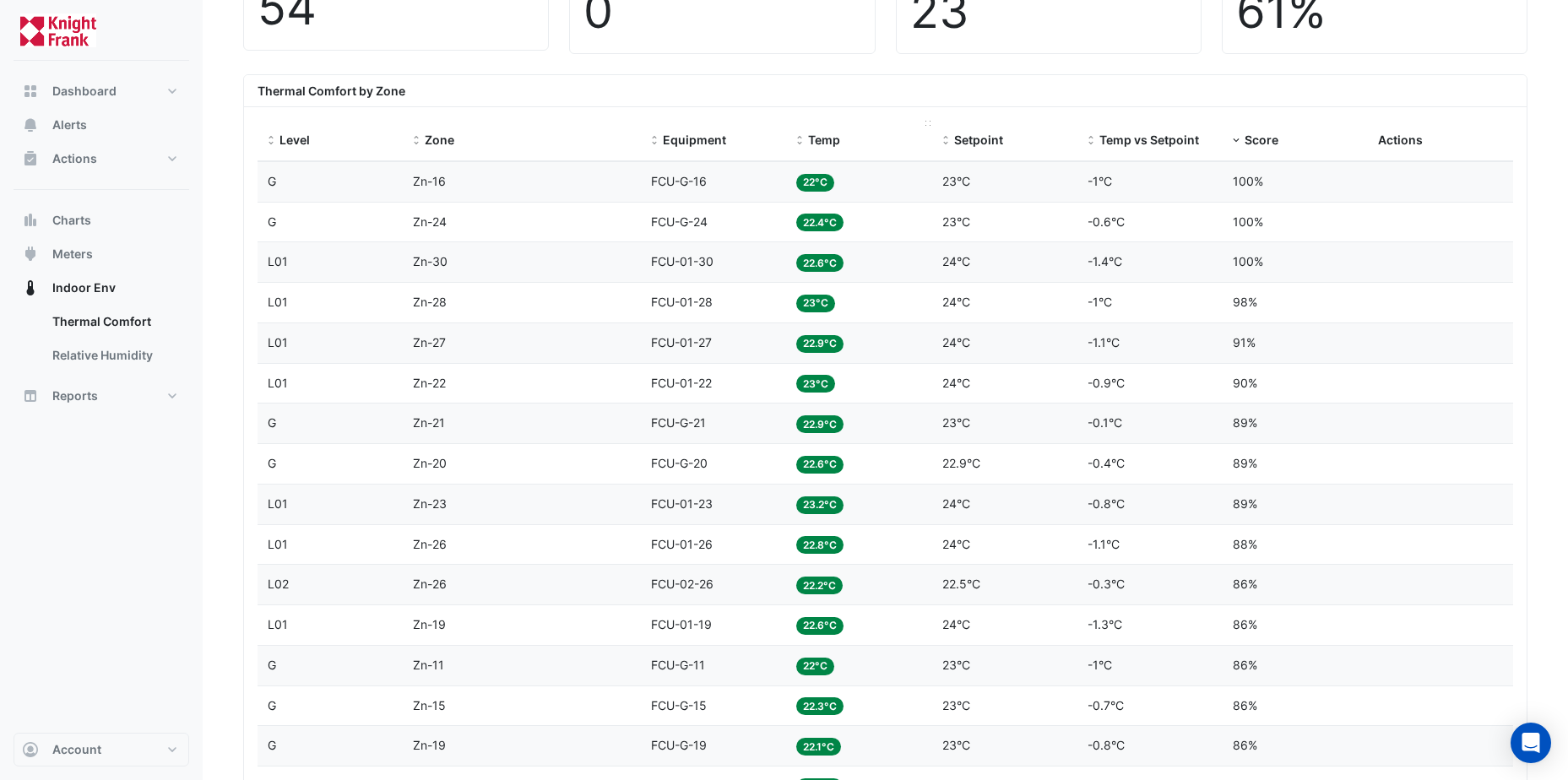
click at [825, 137] on span "Temp" at bounding box center [823, 139] width 32 height 15
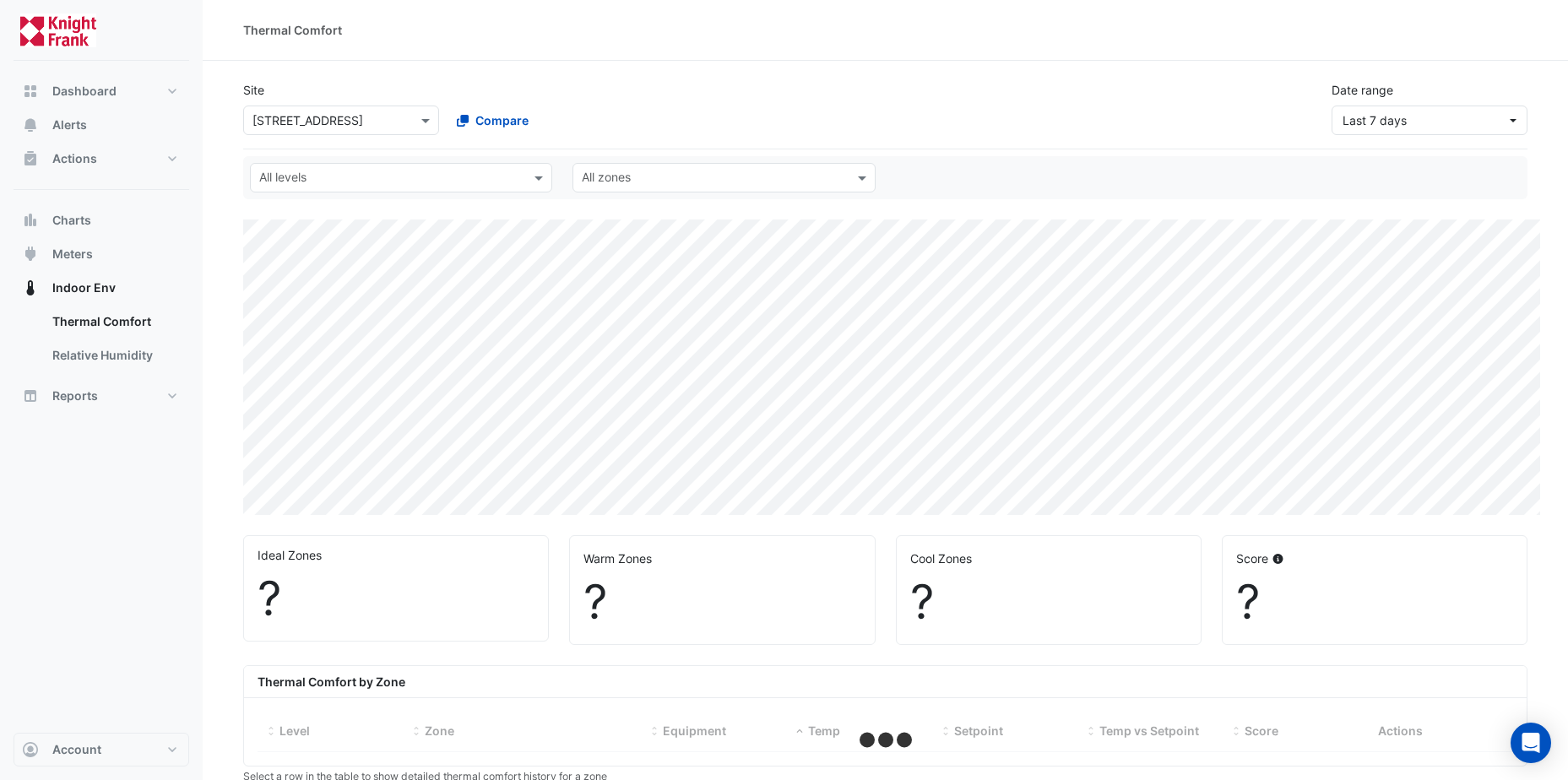
select select "**"
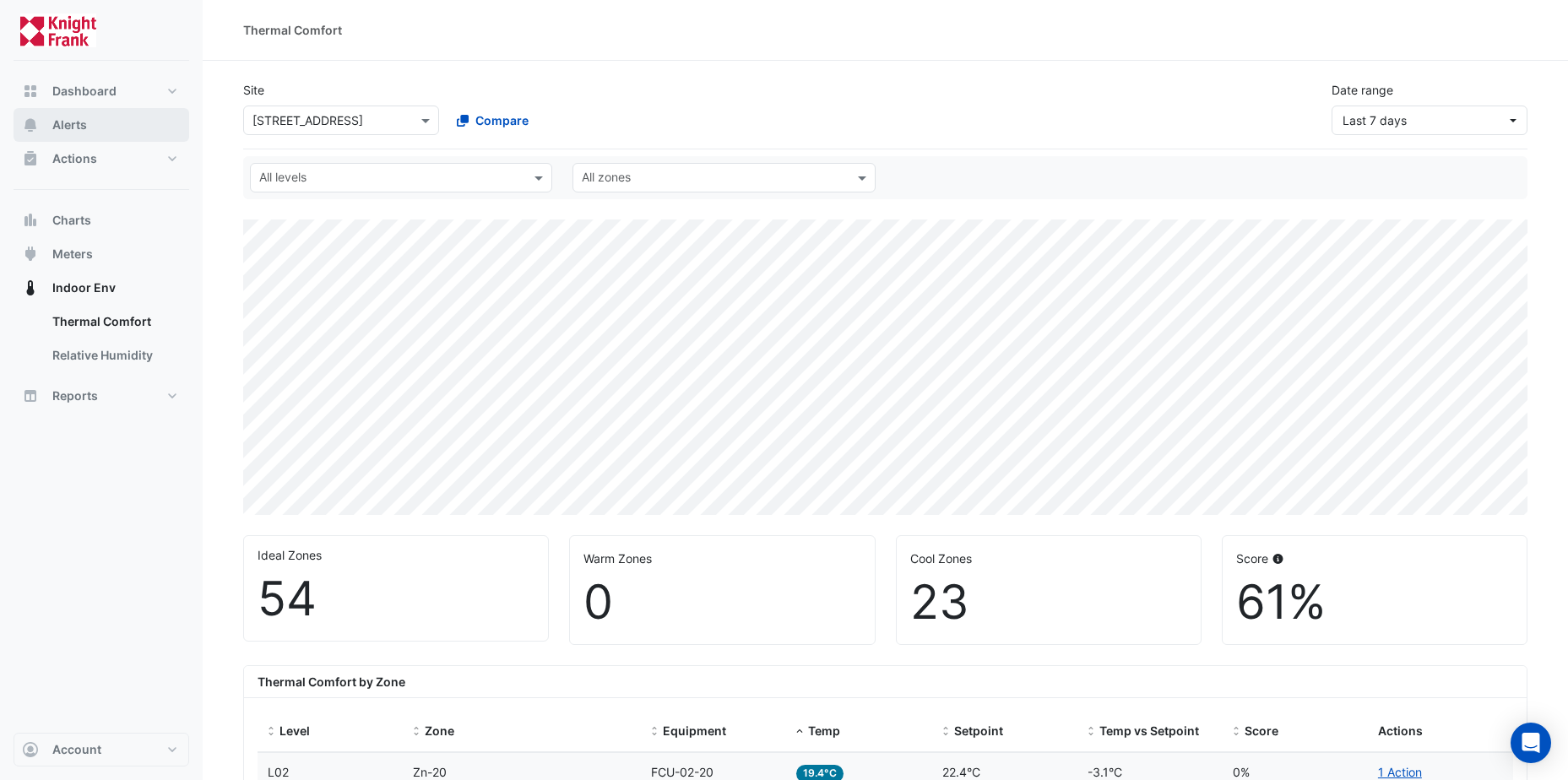
click at [82, 125] on span "Alerts" at bounding box center [69, 125] width 34 height 17
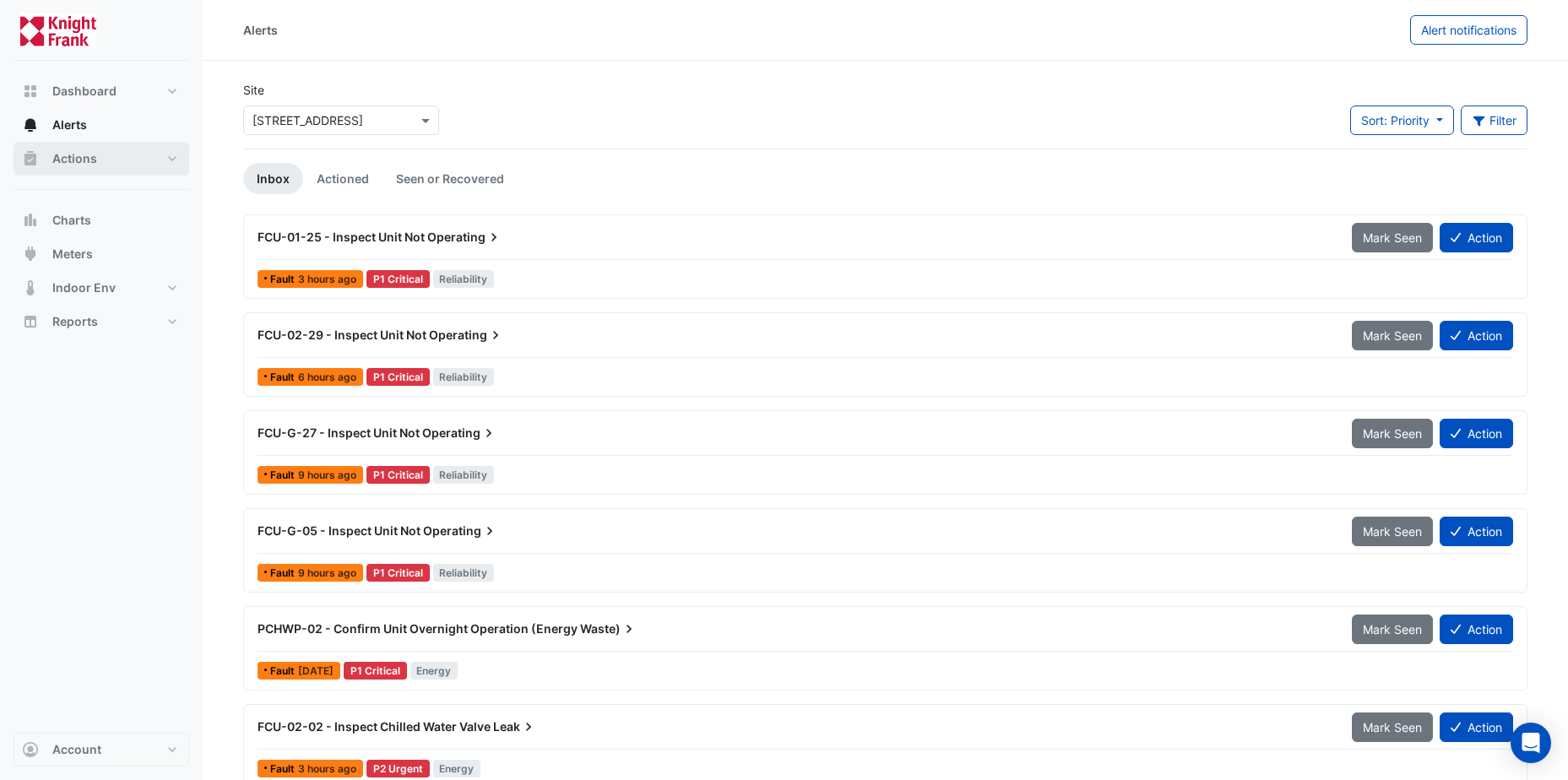
click at [92, 160] on span "Actions" at bounding box center [74, 159] width 44 height 17
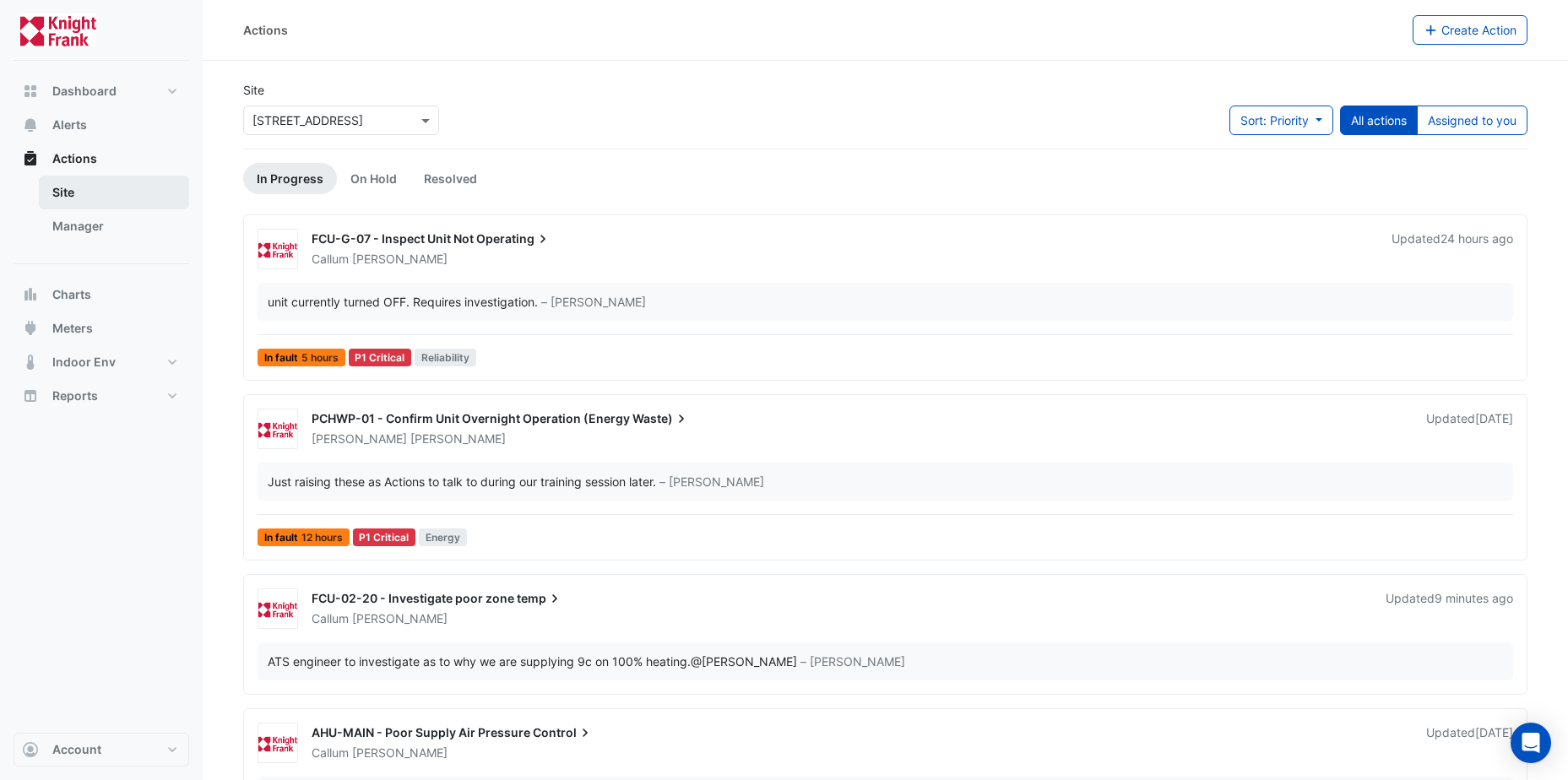
click at [94, 195] on link "Site" at bounding box center [114, 192] width 151 height 33
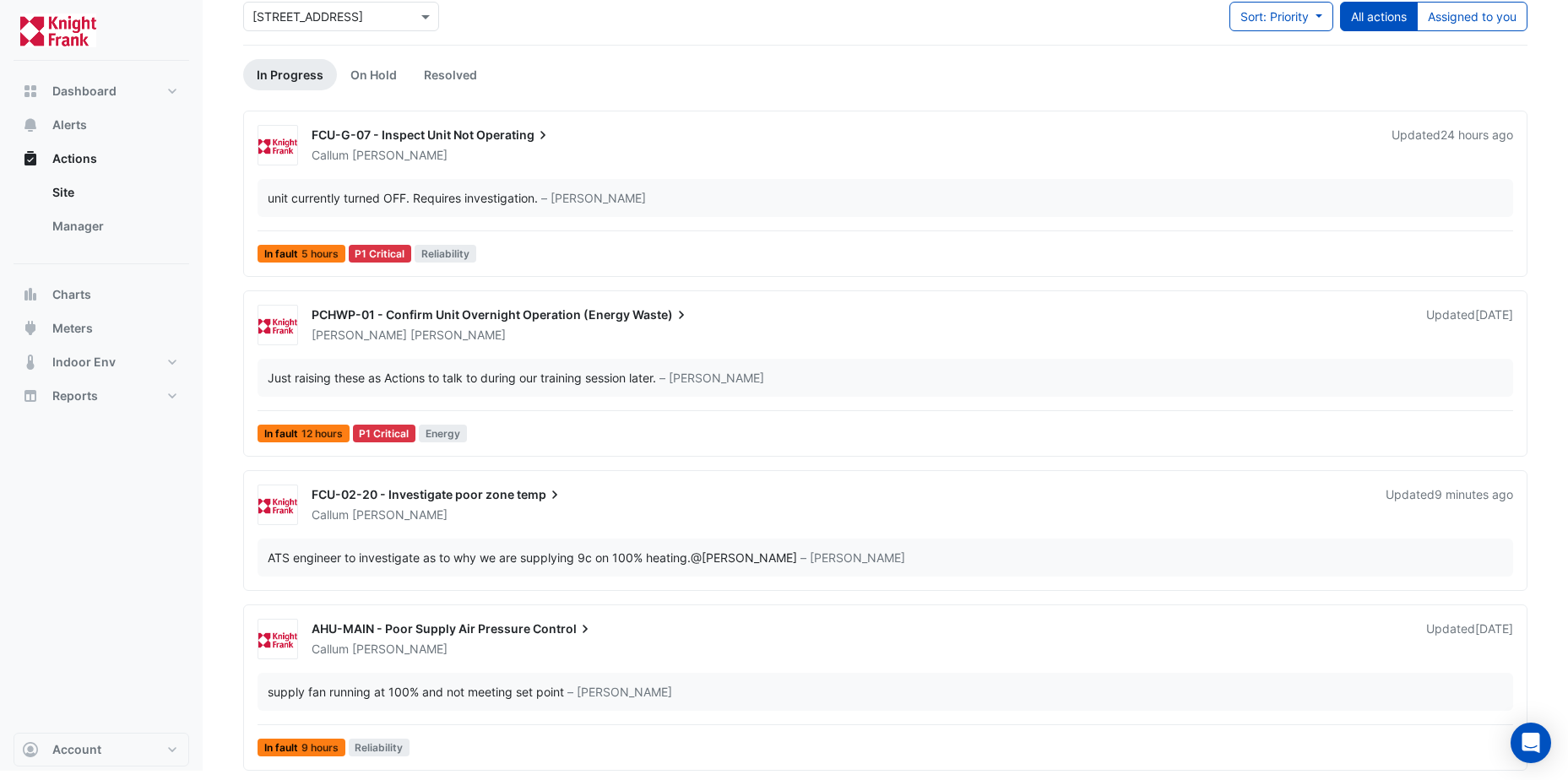
scroll to position [108, 0]
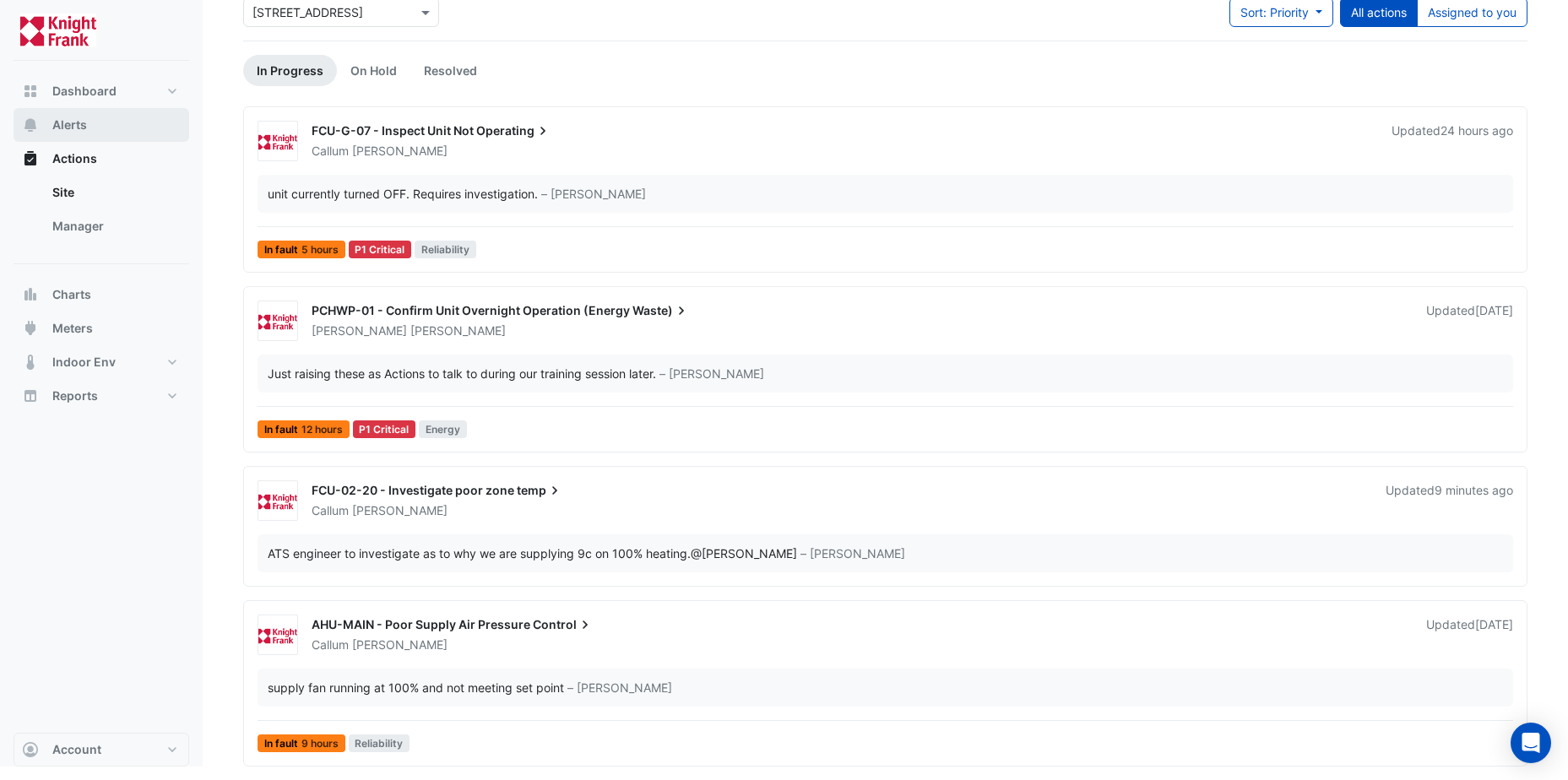
click at [79, 131] on span "Alerts" at bounding box center [69, 125] width 34 height 17
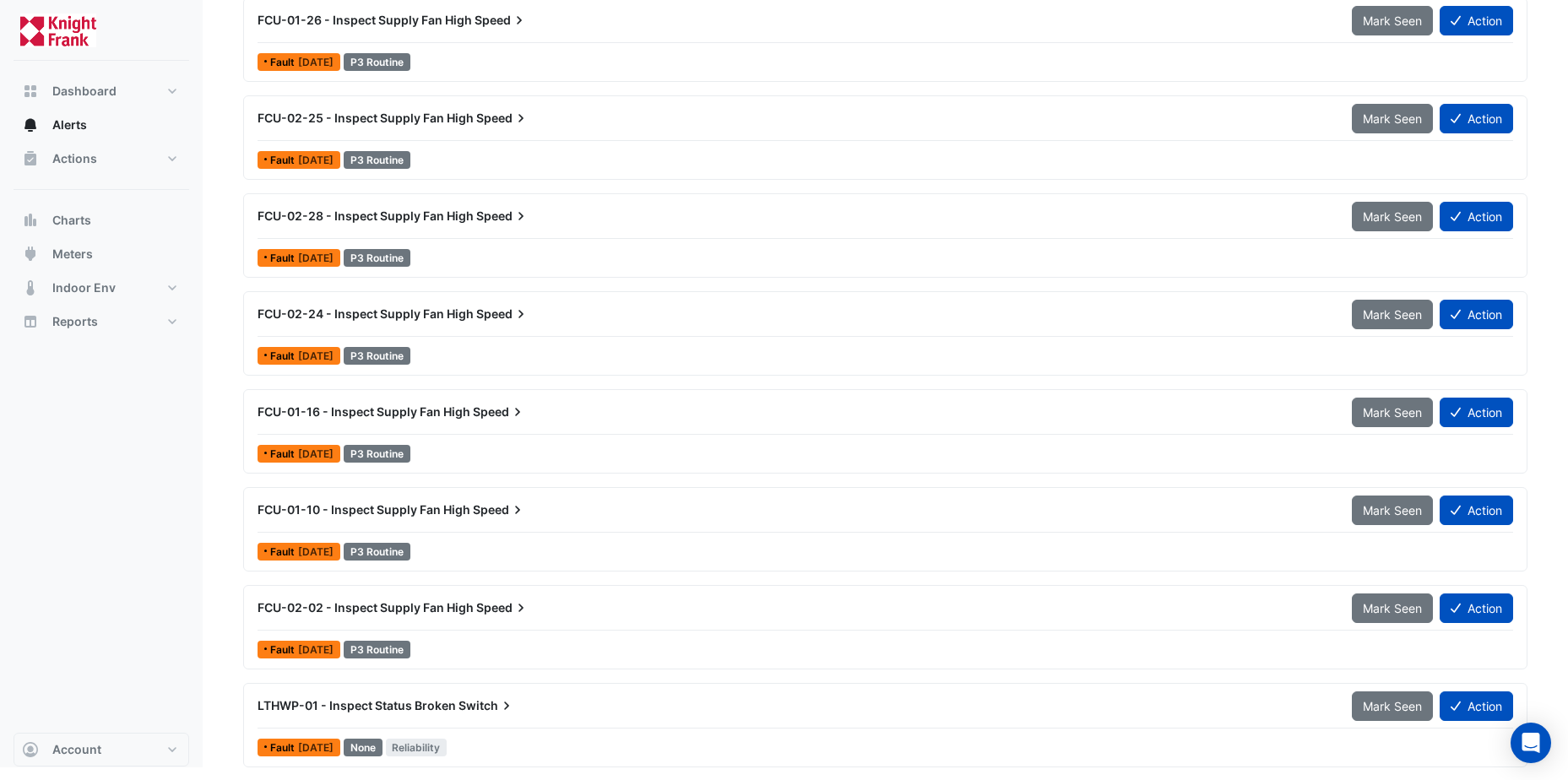
scroll to position [6973, 0]
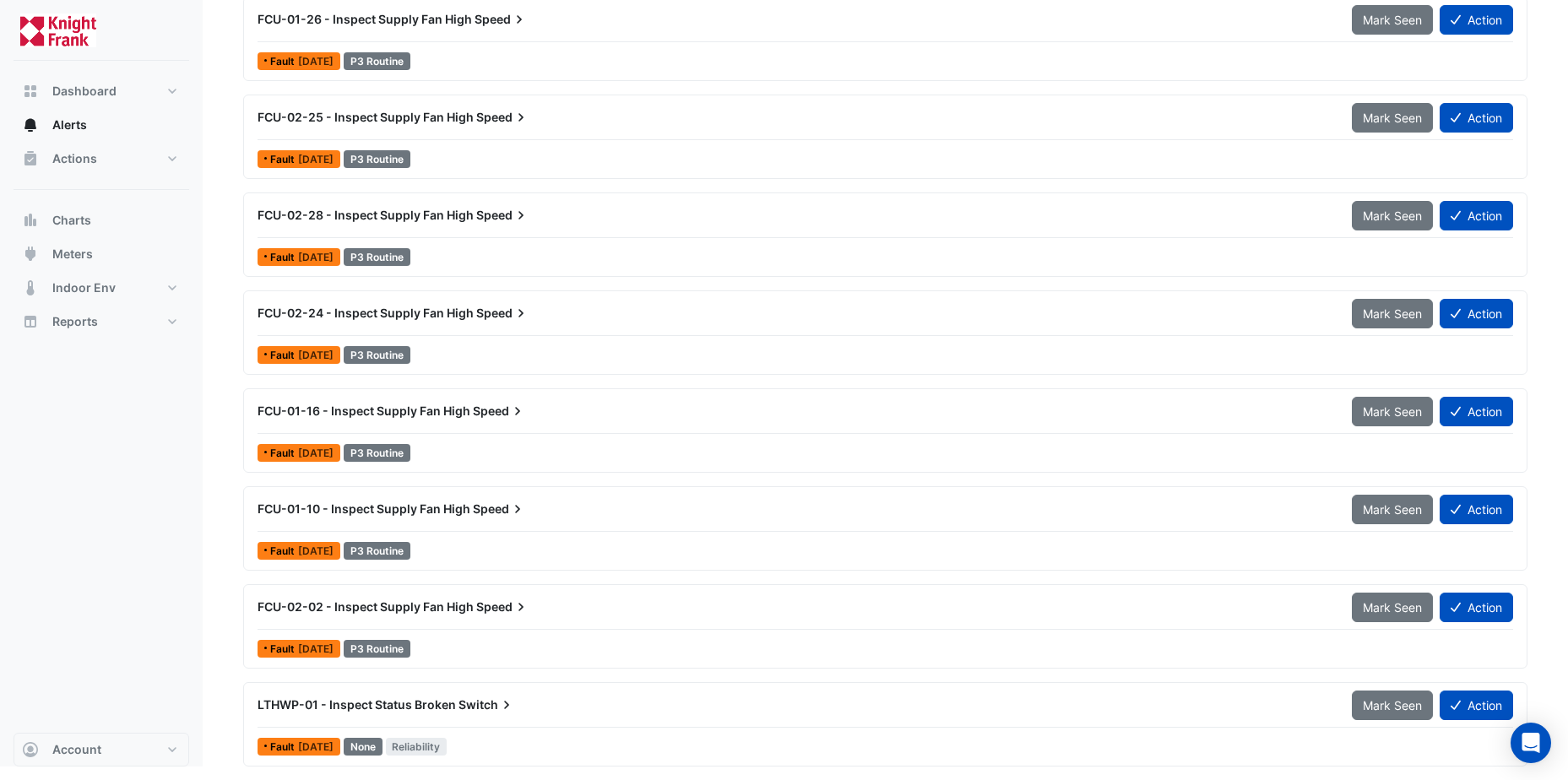
click at [364, 507] on span "FCU-01-10 - Inspect Supply Fan High" at bounding box center [364, 508] width 213 height 15
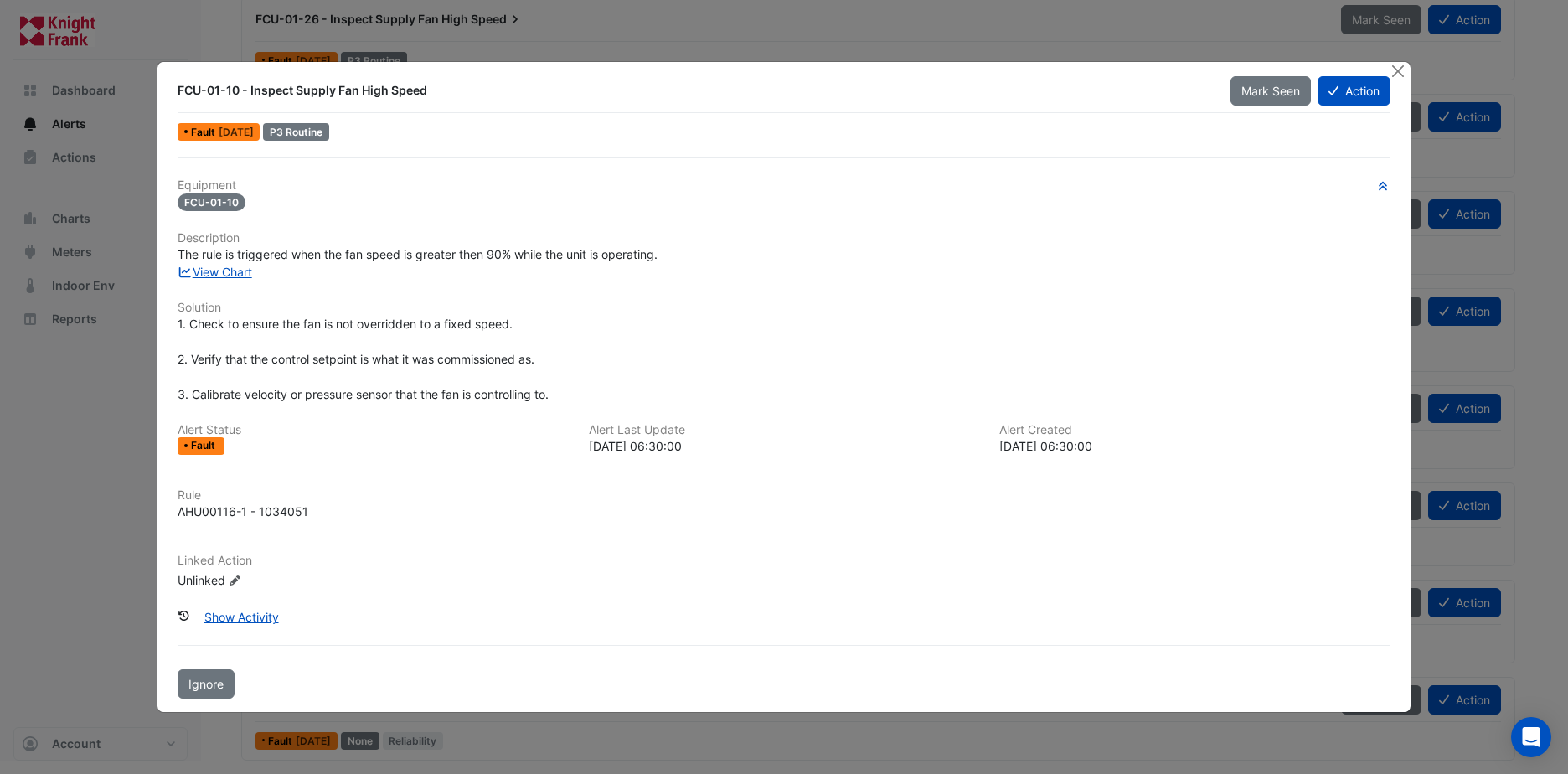
click at [1399, 66] on button "Close" at bounding box center [1398, 70] width 18 height 18
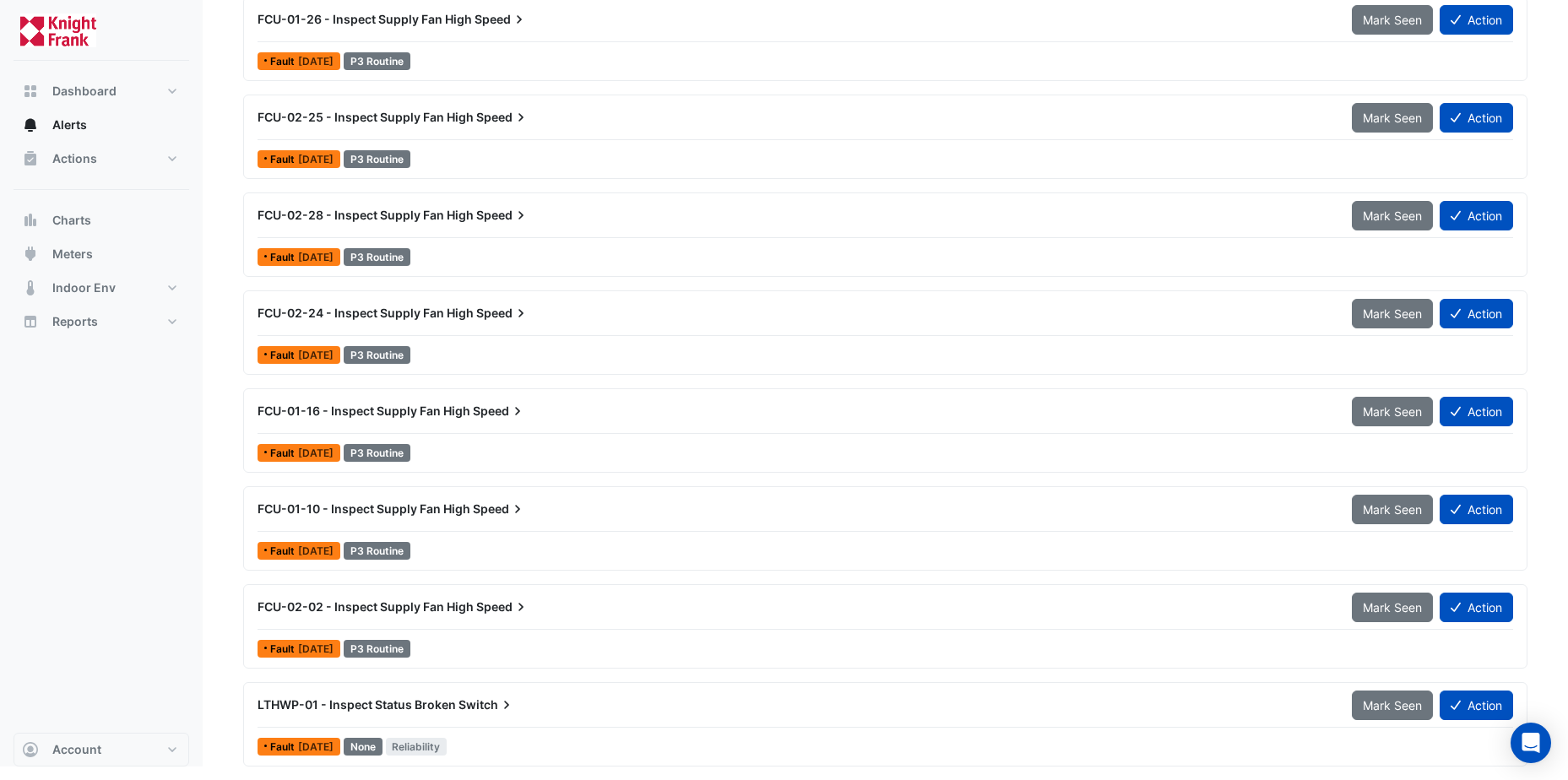
click at [384, 703] on span "LTHWP-01 - Inspect Status Broken" at bounding box center [357, 704] width 198 height 15
drag, startPoint x: 384, startPoint y: 703, endPoint x: 311, endPoint y: 709, distance: 73.2
click at [311, 709] on span "LTHWP-01 - Inspect Status Broken" at bounding box center [357, 704] width 198 height 15
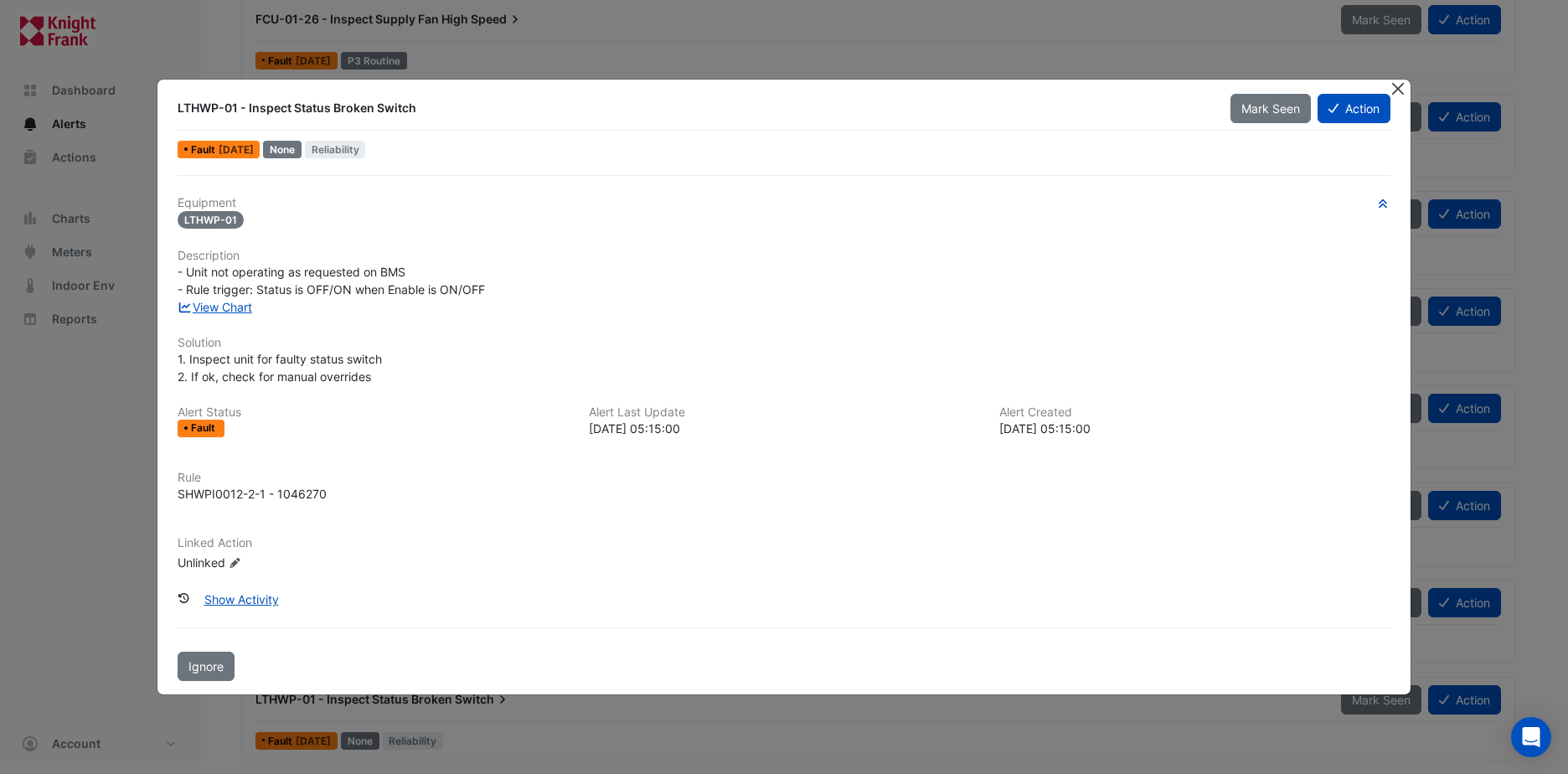
click at [1399, 94] on button "Close" at bounding box center [1398, 88] width 18 height 18
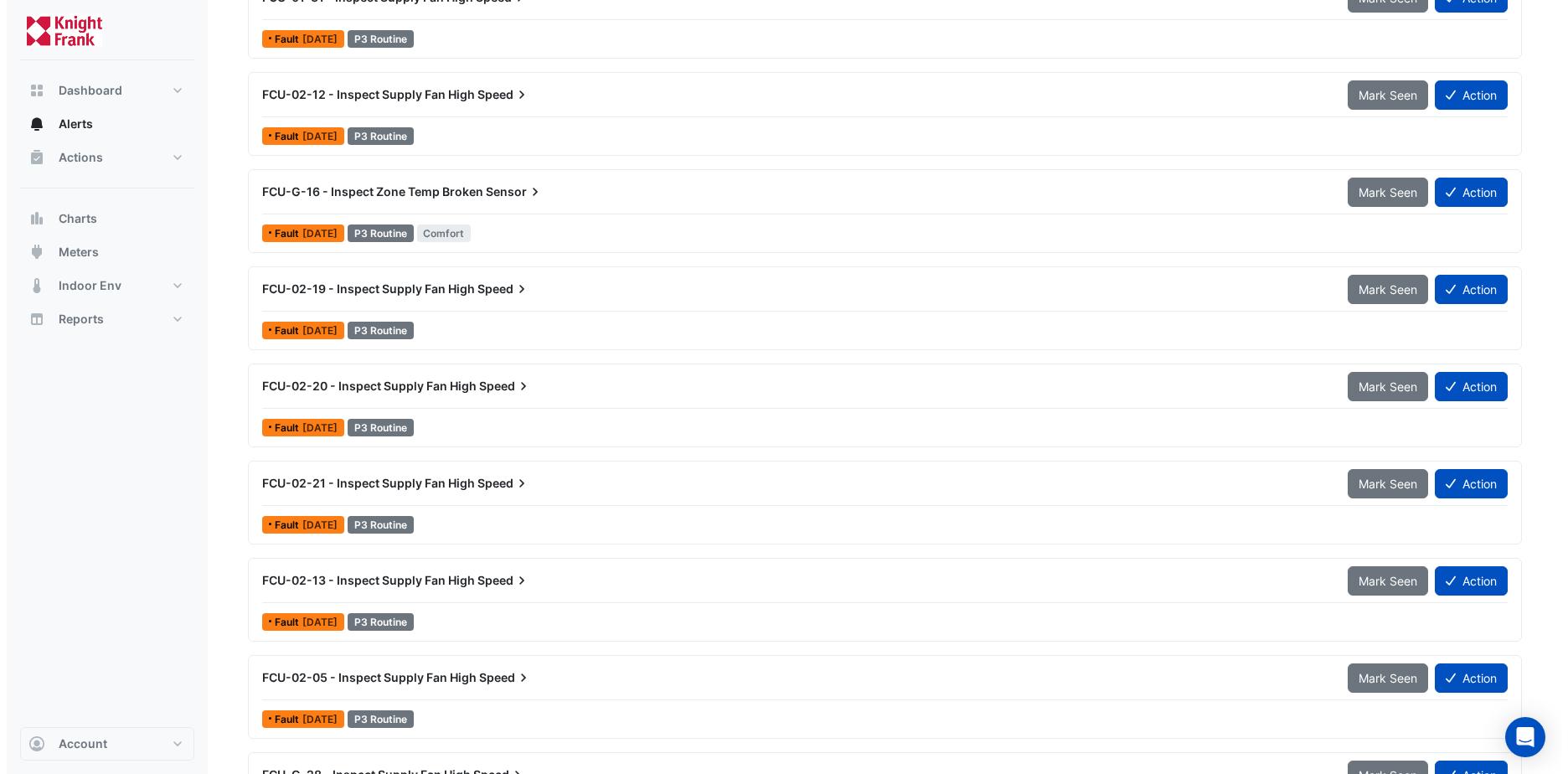
scroll to position [5747, 0]
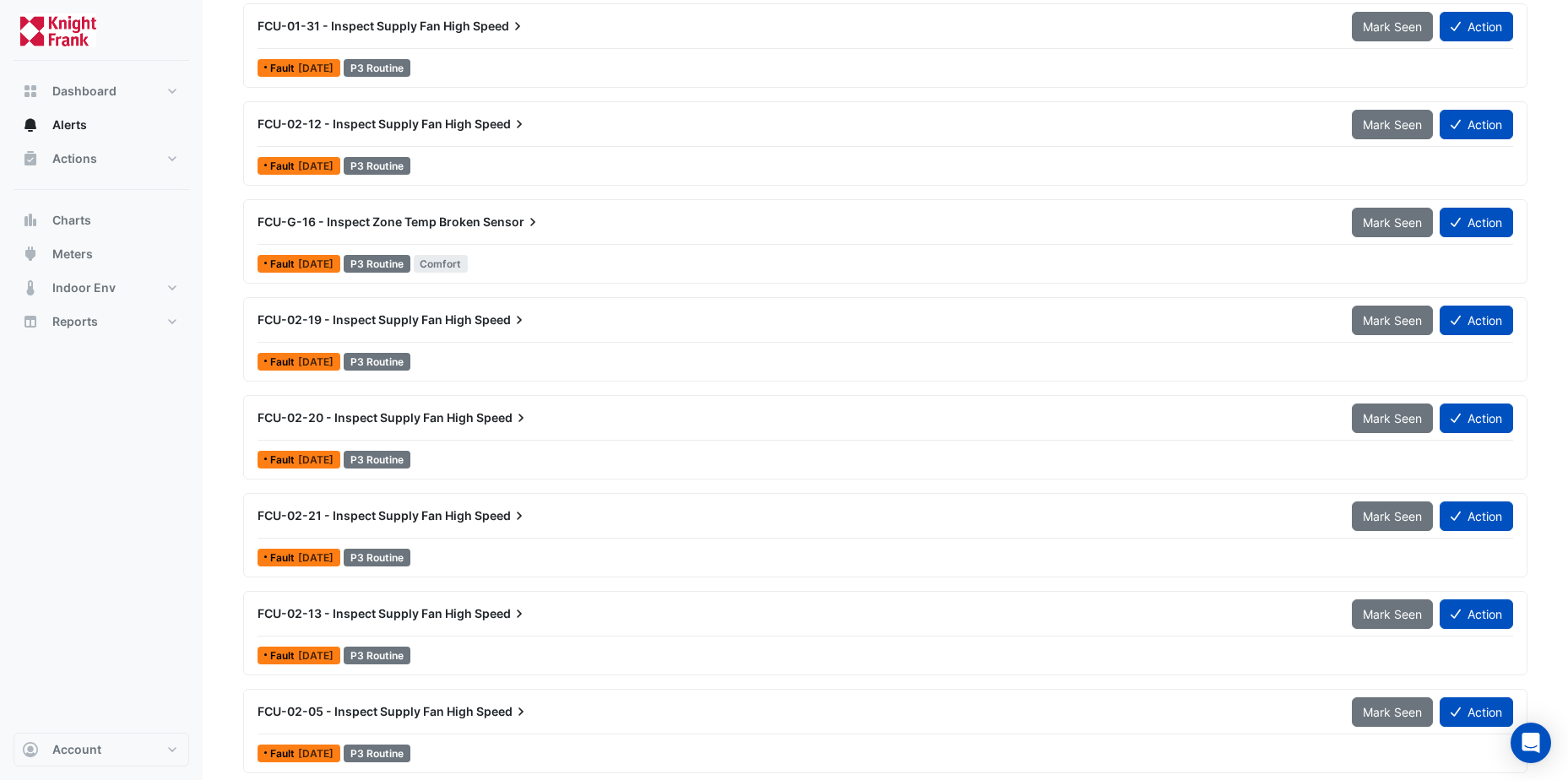
click at [431, 222] on span "FCU-G-16 - Inspect Zone Temp Broken" at bounding box center [369, 222] width 223 height 15
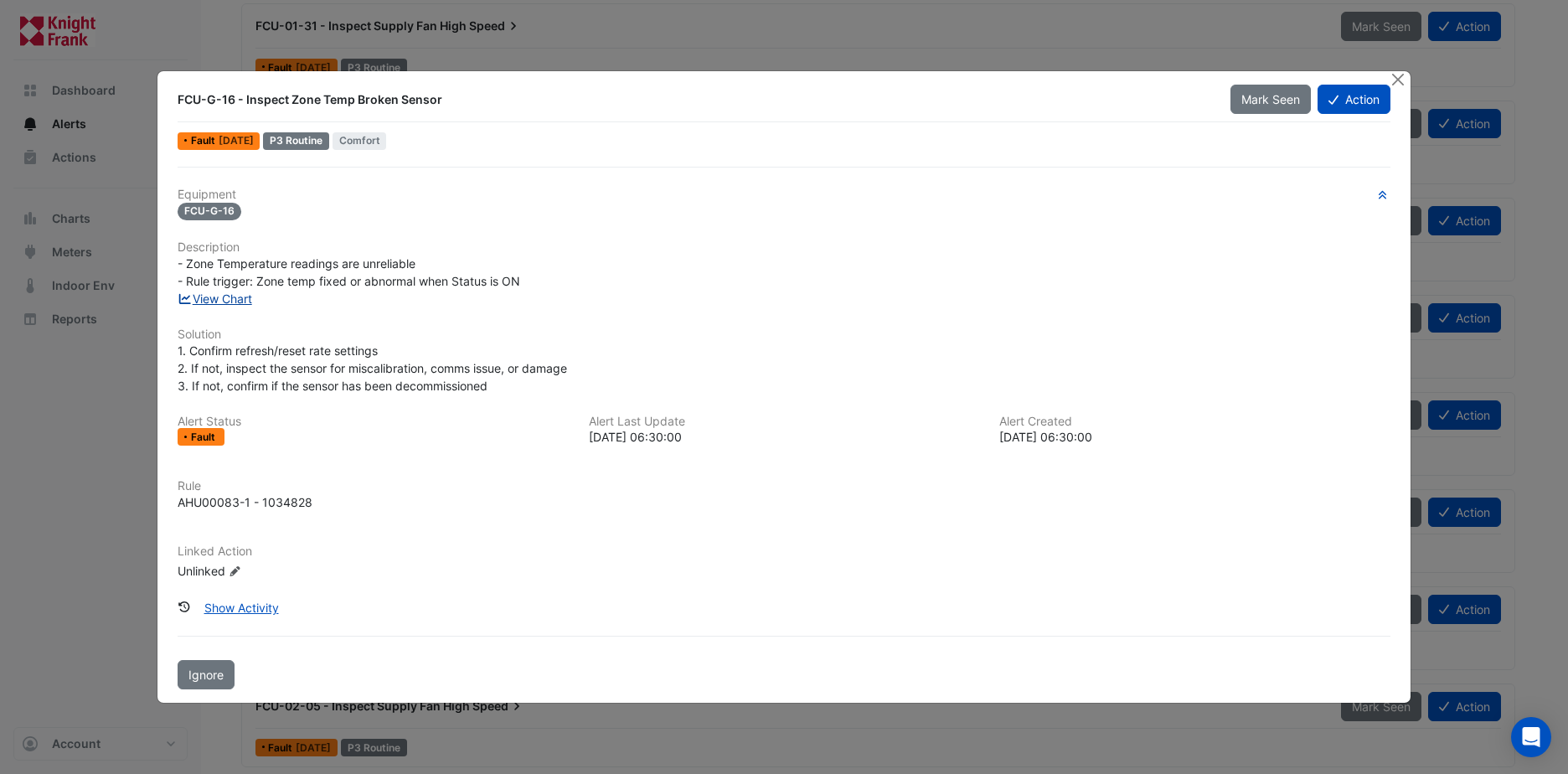
click at [227, 301] on link "View Chart" at bounding box center [215, 298] width 75 height 14
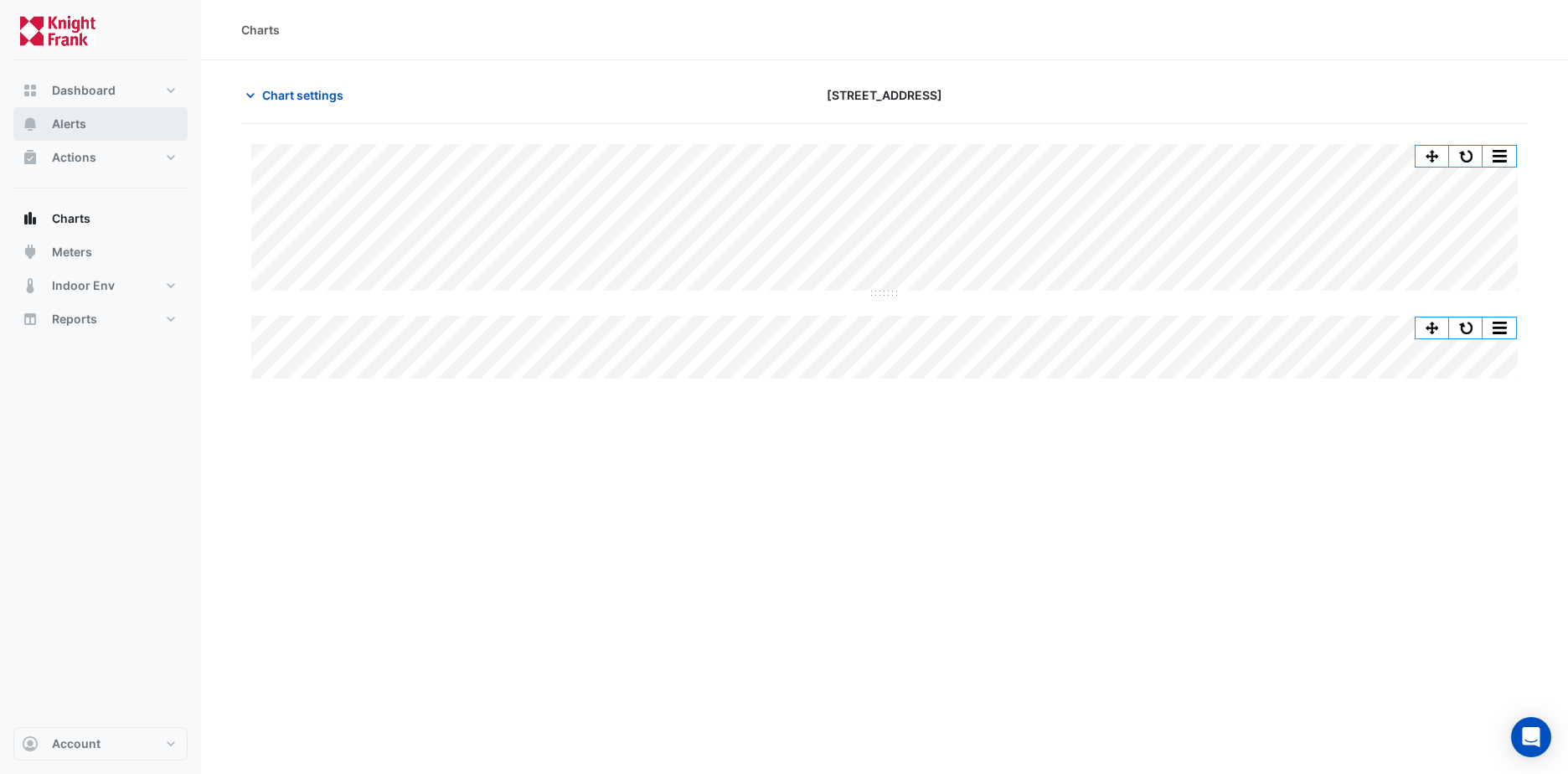
click at [70, 123] on span "Alerts" at bounding box center [69, 124] width 34 height 17
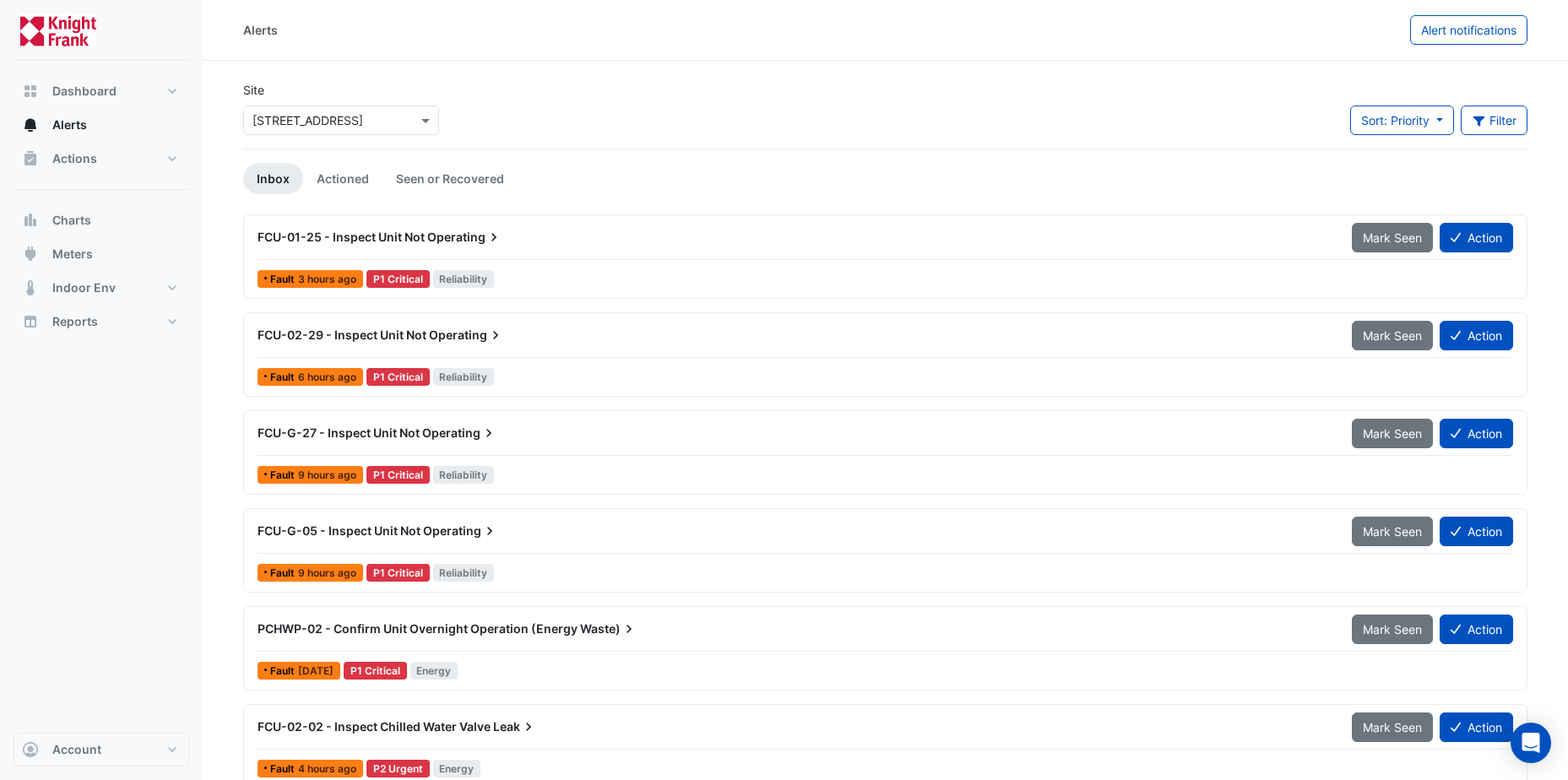
click at [387, 332] on span "FCU-02-29 - Inspect Unit Not" at bounding box center [341, 334] width 169 height 15
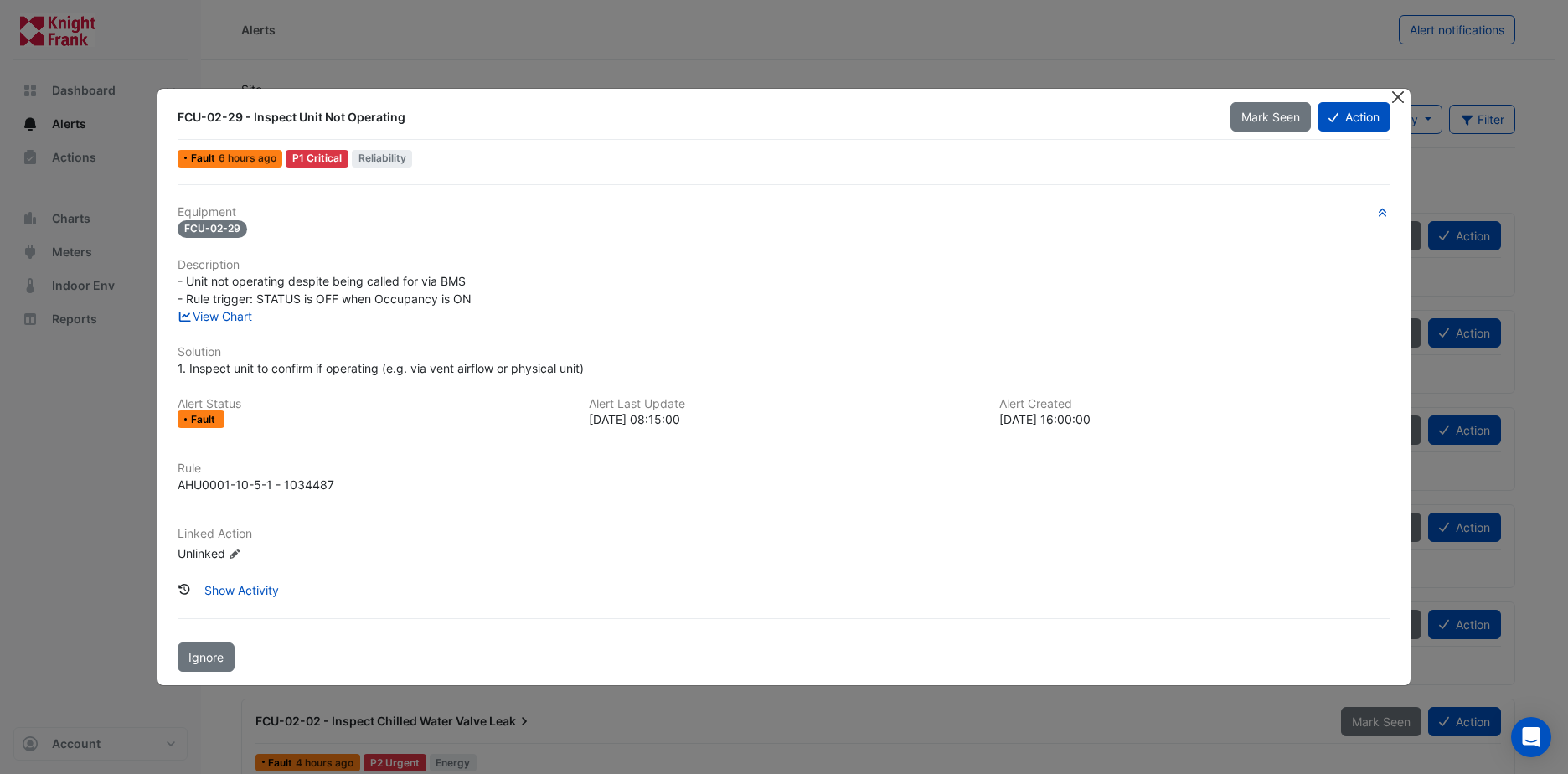
click at [1401, 95] on button "Close" at bounding box center [1398, 98] width 18 height 18
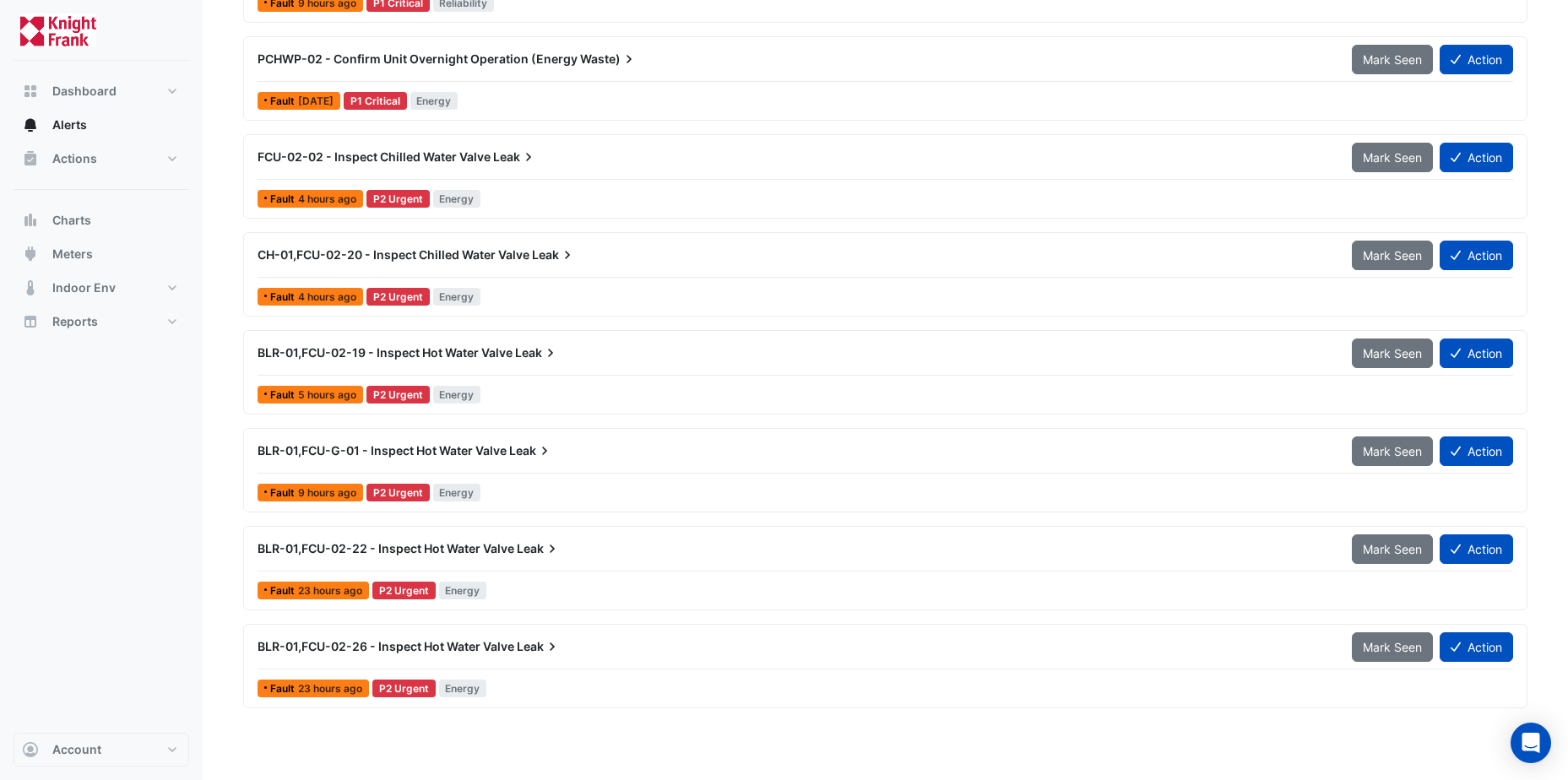
scroll to position [591, 0]
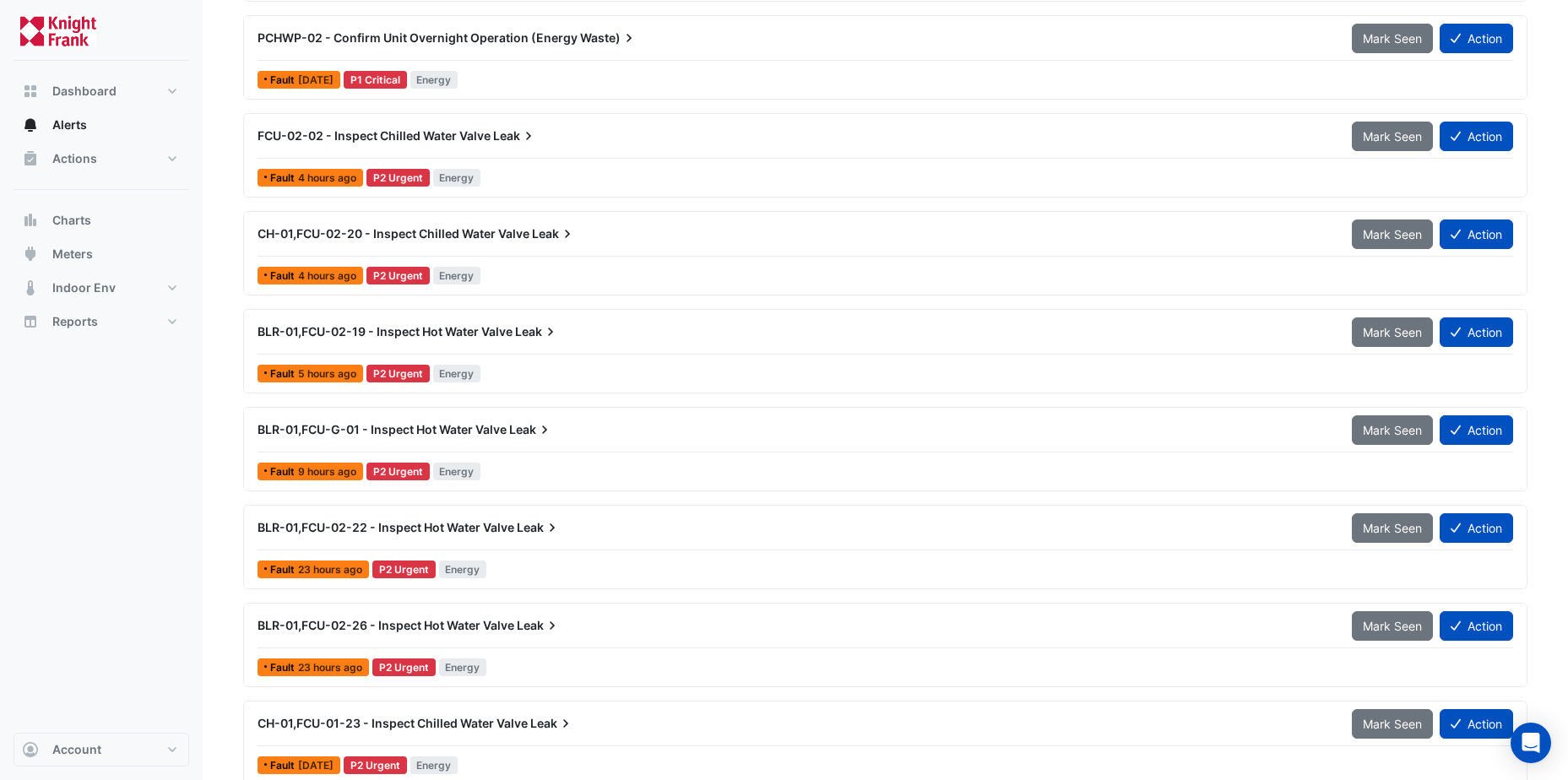
click at [451, 233] on span "CH-01,FCU-02-20 - Inspect Chilled Water Valve" at bounding box center [393, 233] width 272 height 15
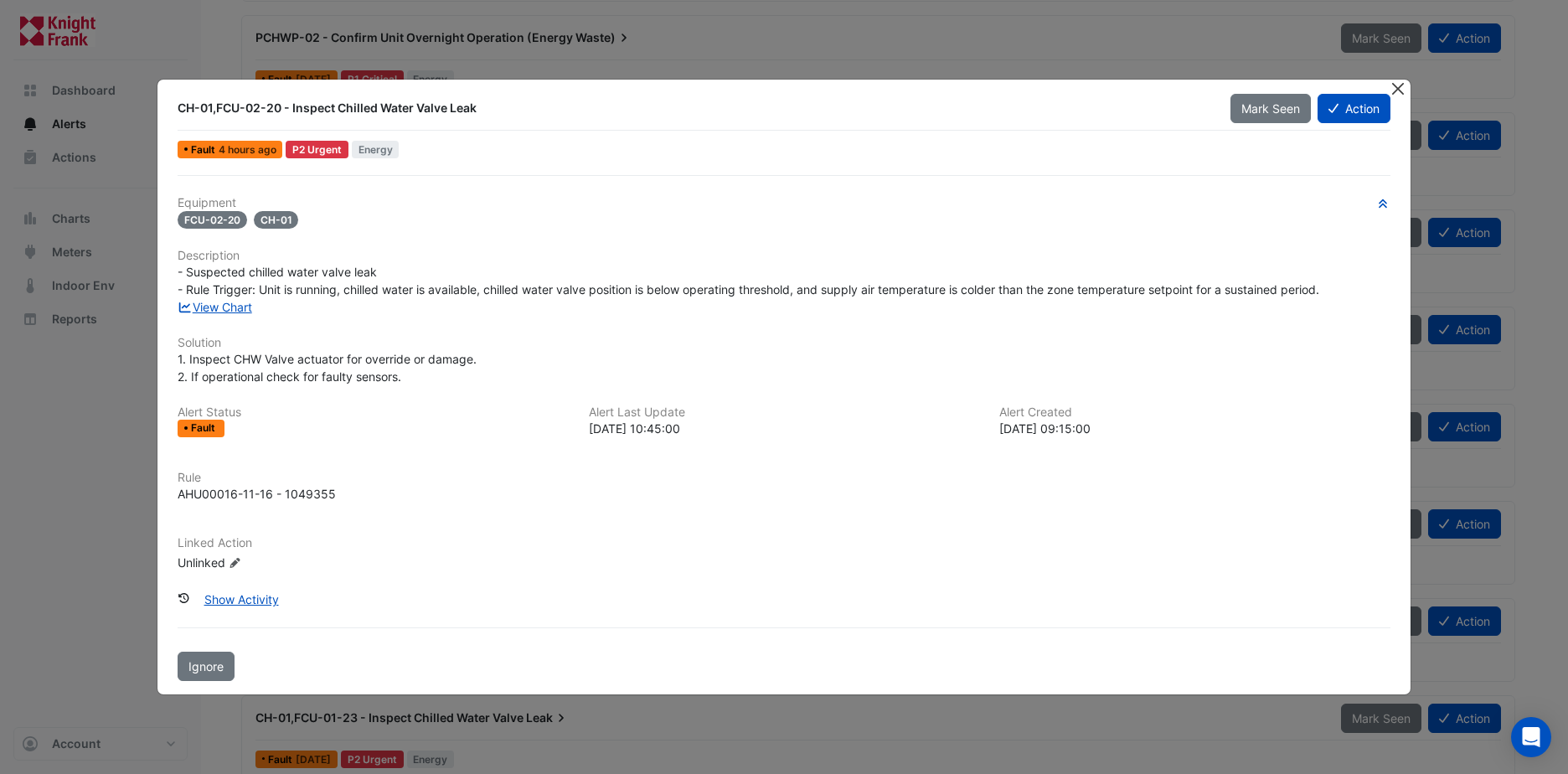
click at [1401, 88] on button "Close" at bounding box center [1398, 88] width 18 height 18
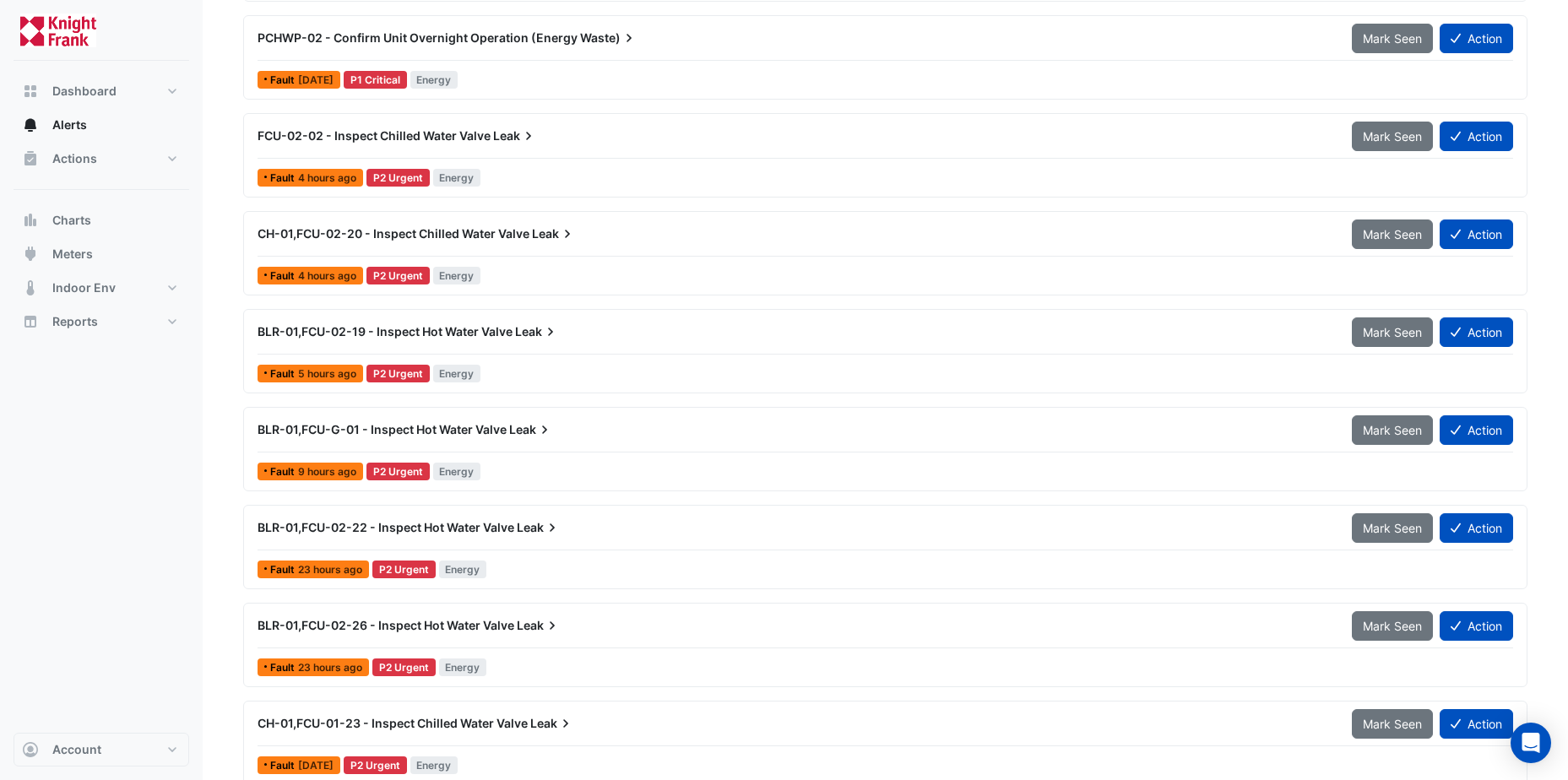
click at [437, 524] on span "BLR-01,FCU-02-22 - Inspect Hot Water Valve" at bounding box center [386, 527] width 257 height 15
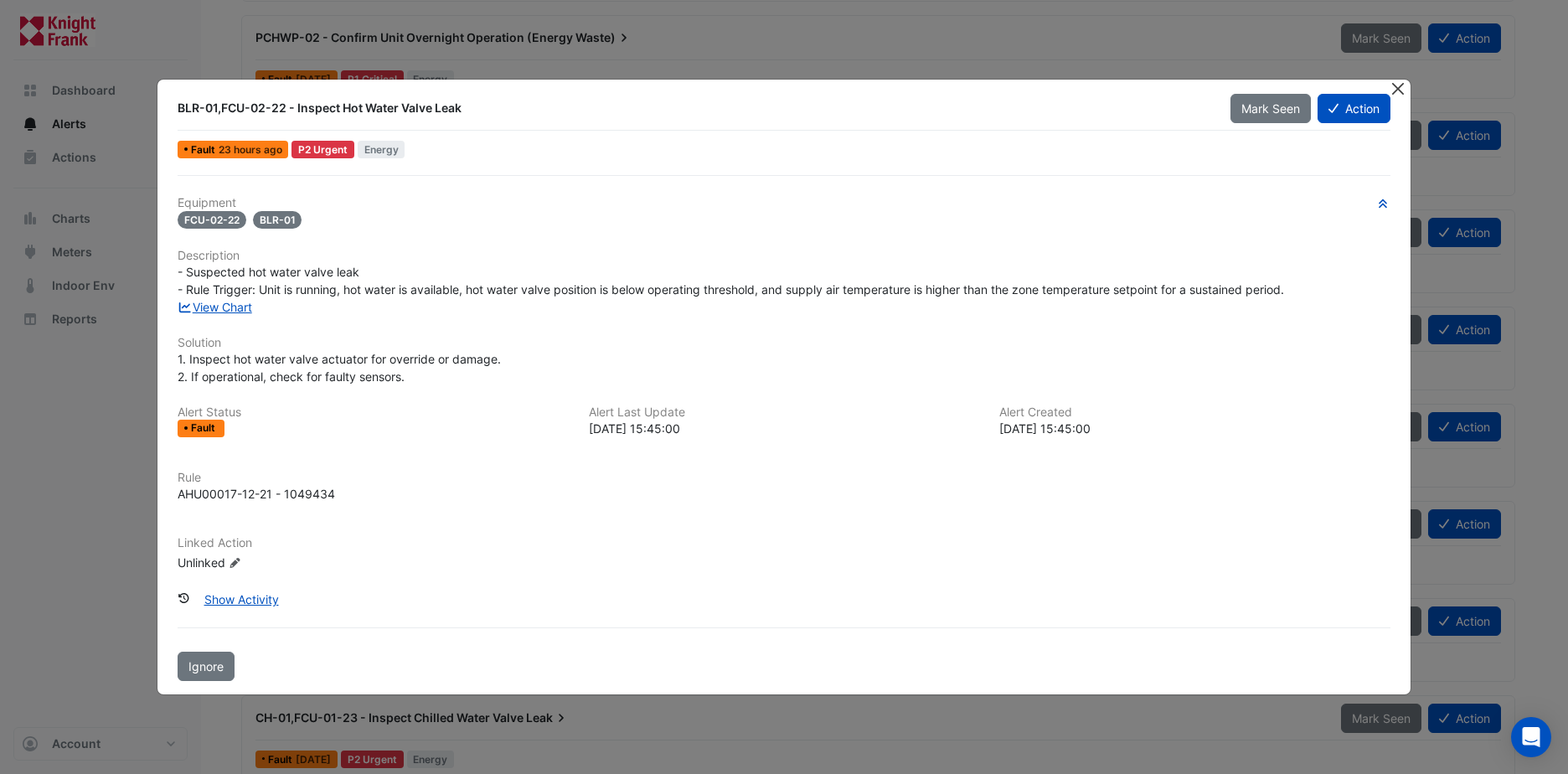
click at [1398, 88] on button "Close" at bounding box center [1398, 88] width 18 height 18
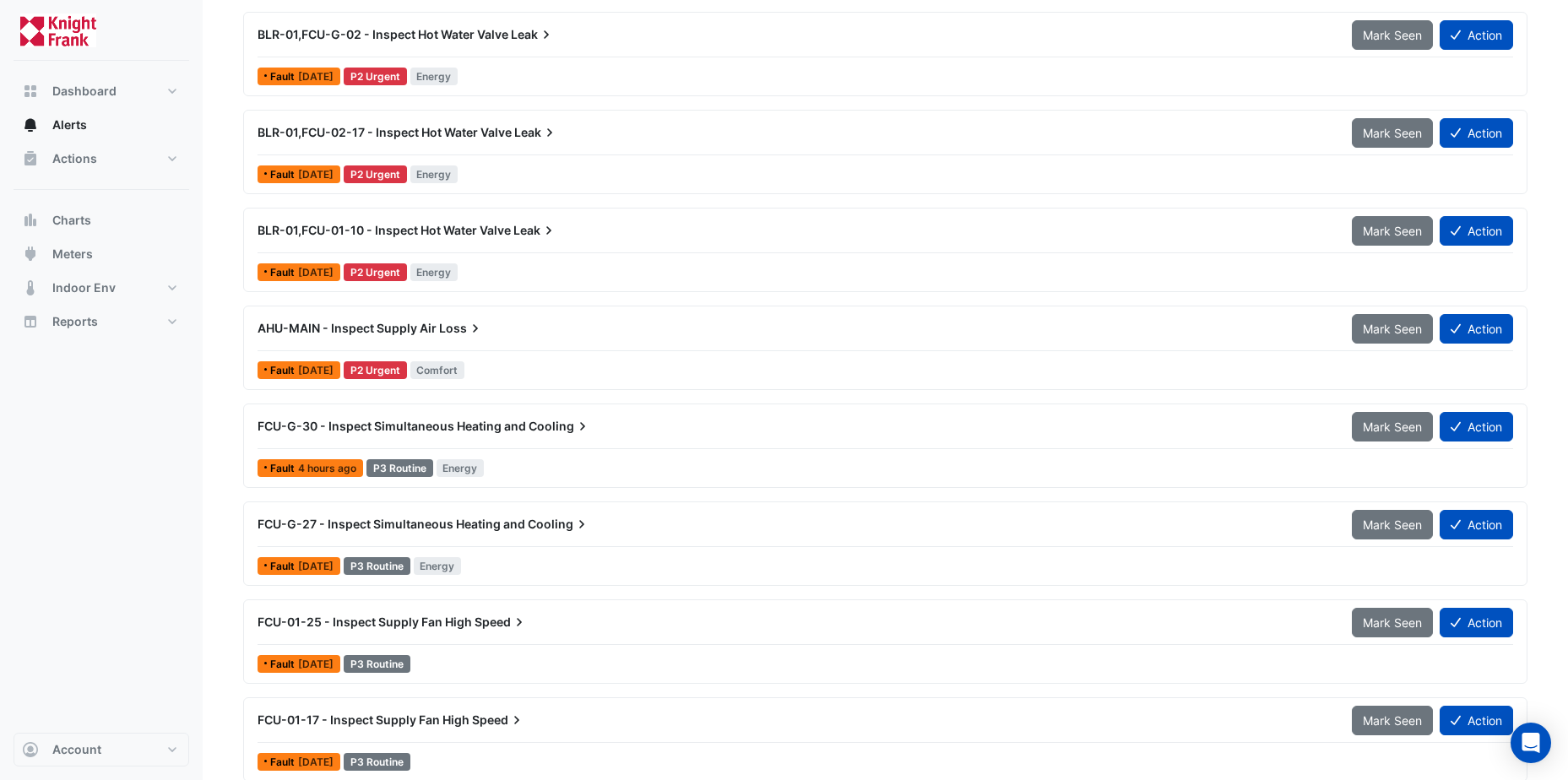
scroll to position [2025, 0]
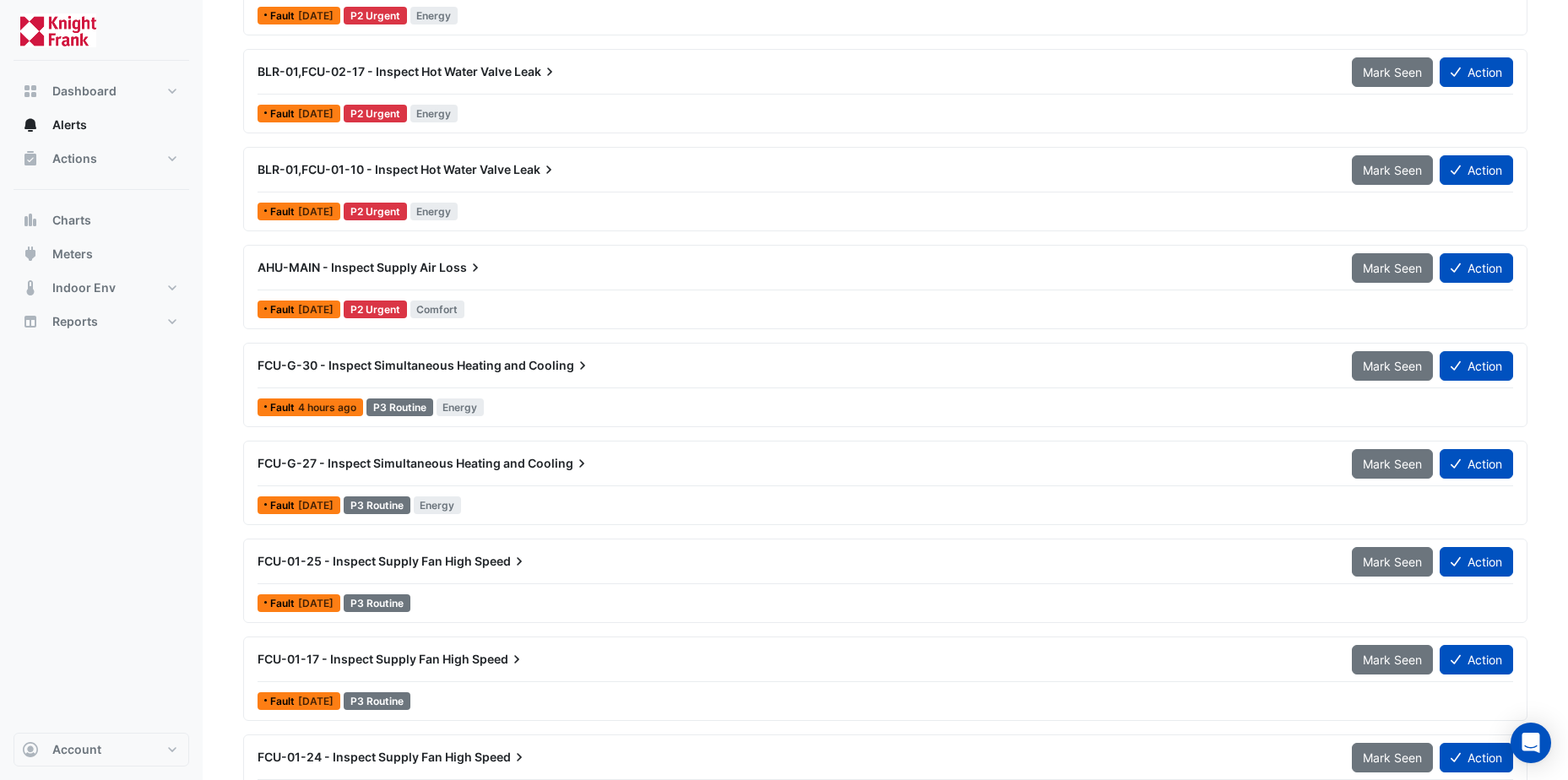
click at [358, 369] on span "FCU-G-30 - Inspect Simultaneous Heating and" at bounding box center [392, 364] width 269 height 15
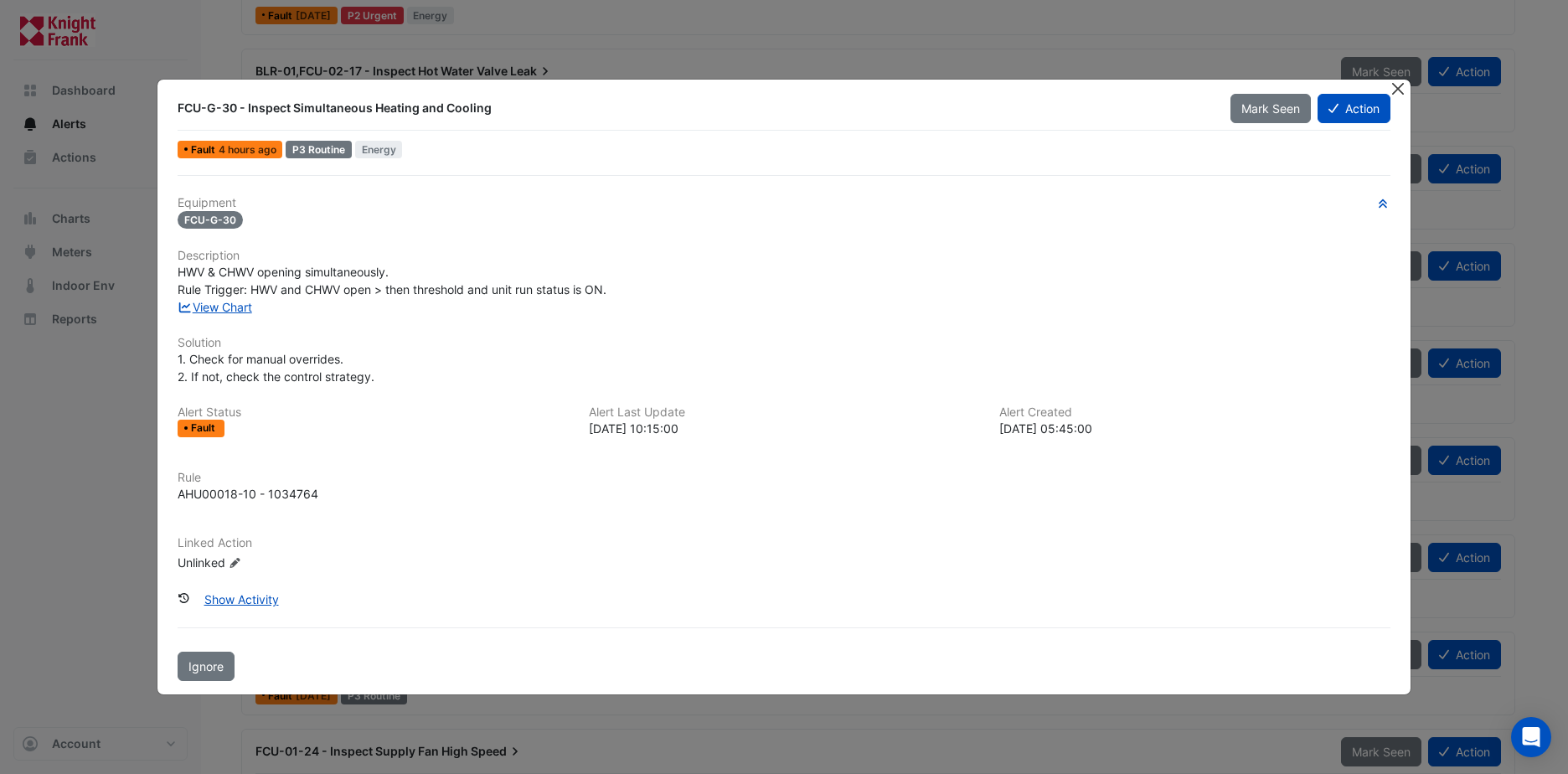
click at [1400, 87] on button "Close" at bounding box center [1398, 88] width 18 height 18
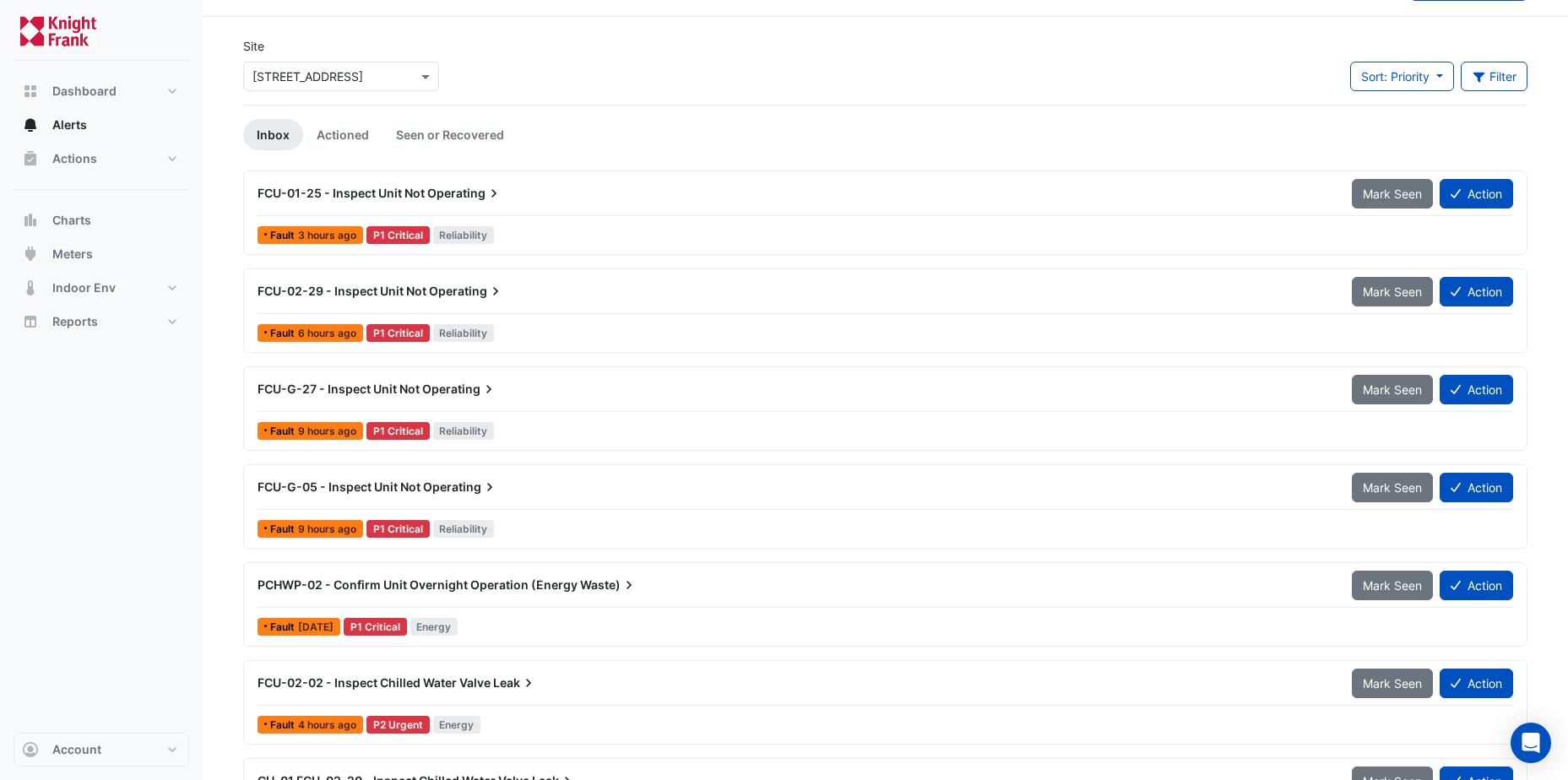
scroll to position [85, 0]
